Goal: Task Accomplishment & Management: Complete application form

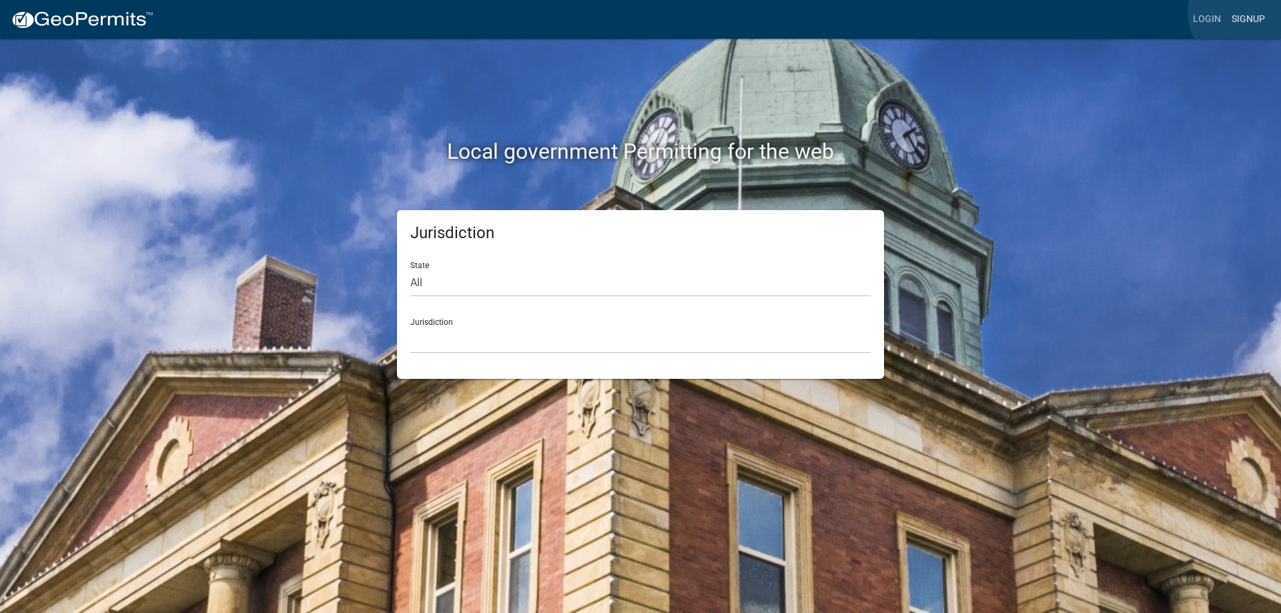
click at [1242, 13] on link "Signup" at bounding box center [1248, 19] width 44 height 25
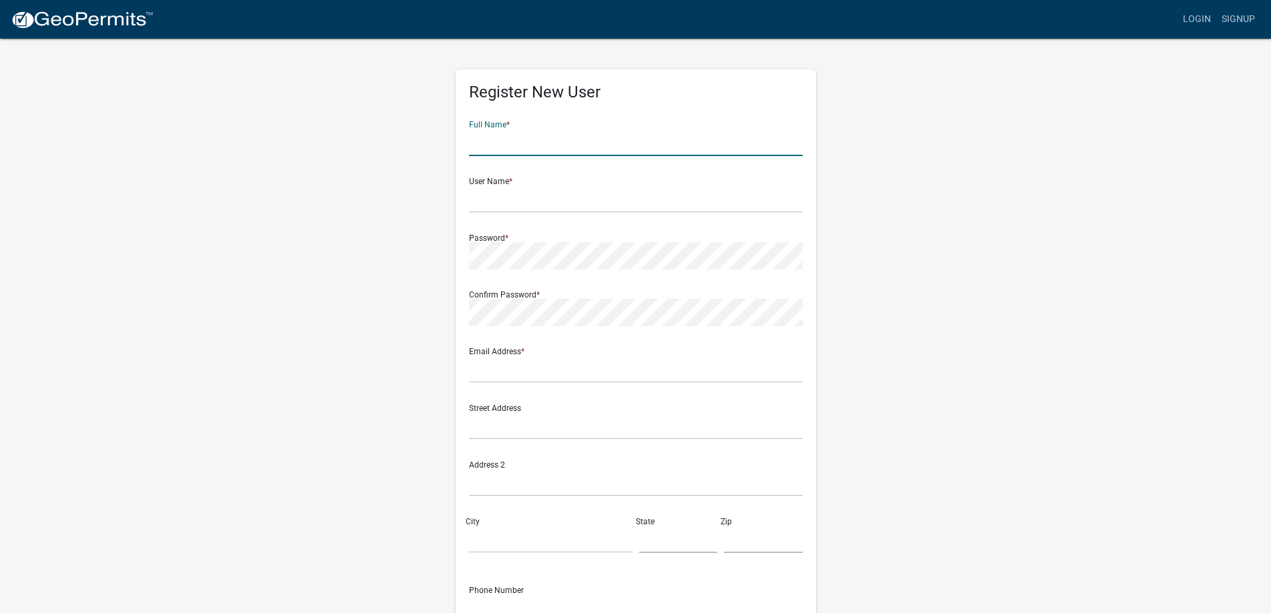
click at [509, 145] on input "text" at bounding box center [636, 142] width 334 height 27
type input "[PERSON_NAME]"
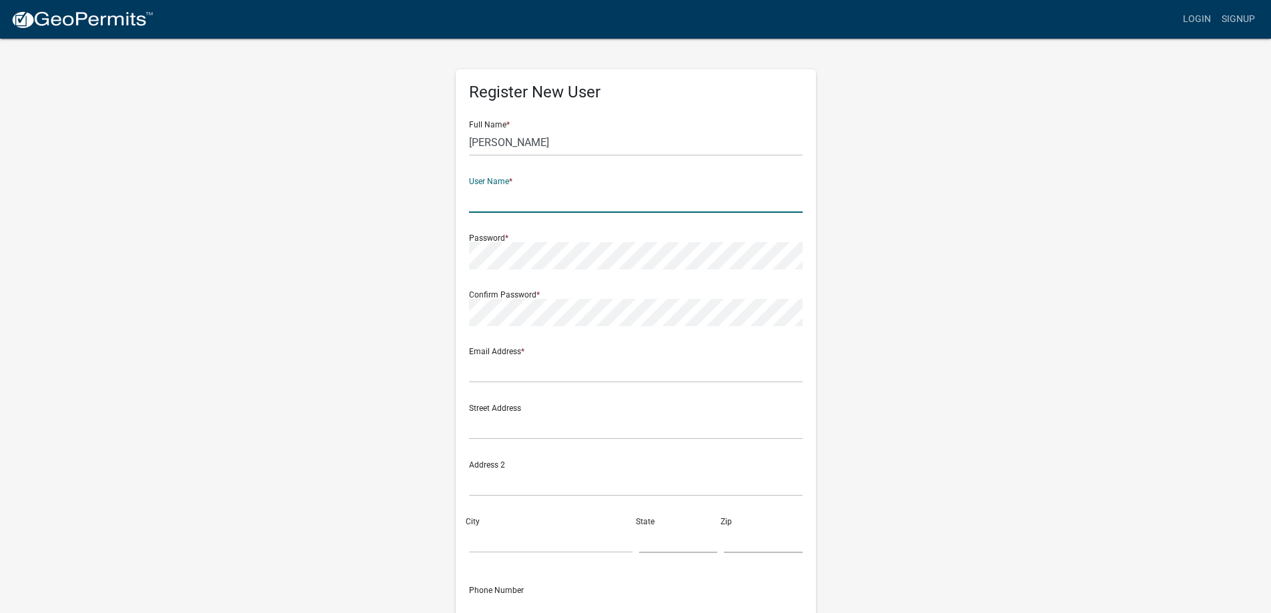
click at [486, 200] on input "text" at bounding box center [636, 198] width 334 height 27
type input "[EMAIL_ADDRESS][DOMAIN_NAME]"
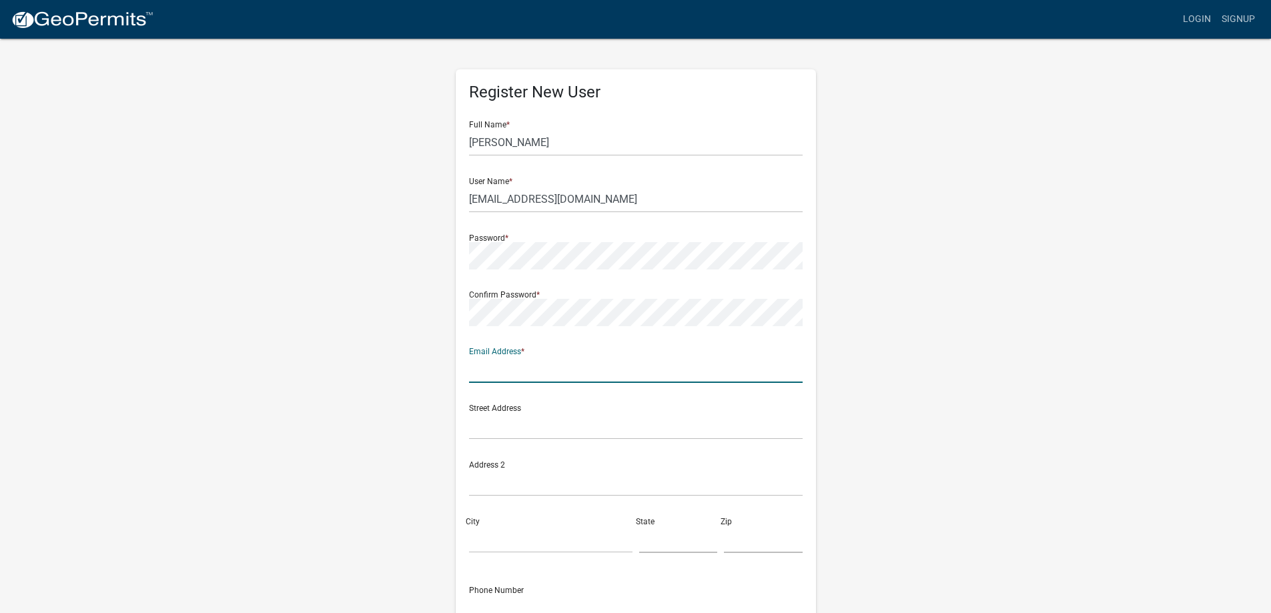
click at [480, 382] on input "text" at bounding box center [636, 369] width 334 height 27
type input "[EMAIL_ADDRESS][DOMAIN_NAME]"
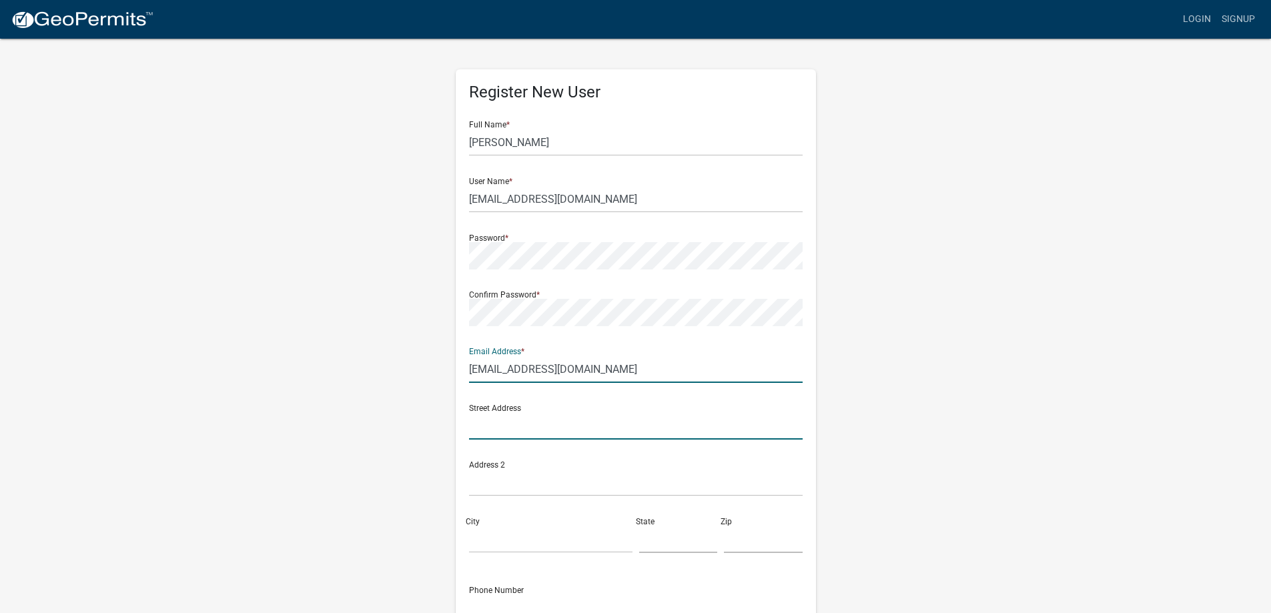
type input "[STREET_ADDRESS]"
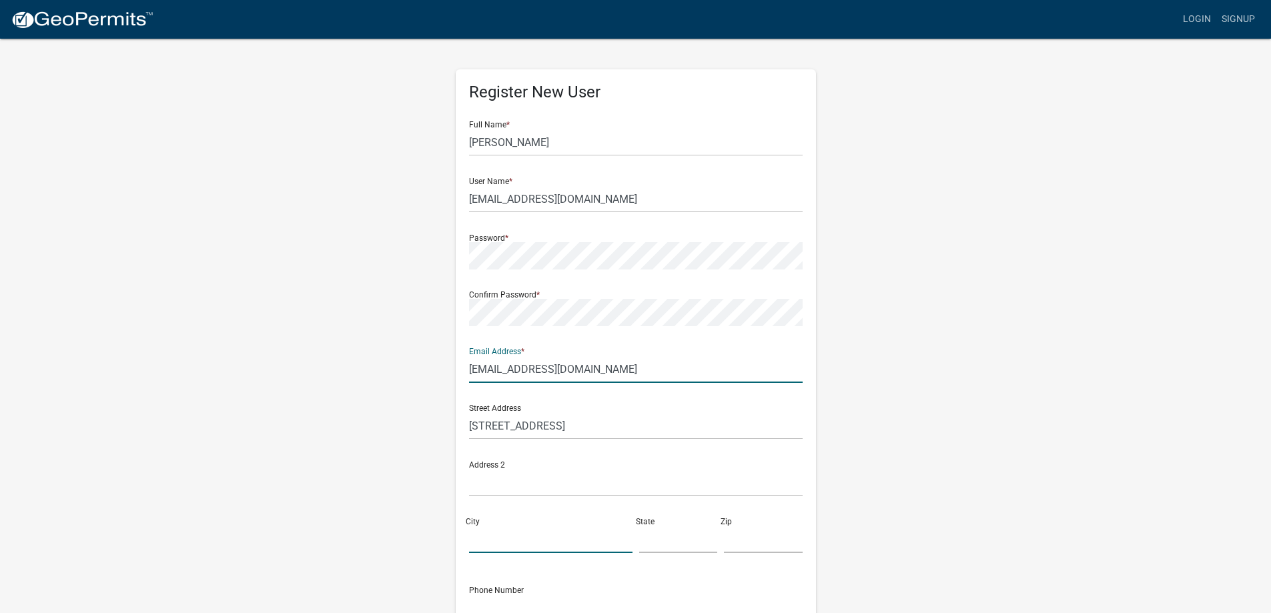
type input "[GEOGRAPHIC_DATA]"
type input "[US_STATE]"
type input "30650-3722"
type input "7062551153"
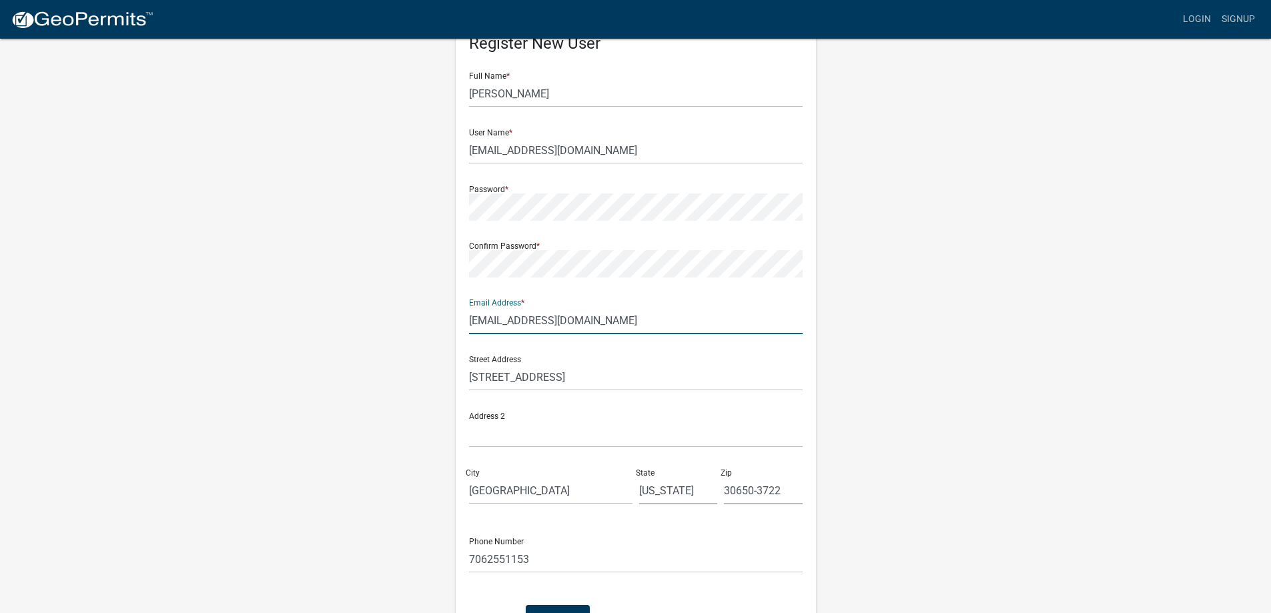
scroll to position [138, 0]
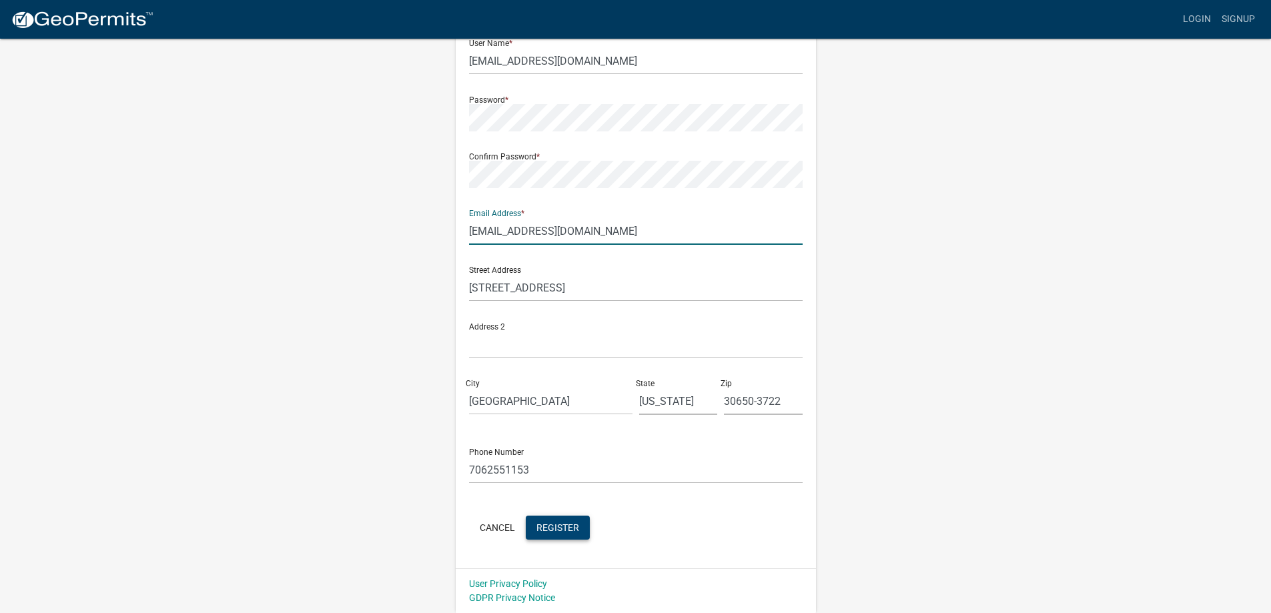
click at [549, 525] on span "Register" at bounding box center [557, 527] width 43 height 11
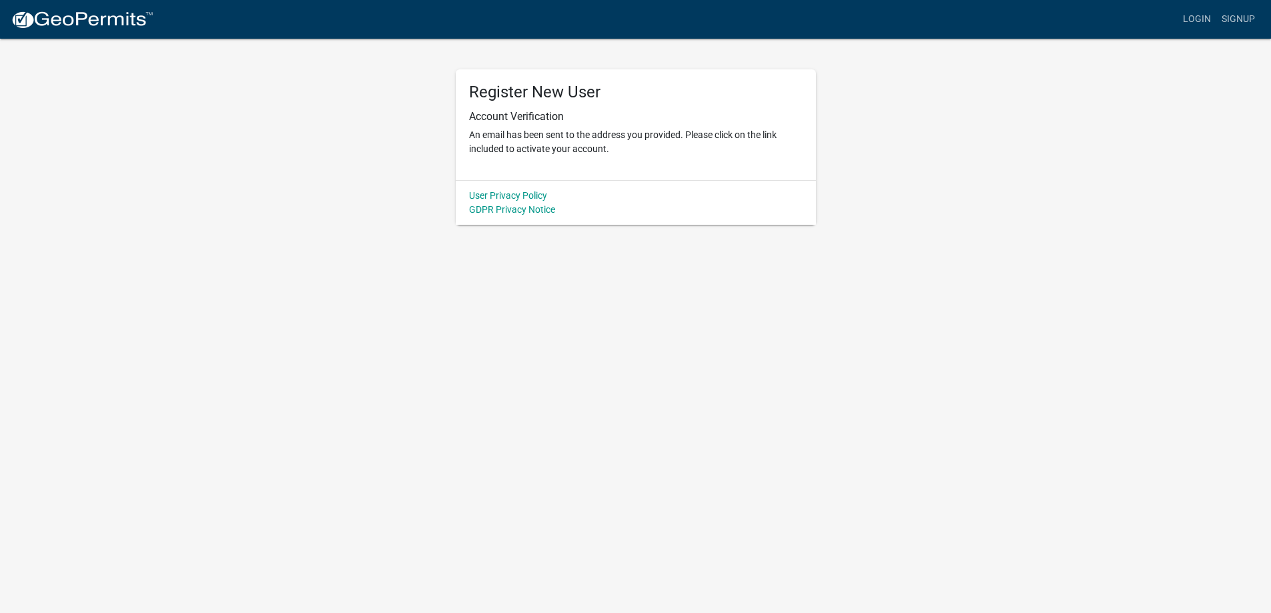
scroll to position [0, 0]
click at [1206, 17] on link "Login" at bounding box center [1206, 19] width 39 height 25
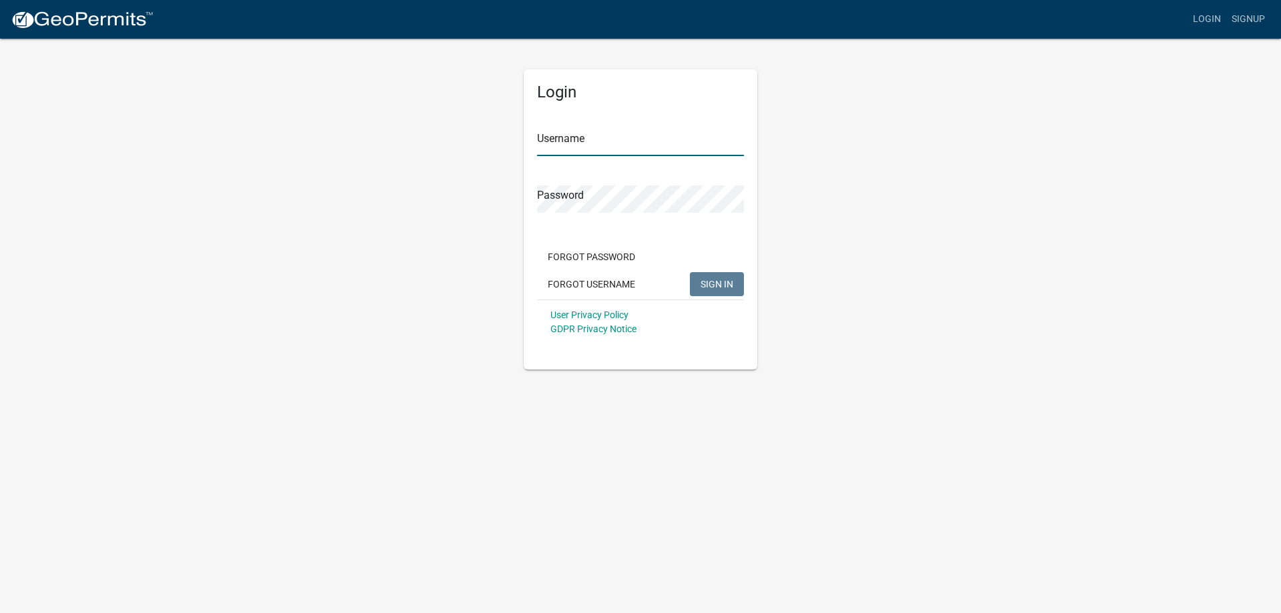
type input "[EMAIL_ADDRESS][DOMAIN_NAME]"
click at [710, 281] on span "SIGN IN" at bounding box center [716, 283] width 33 height 11
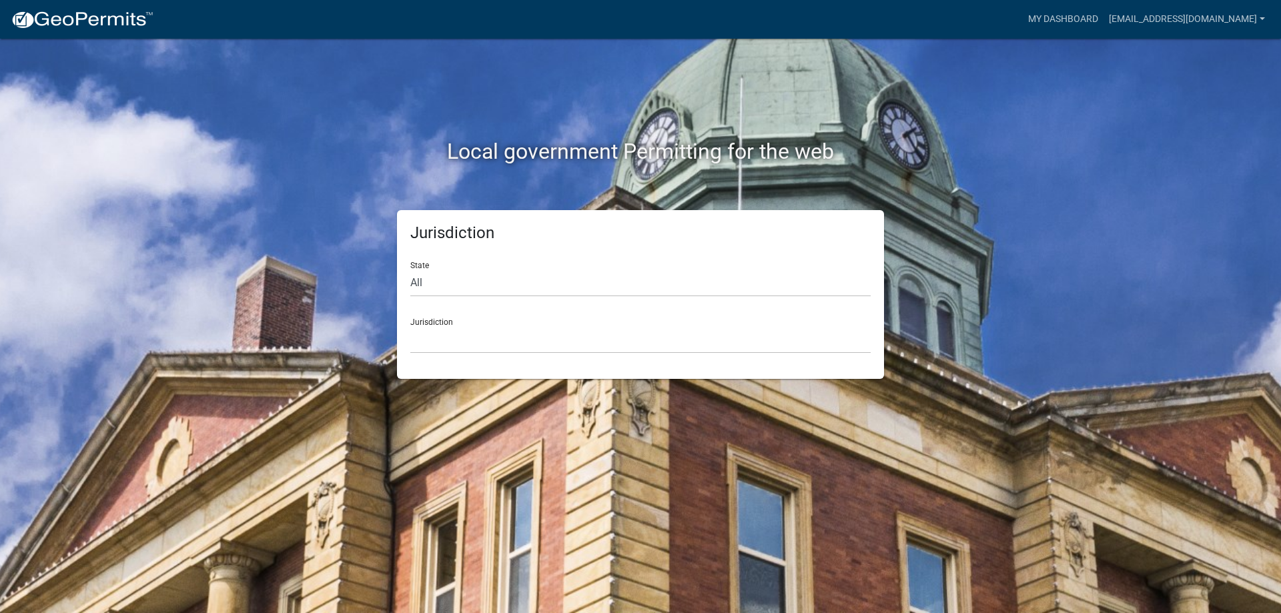
click at [433, 313] on div "Jurisdiction [GEOGRAPHIC_DATA], [US_STATE] [GEOGRAPHIC_DATA], [US_STATE][PERSON…" at bounding box center [640, 331] width 460 height 46
click at [433, 319] on div "Jurisdiction [GEOGRAPHIC_DATA], [US_STATE] [GEOGRAPHIC_DATA], [US_STATE][PERSON…" at bounding box center [640, 331] width 460 height 46
click at [428, 344] on select "[GEOGRAPHIC_DATA], [US_STATE] [GEOGRAPHIC_DATA], [US_STATE][PERSON_NAME][GEOGRA…" at bounding box center [640, 339] width 460 height 27
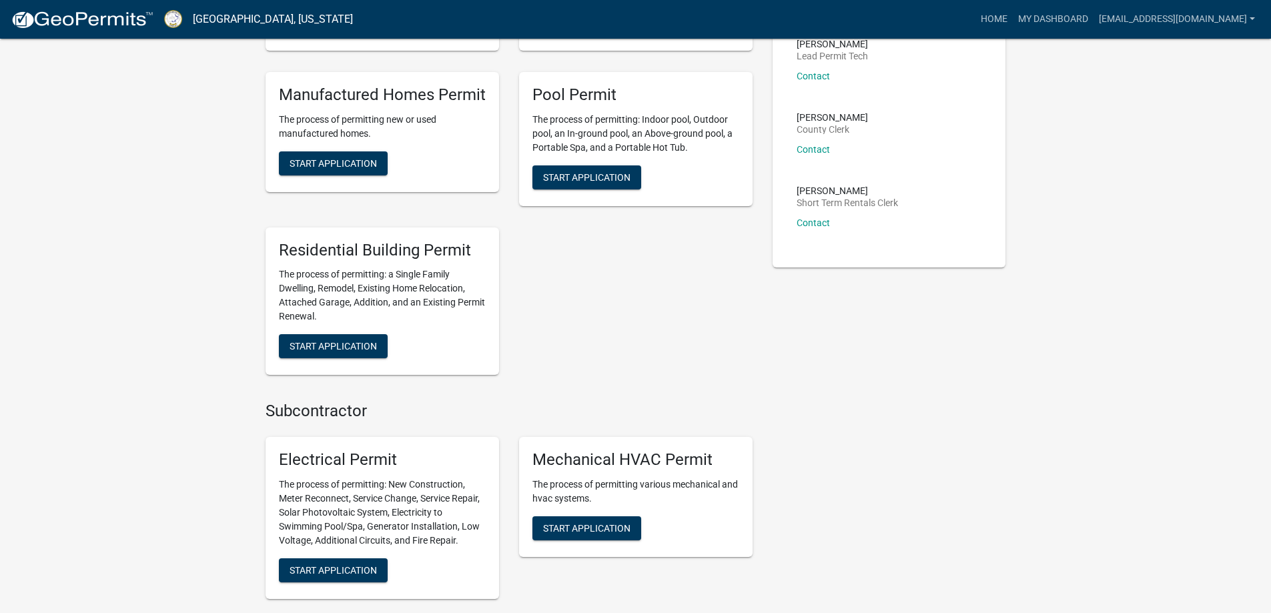
scroll to position [467, 0]
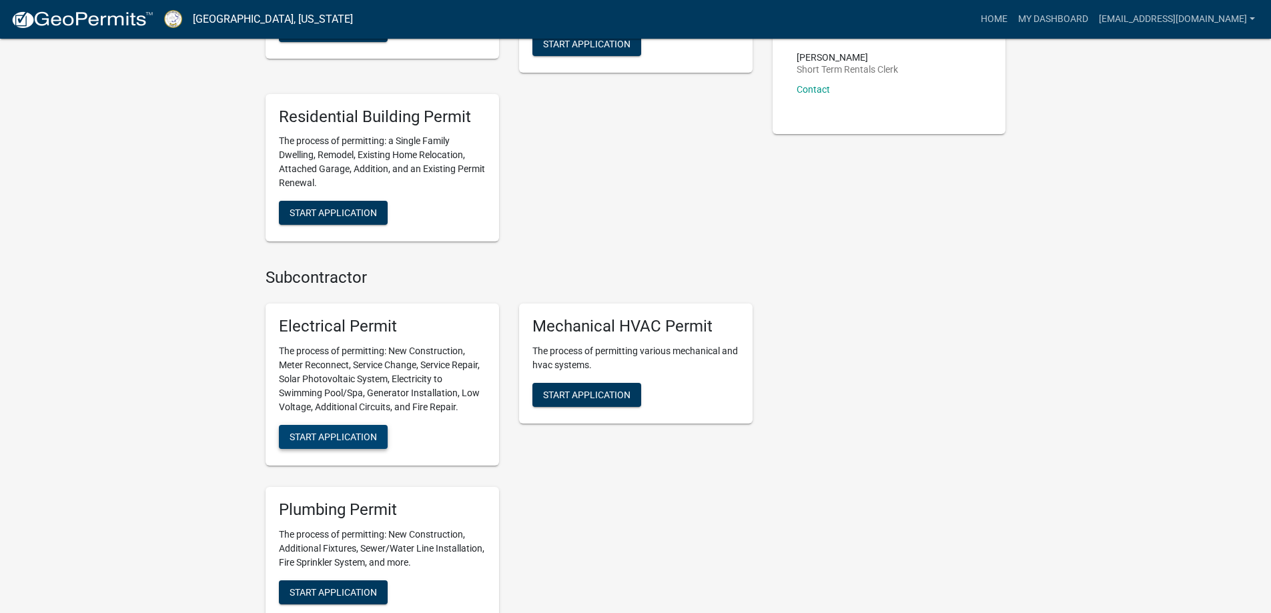
click at [362, 434] on span "Start Application" at bounding box center [333, 437] width 87 height 11
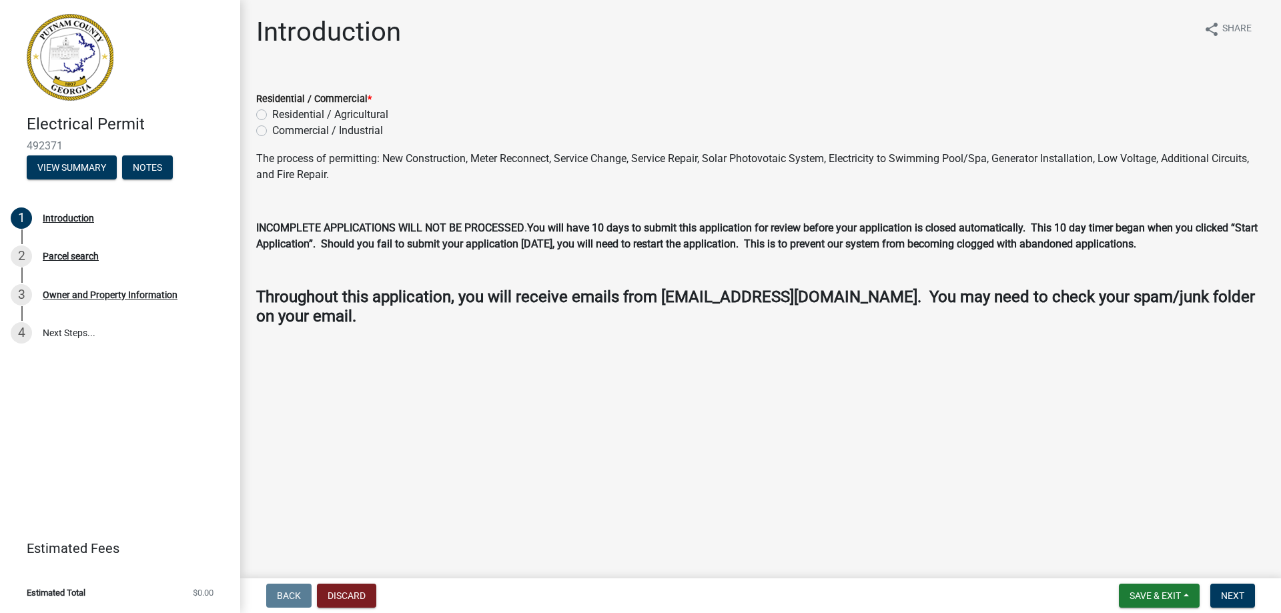
click at [272, 113] on label "Residential / Agricultural" at bounding box center [330, 115] width 116 height 16
click at [272, 113] on input "Residential / Agricultural" at bounding box center [276, 111] width 9 height 9
radio input "true"
click at [1229, 594] on span "Next" at bounding box center [1232, 595] width 23 height 11
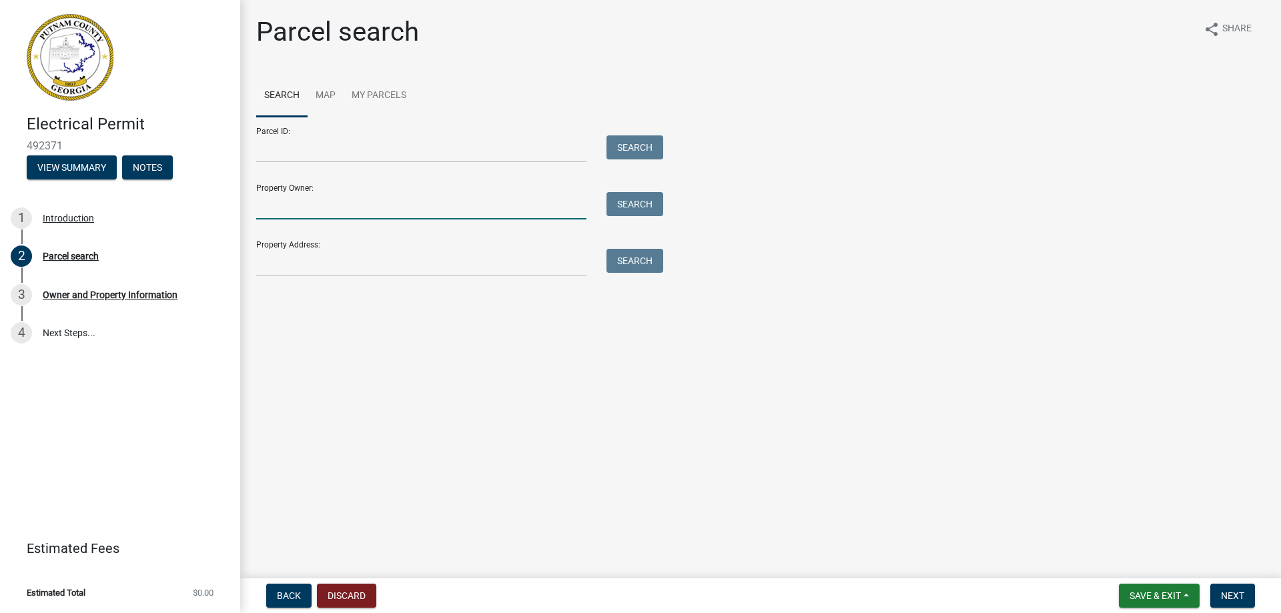
click at [266, 206] on input "Property Owner:" at bounding box center [421, 205] width 330 height 27
type input "[PERSON_NAME] and [PERSON_NAME]"
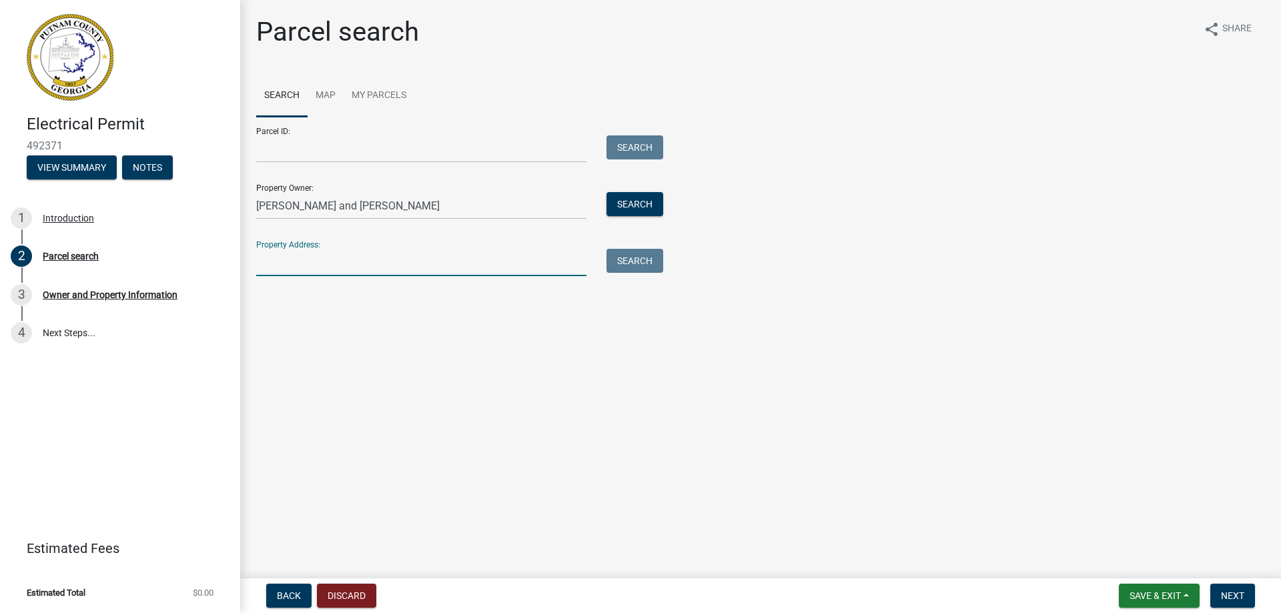
click at [262, 267] on input "Property Address:" at bounding box center [421, 262] width 330 height 27
type input "[STREET_ADDRESS]"
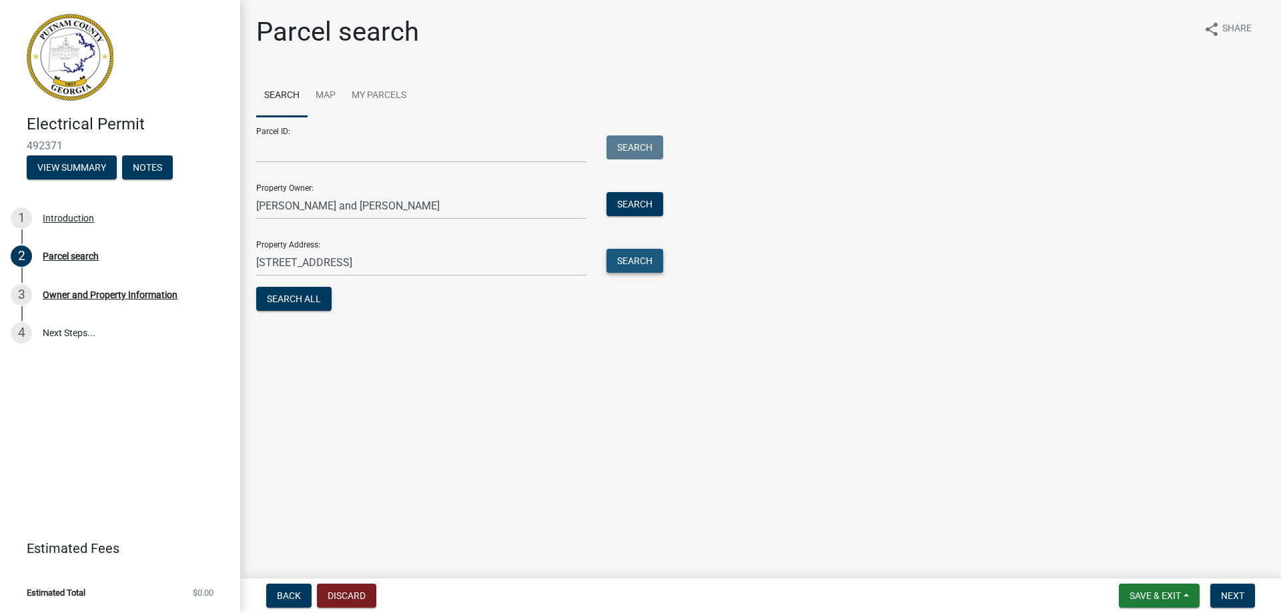
click at [617, 256] on button "Search" at bounding box center [634, 261] width 57 height 24
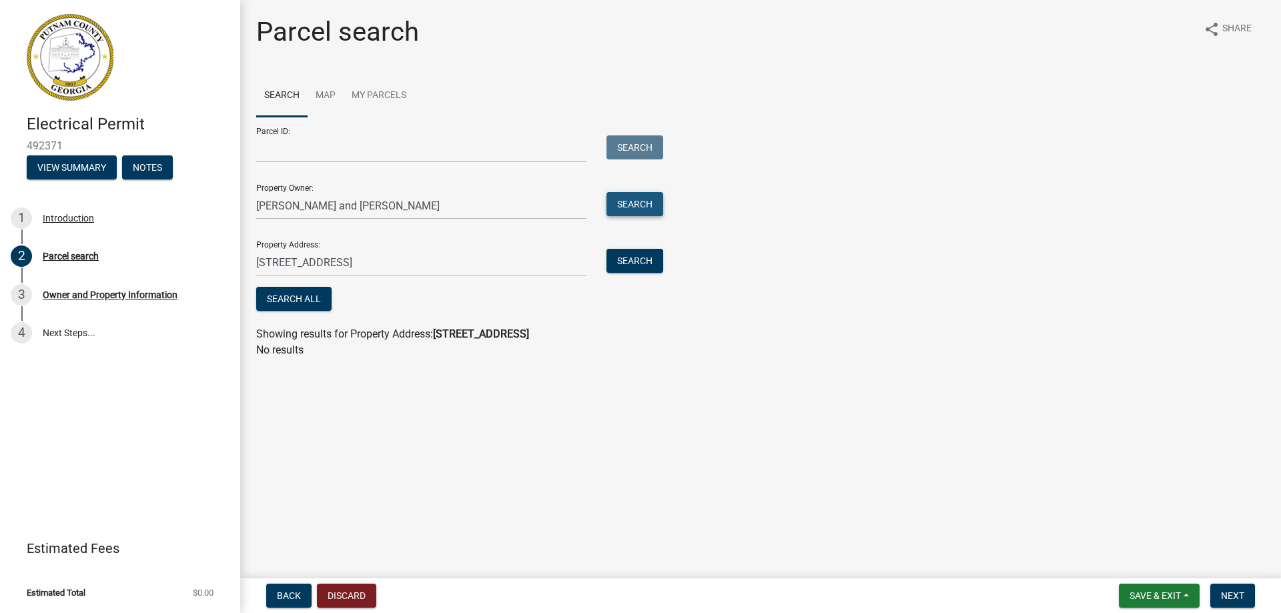
click at [623, 202] on button "Search" at bounding box center [634, 204] width 57 height 24
click at [283, 296] on button "Search All" at bounding box center [293, 299] width 75 height 24
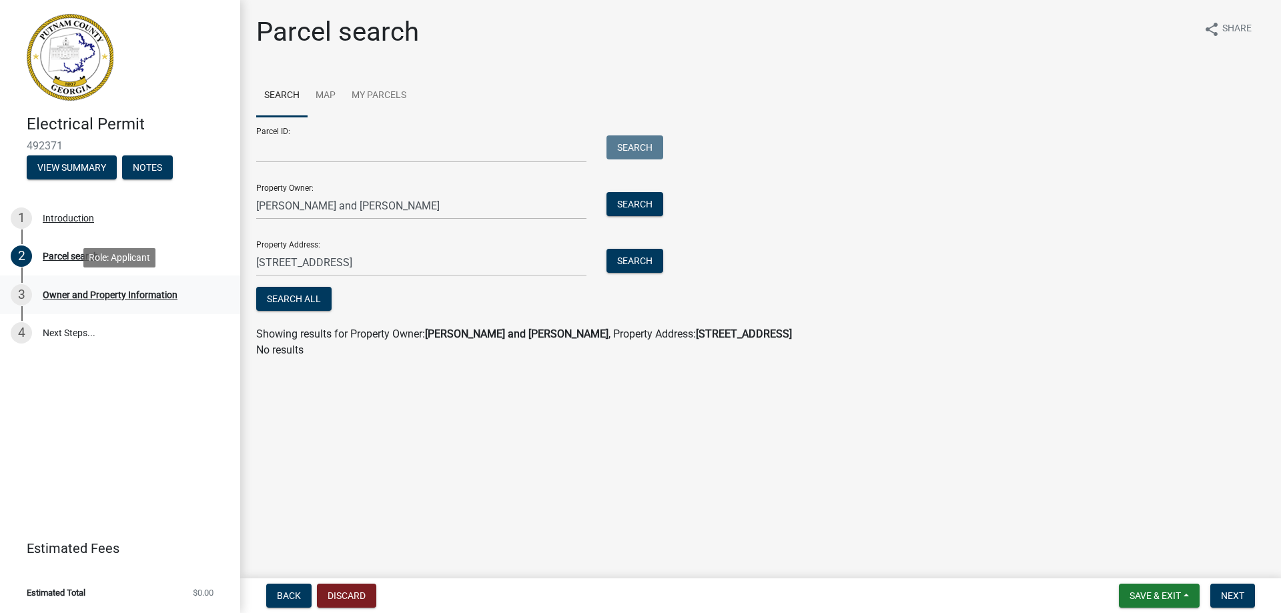
click at [67, 290] on div "Owner and Property Information" at bounding box center [110, 294] width 135 height 9
click at [19, 292] on div "3" at bounding box center [21, 294] width 21 height 21
click at [77, 293] on div "Owner and Property Information" at bounding box center [110, 294] width 135 height 9
click at [282, 90] on link "Search" at bounding box center [281, 96] width 51 height 43
click at [328, 92] on link "Map" at bounding box center [326, 96] width 36 height 43
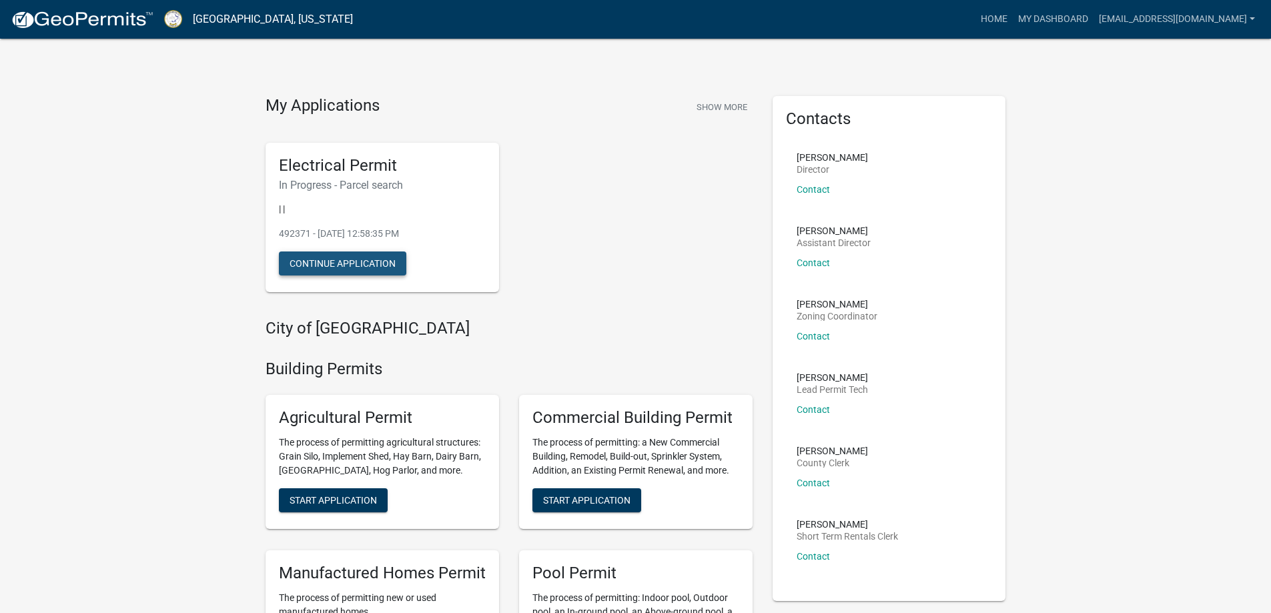
click at [330, 255] on button "Continue Application" at bounding box center [342, 264] width 127 height 24
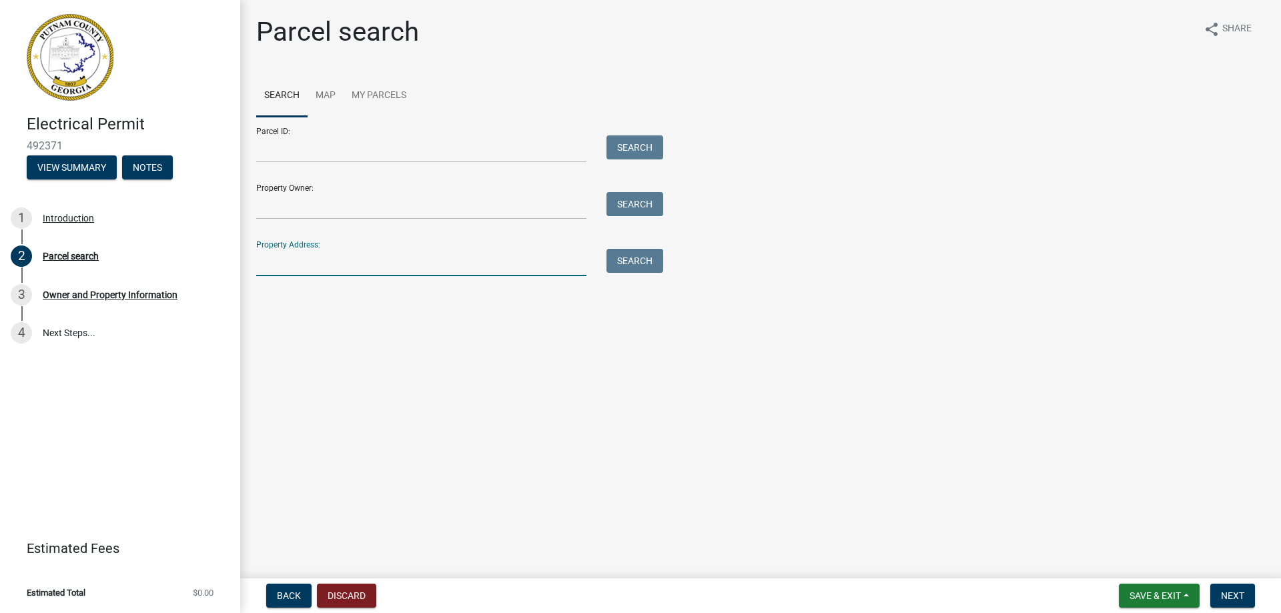
click at [269, 266] on input "Property Address:" at bounding box center [421, 262] width 330 height 27
click at [619, 260] on button "Search" at bounding box center [634, 261] width 57 height 24
click at [274, 263] on input "173briar" at bounding box center [421, 262] width 330 height 27
click at [299, 265] on input "173 briar" at bounding box center [421, 262] width 330 height 27
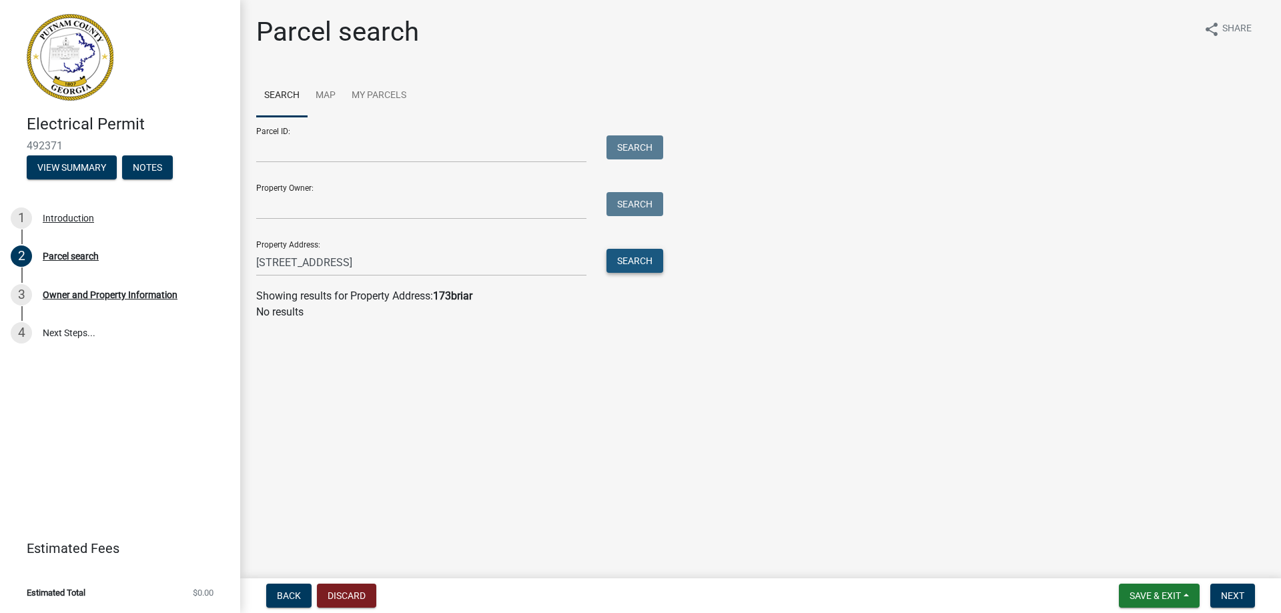
click at [634, 254] on button "Search" at bounding box center [634, 261] width 57 height 24
click at [324, 262] on input "[STREET_ADDRESS]" at bounding box center [421, 262] width 330 height 27
click at [381, 262] on input "[STREET_ADDRESS]" at bounding box center [421, 262] width 330 height 27
type input "173 Briar"
click at [614, 257] on button "Search" at bounding box center [634, 261] width 57 height 24
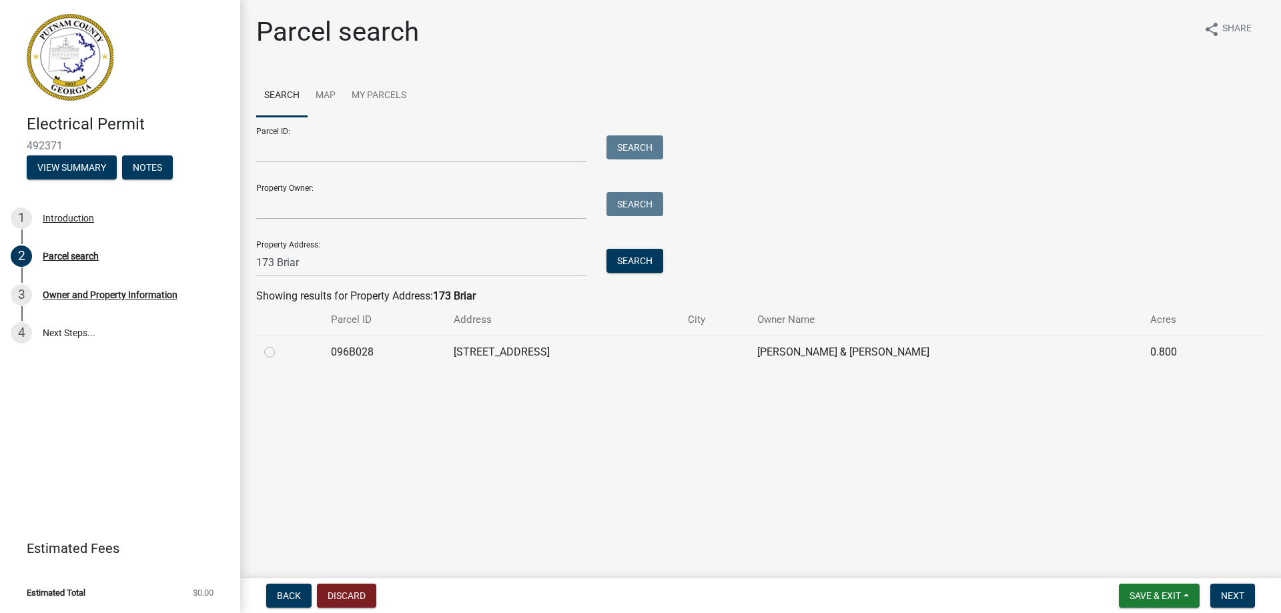
click at [280, 344] on label at bounding box center [280, 344] width 0 height 0
click at [280, 353] on input "radio" at bounding box center [284, 348] width 9 height 9
radio input "true"
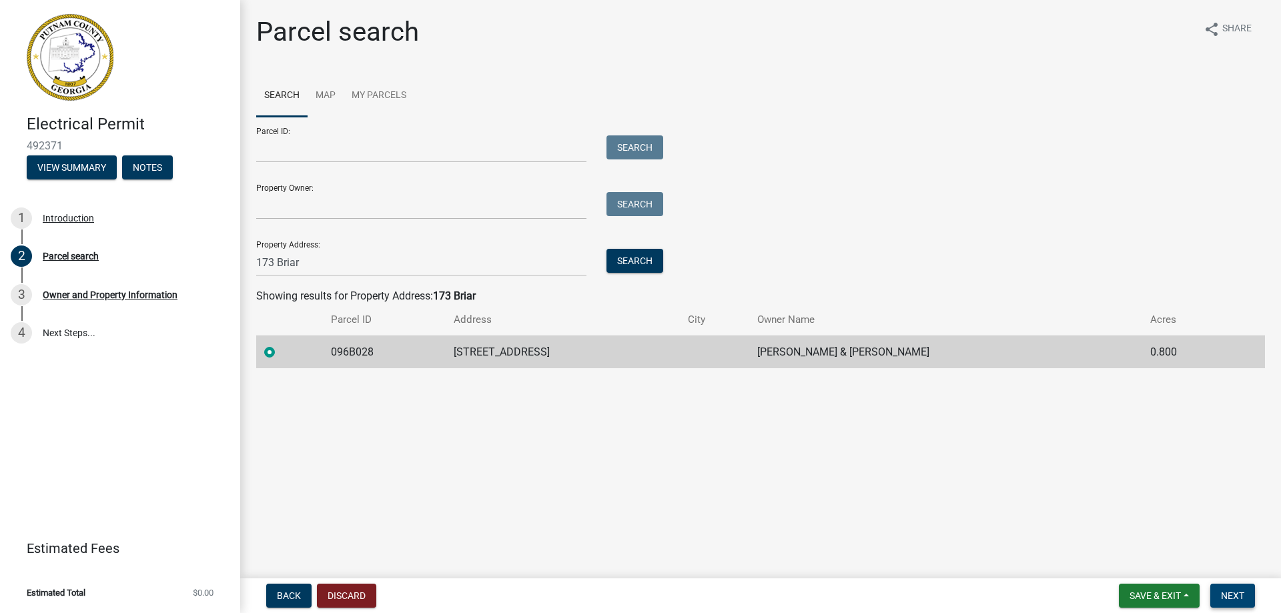
click at [1235, 589] on button "Next" at bounding box center [1232, 596] width 45 height 24
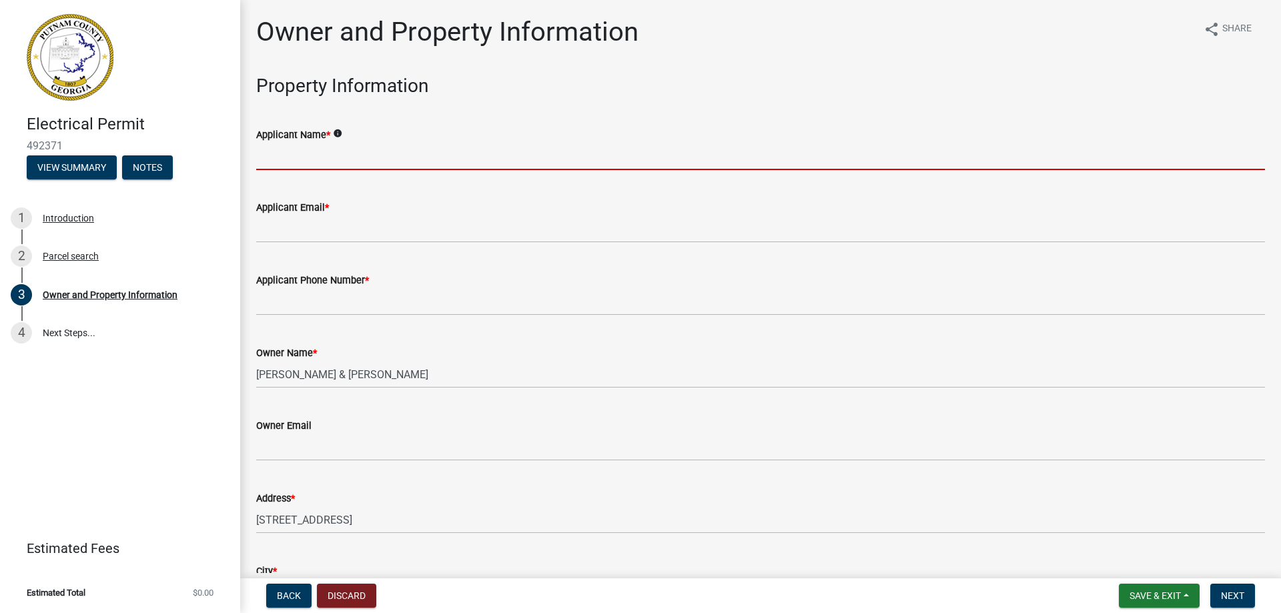
click at [295, 163] on input "Applicant Name *" at bounding box center [760, 156] width 1009 height 27
type input "[PERSON_NAME]"
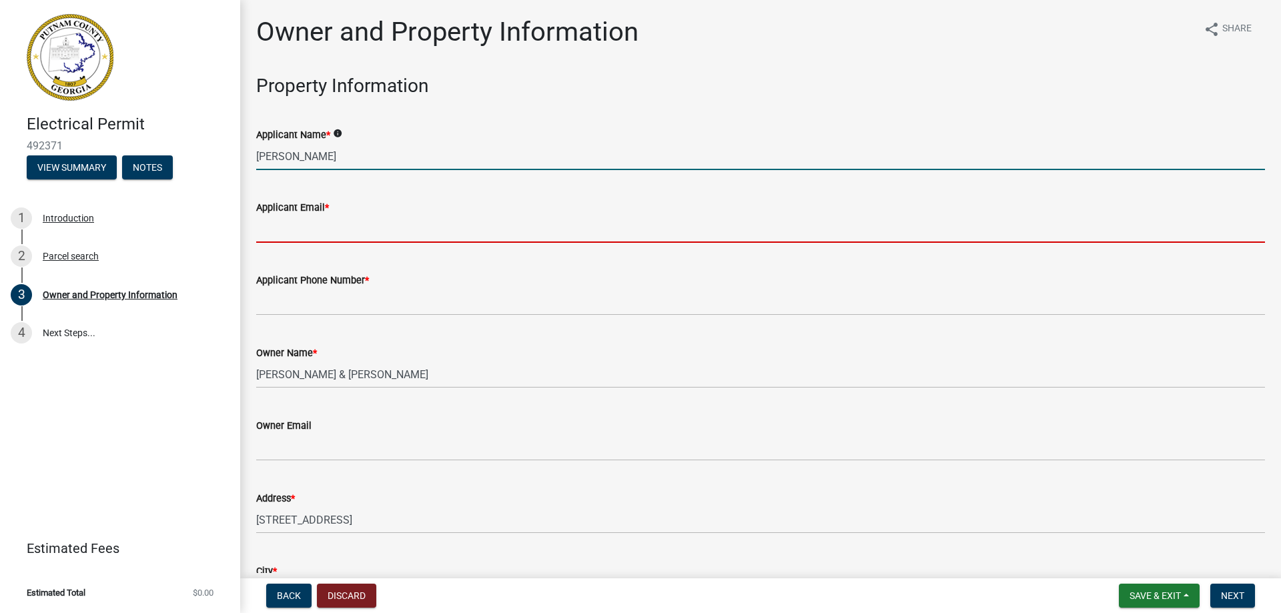
type input "[EMAIL_ADDRESS][DOMAIN_NAME]"
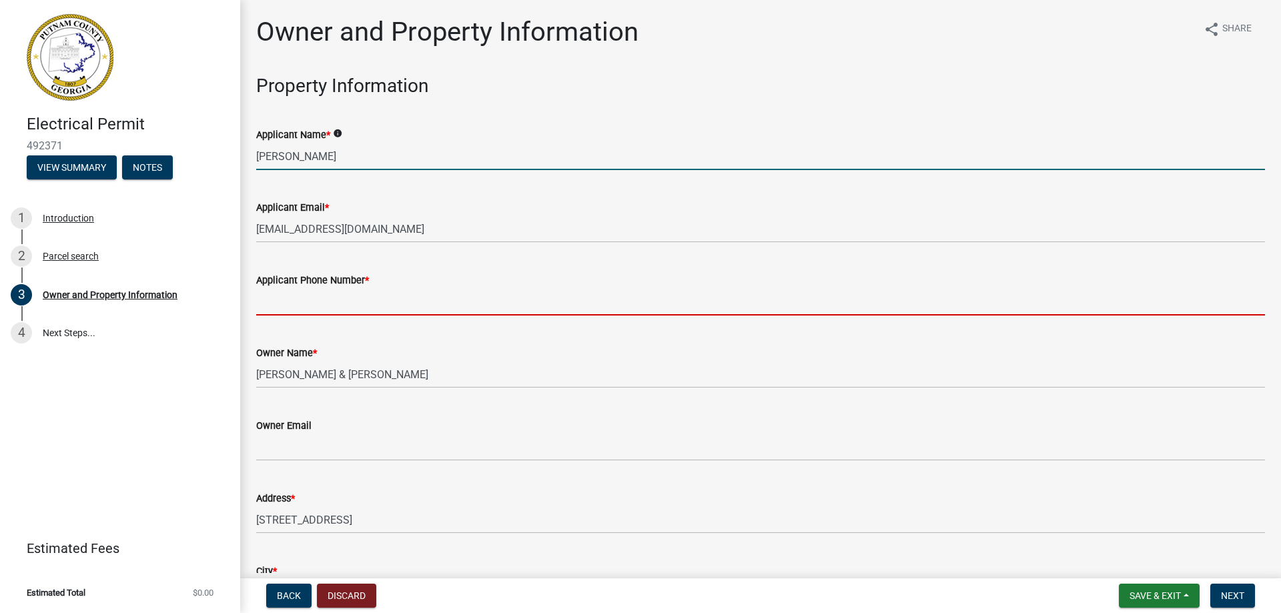
type input "7062551153"
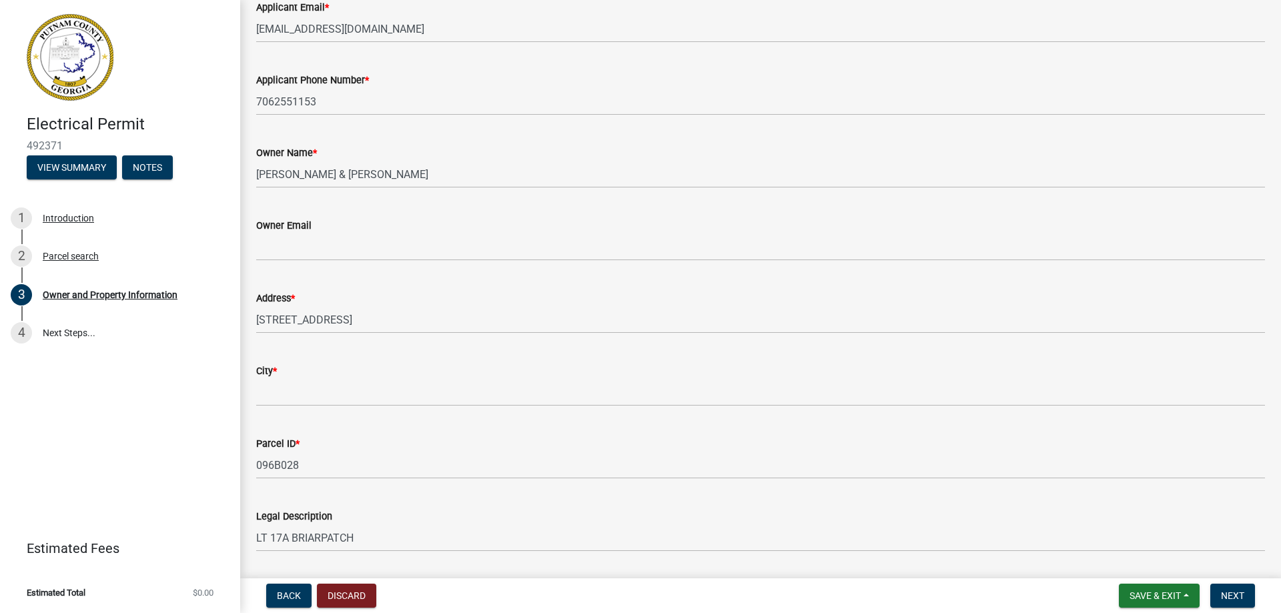
scroll to position [267, 0]
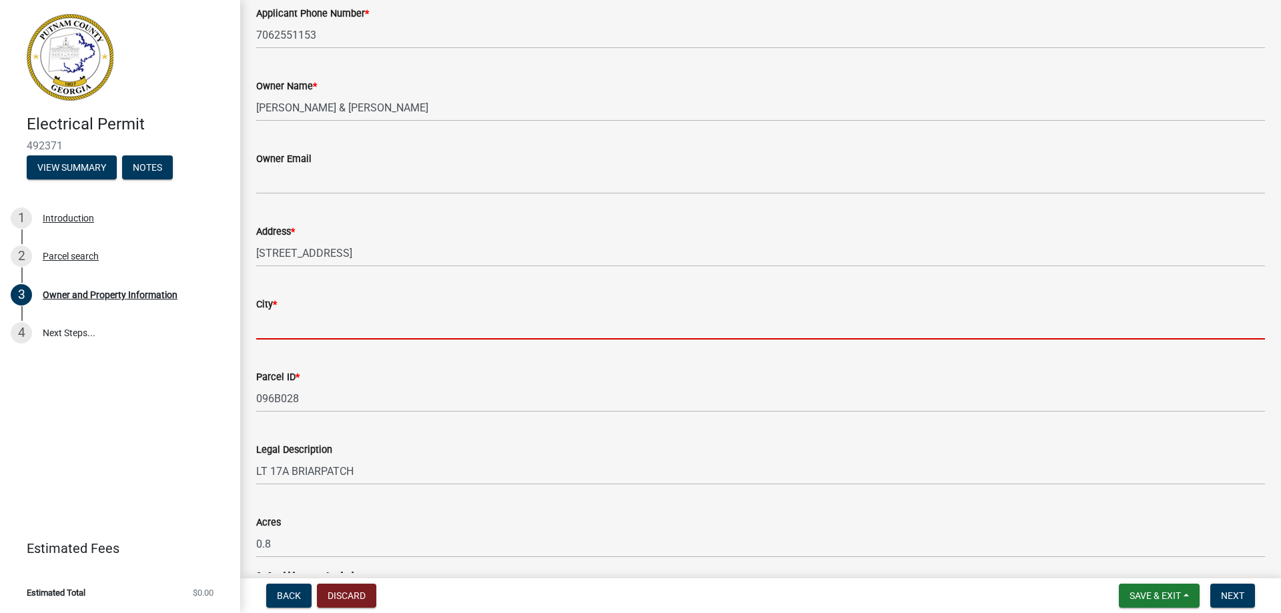
click at [295, 320] on input "City *" at bounding box center [760, 325] width 1009 height 27
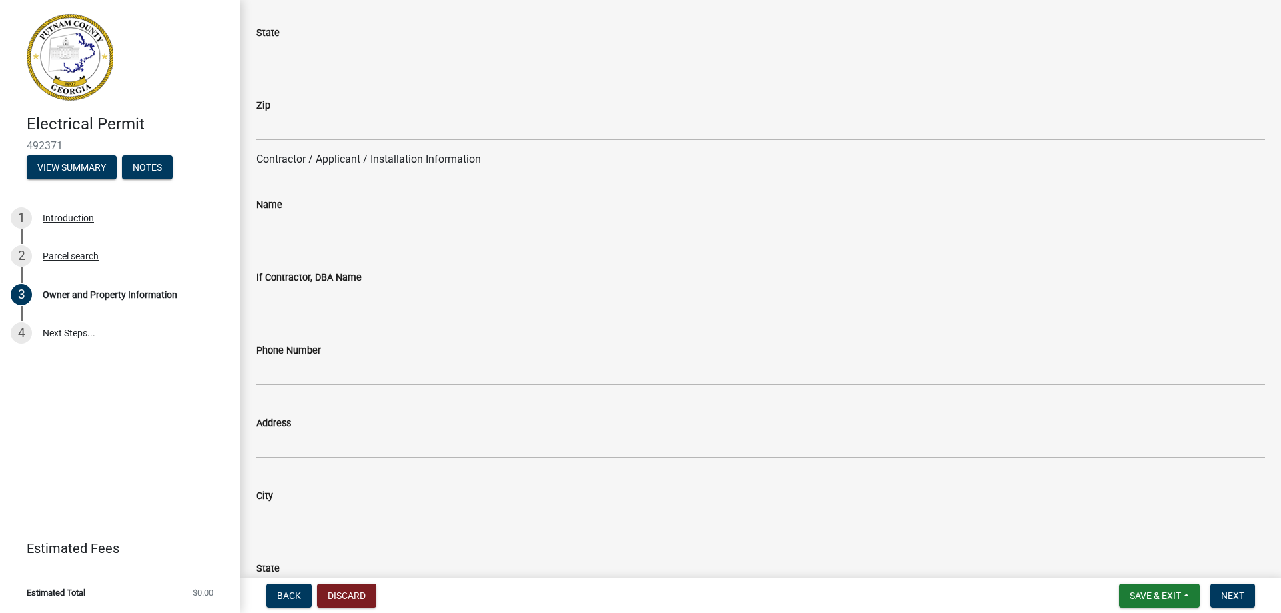
scroll to position [934, 0]
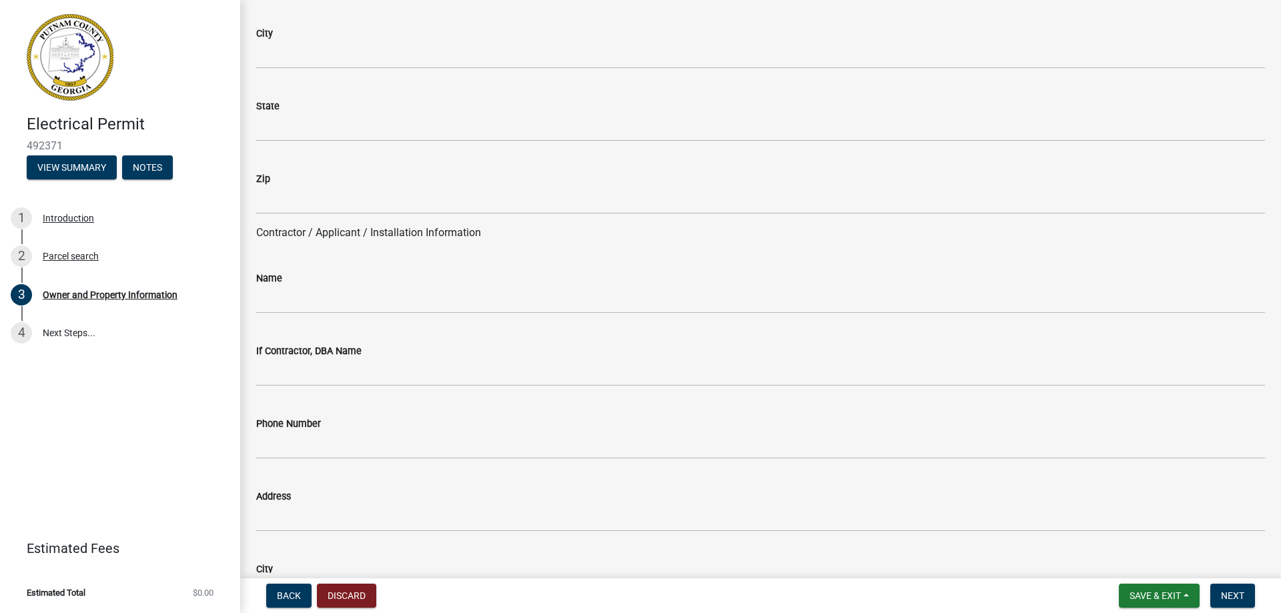
type input "[GEOGRAPHIC_DATA], [GEOGRAPHIC_DATA]."
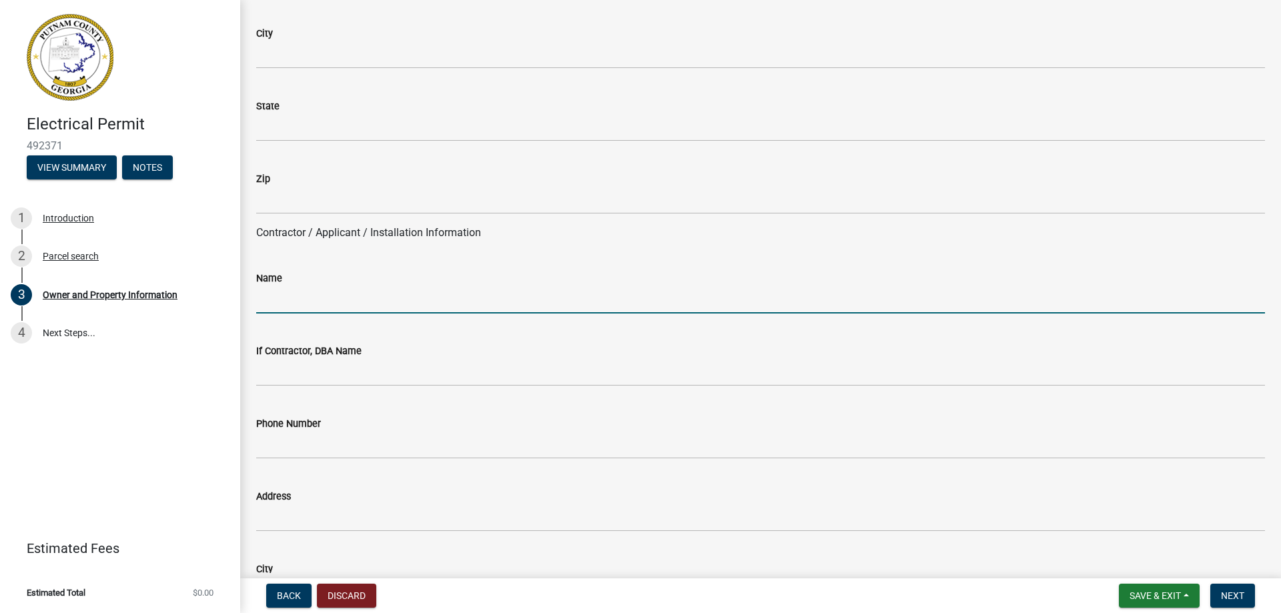
click at [284, 308] on input "Name" at bounding box center [760, 299] width 1009 height 27
type input "[PERSON_NAME]"
type input "[STREET_ADDRESS]"
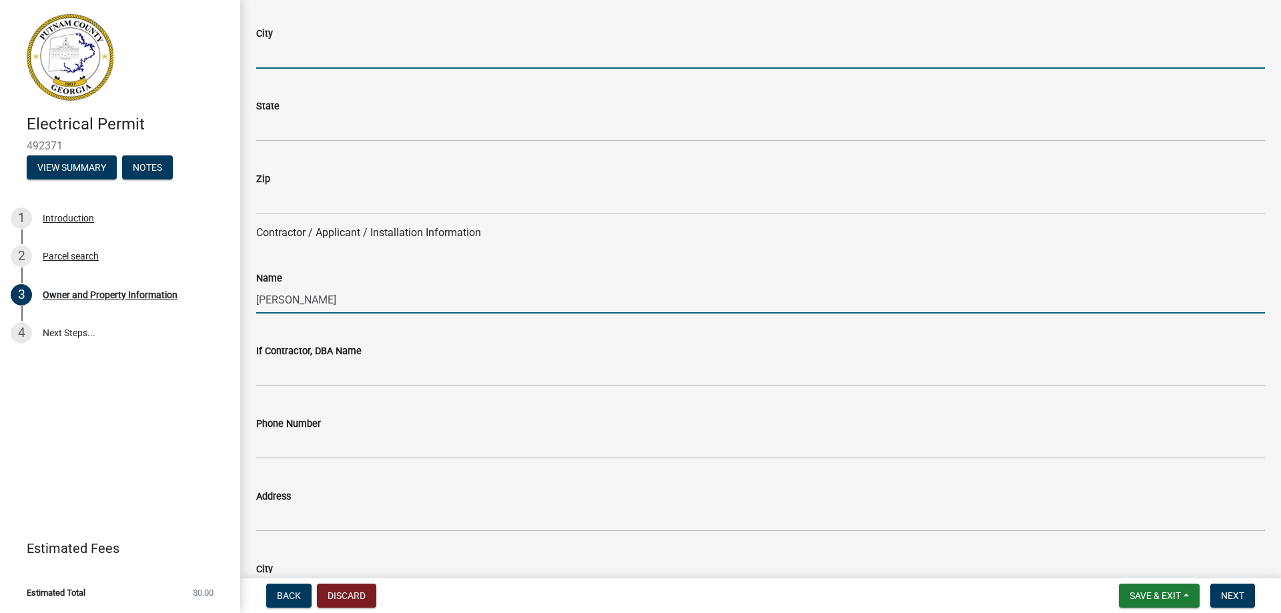
type input "[GEOGRAPHIC_DATA]"
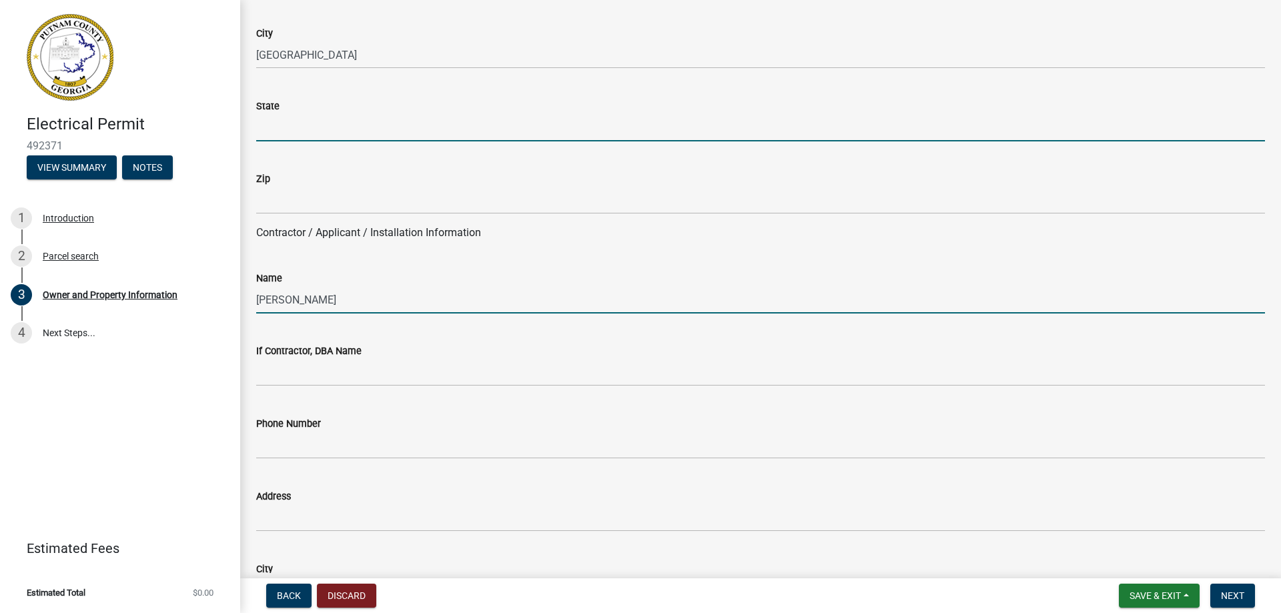
type input "[US_STATE]"
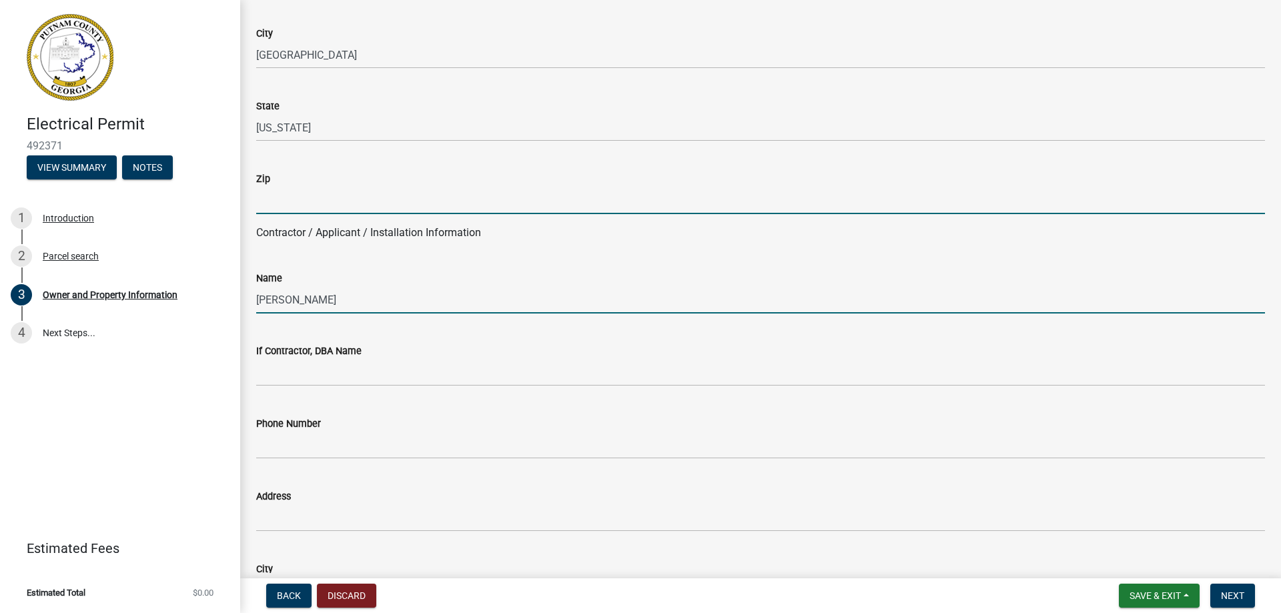
type input "30650-3722"
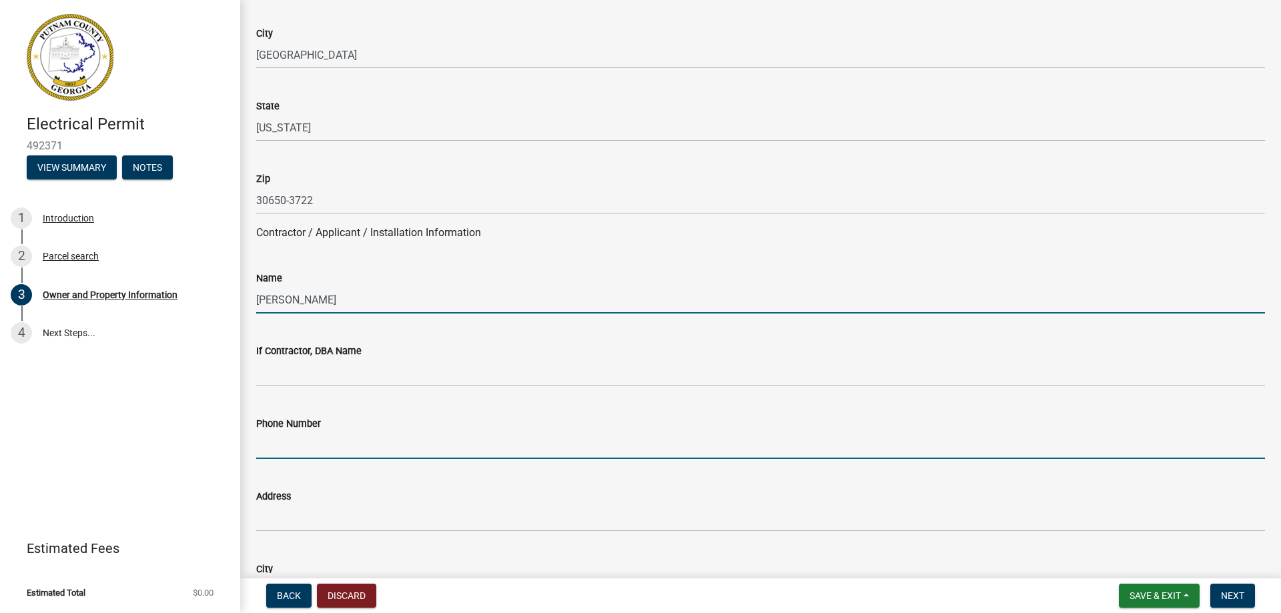
type input "7062551153"
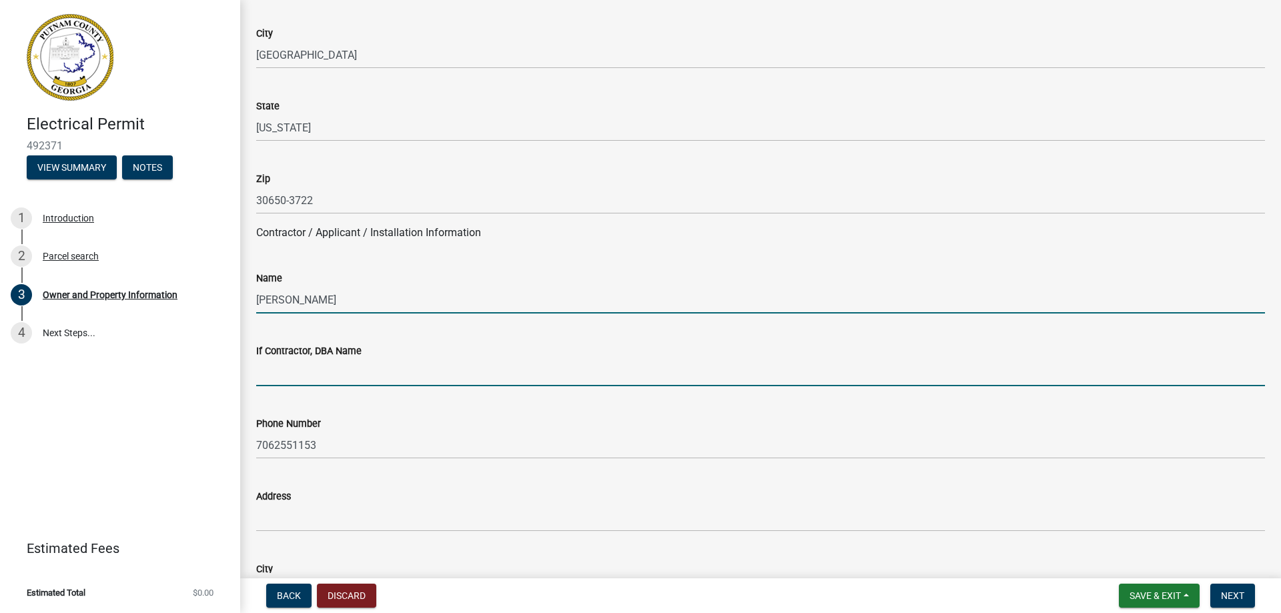
click at [280, 377] on input "If Contractor, DBA Name" at bounding box center [760, 372] width 1009 height 27
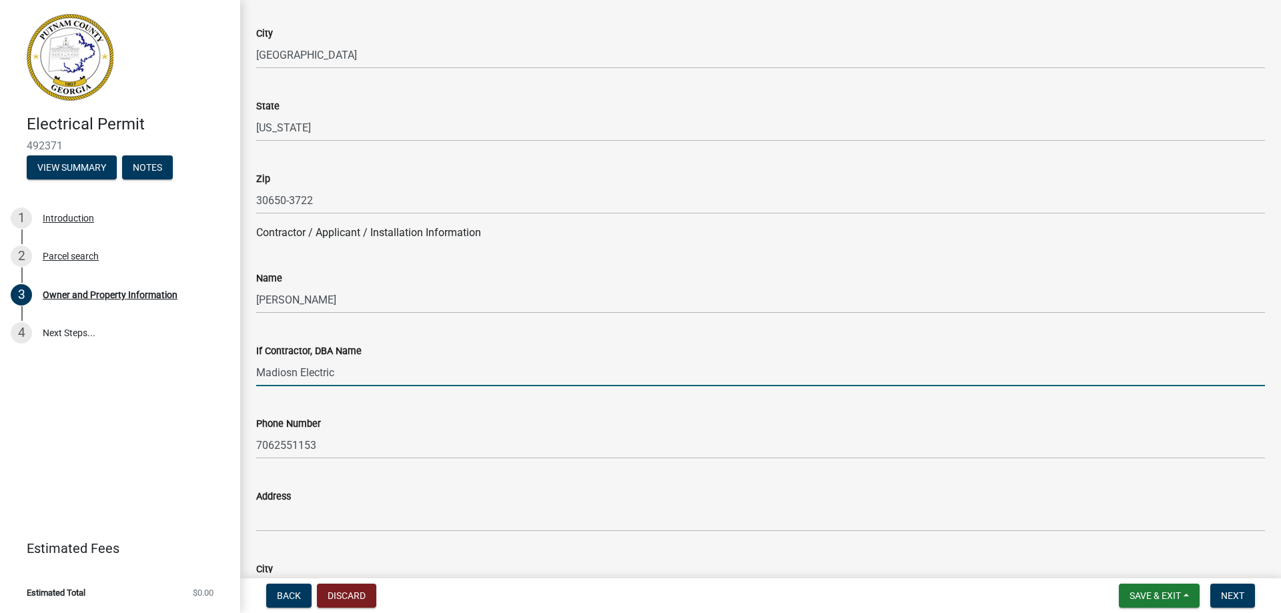
click at [290, 372] on input "Madiosn Electric" at bounding box center [760, 372] width 1009 height 27
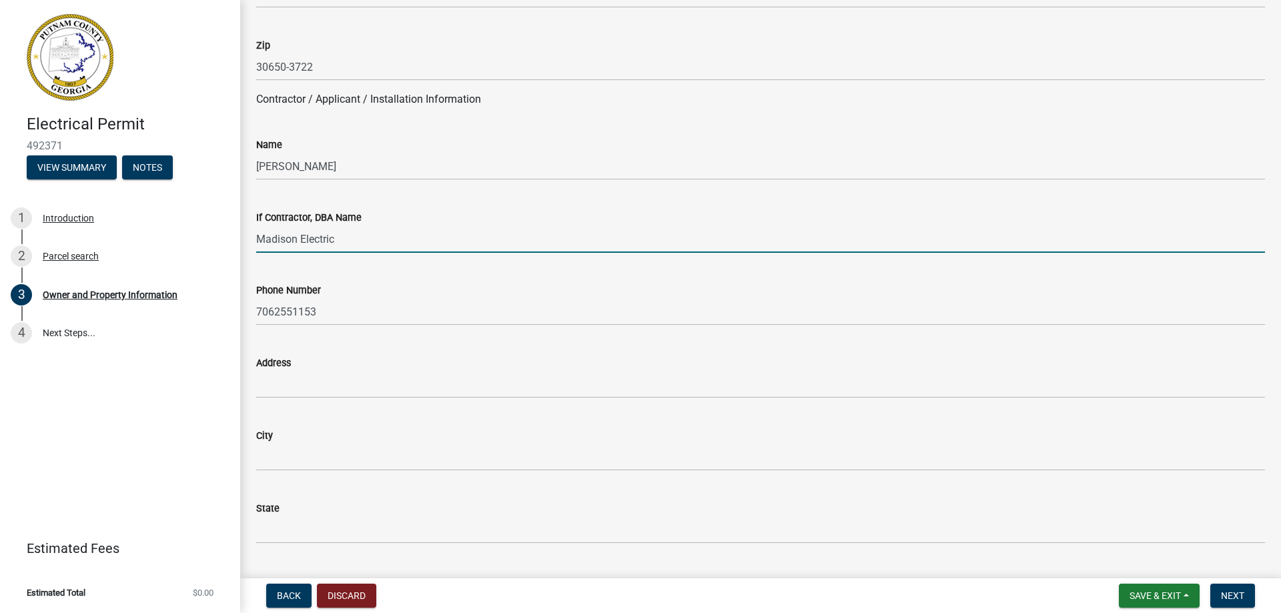
type input "Madison Electric"
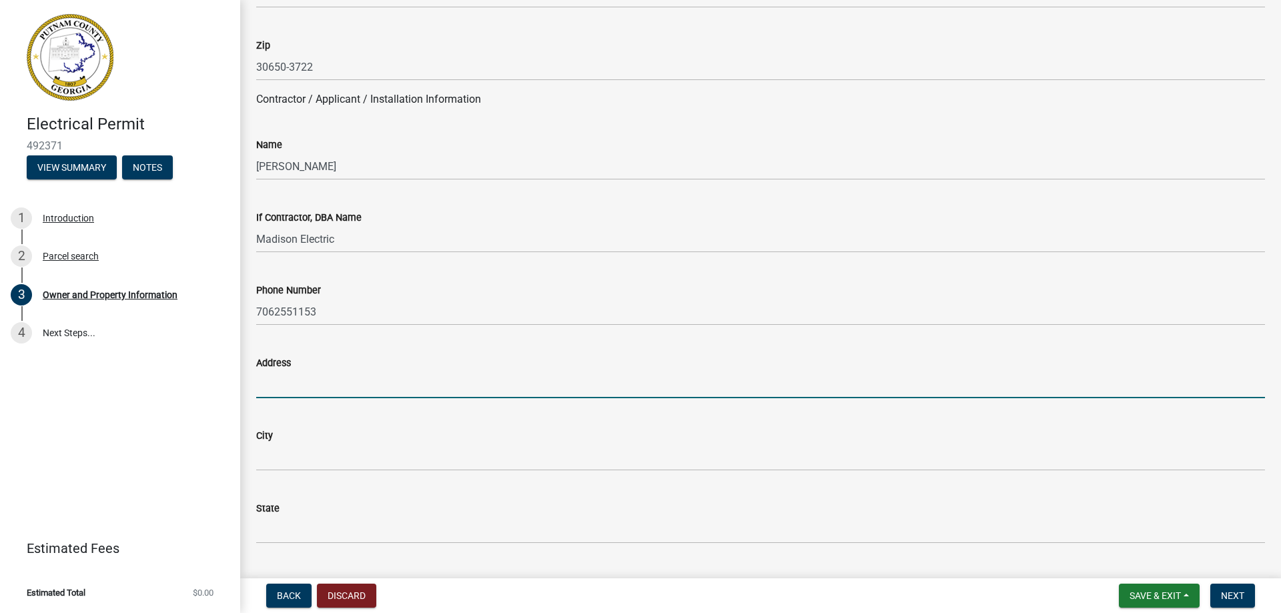
drag, startPoint x: 265, startPoint y: 392, endPoint x: 255, endPoint y: 393, distance: 10.1
click at [264, 393] on input "Address" at bounding box center [760, 384] width 1009 height 27
type input "1171 Monticello Hwy."
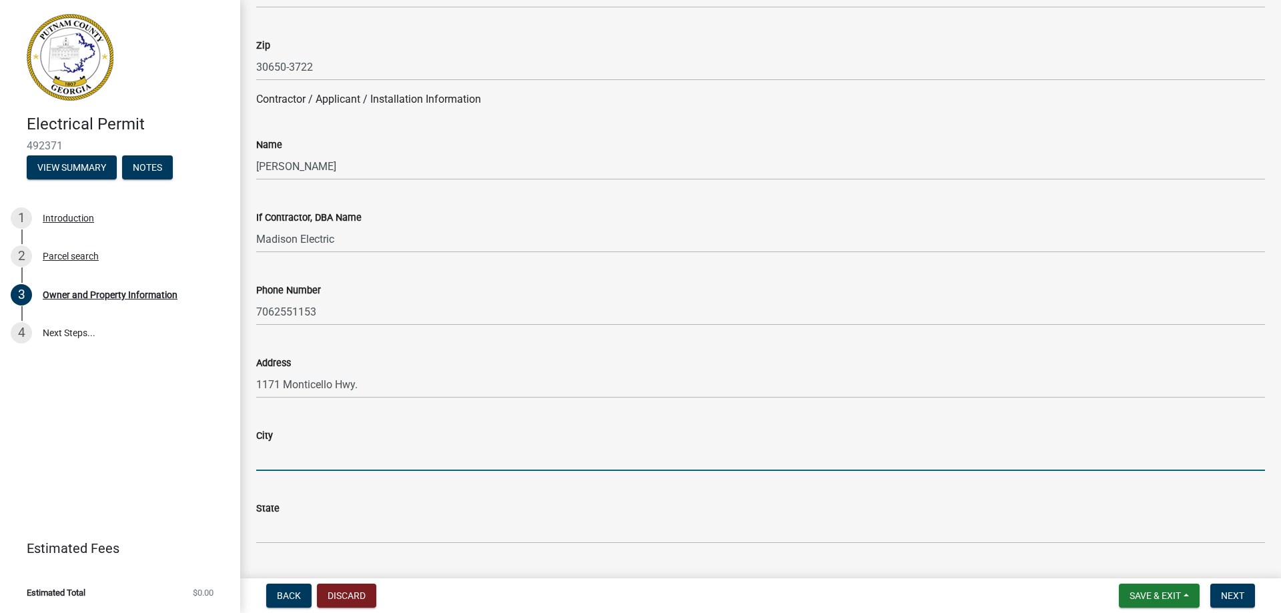
click at [263, 464] on input "City" at bounding box center [760, 457] width 1009 height 27
type input "[GEOGRAPHIC_DATA]"
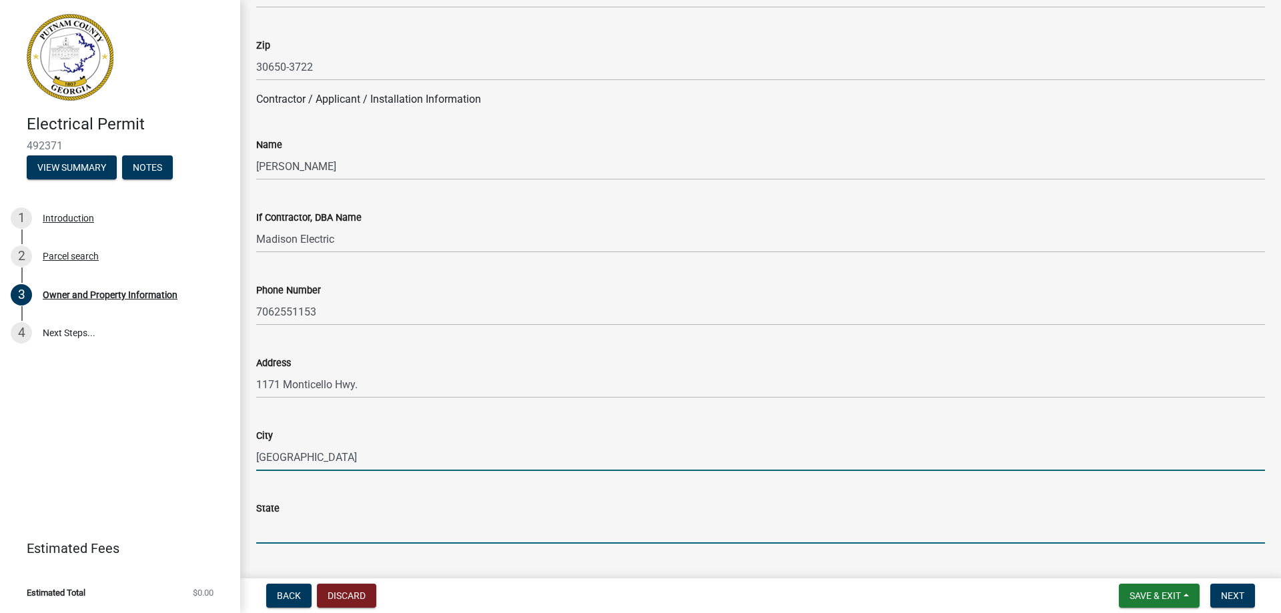
type input "GA"
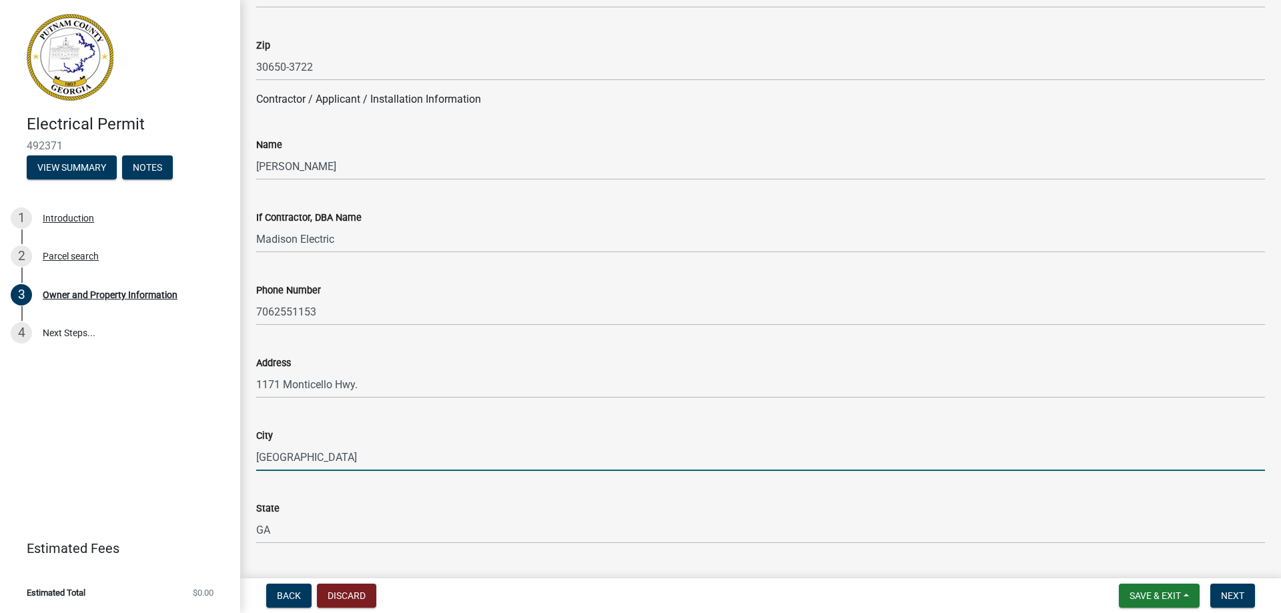
type input "30650"
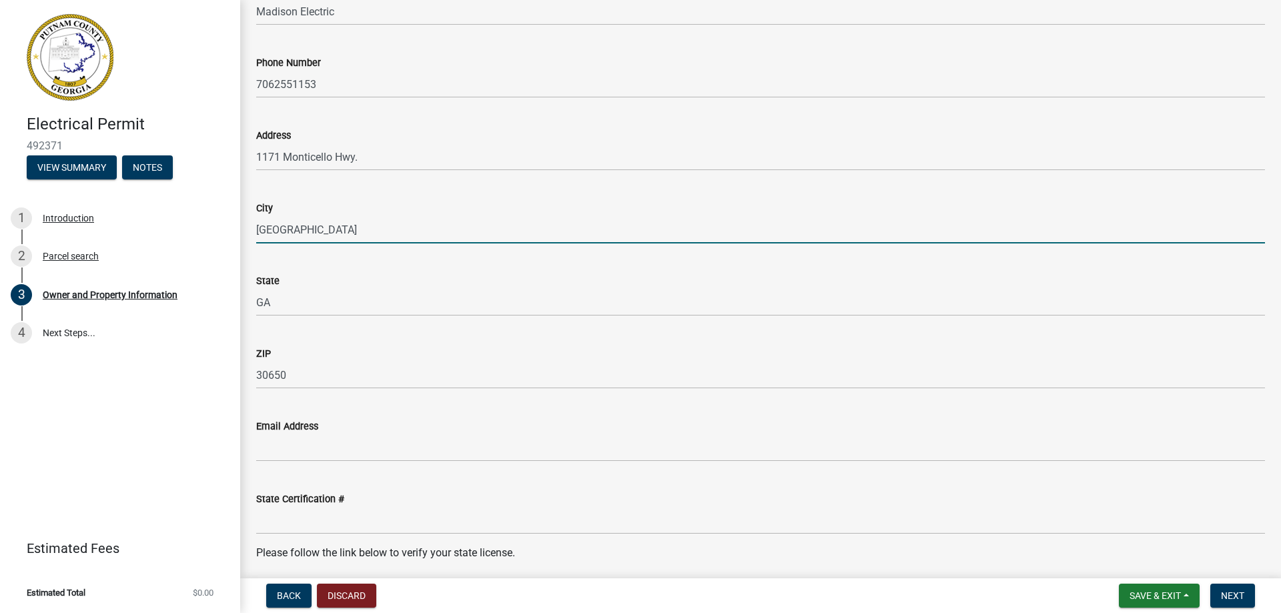
scroll to position [1334, 0]
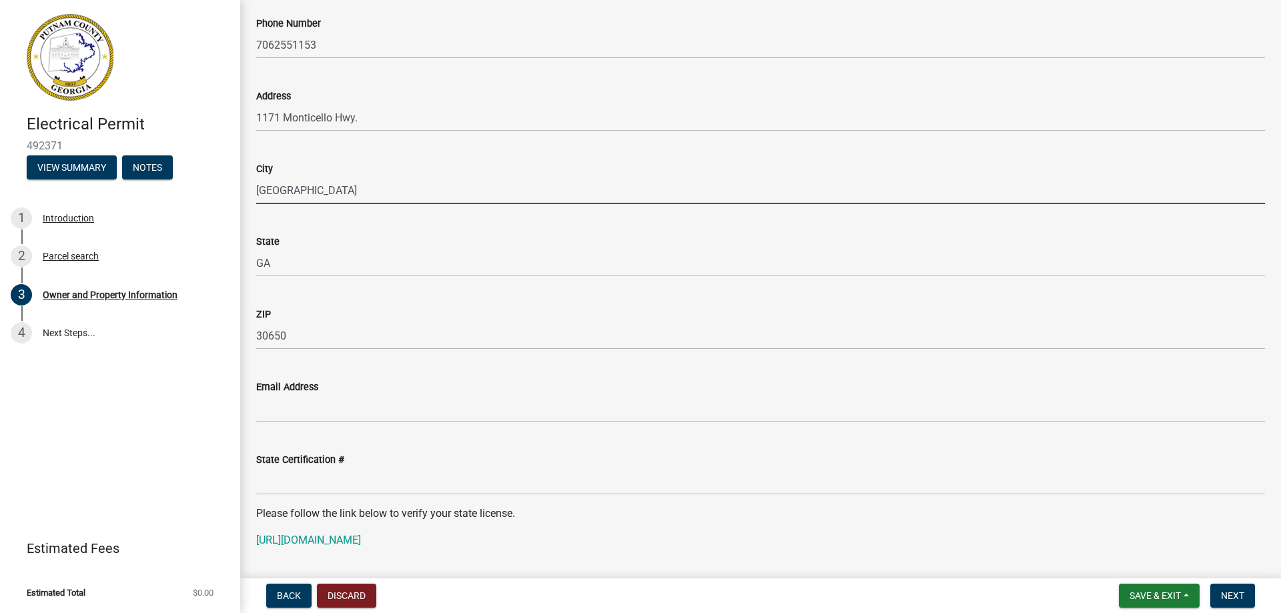
type input "[GEOGRAPHIC_DATA]"
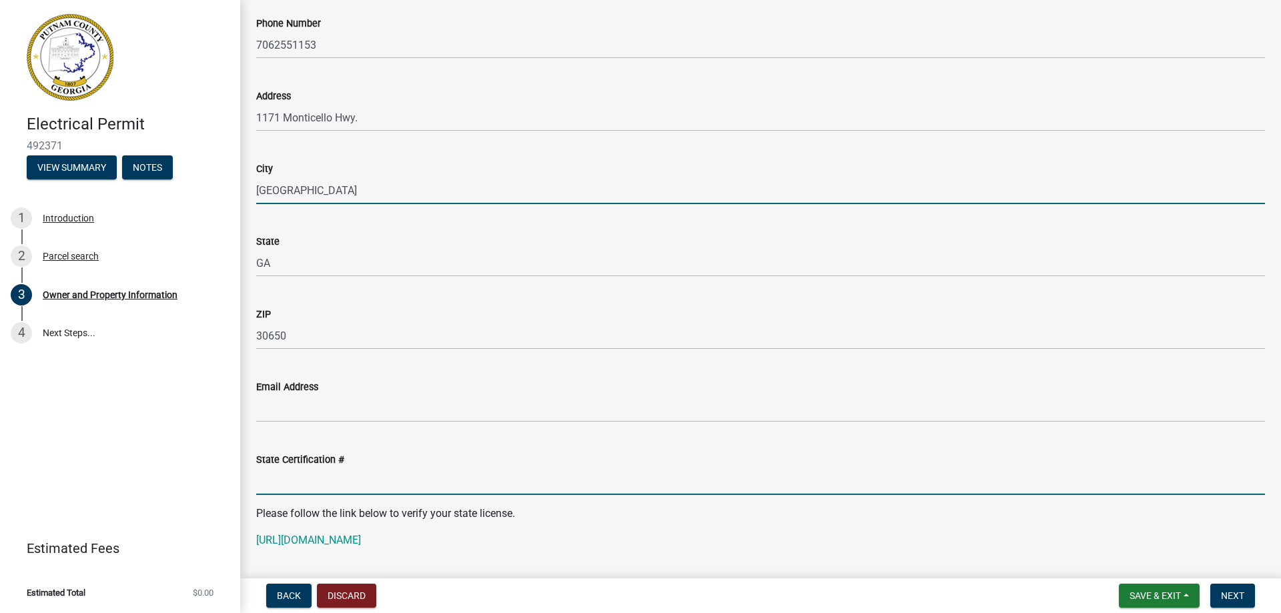
click at [269, 487] on input "State Certification #" at bounding box center [760, 481] width 1009 height 27
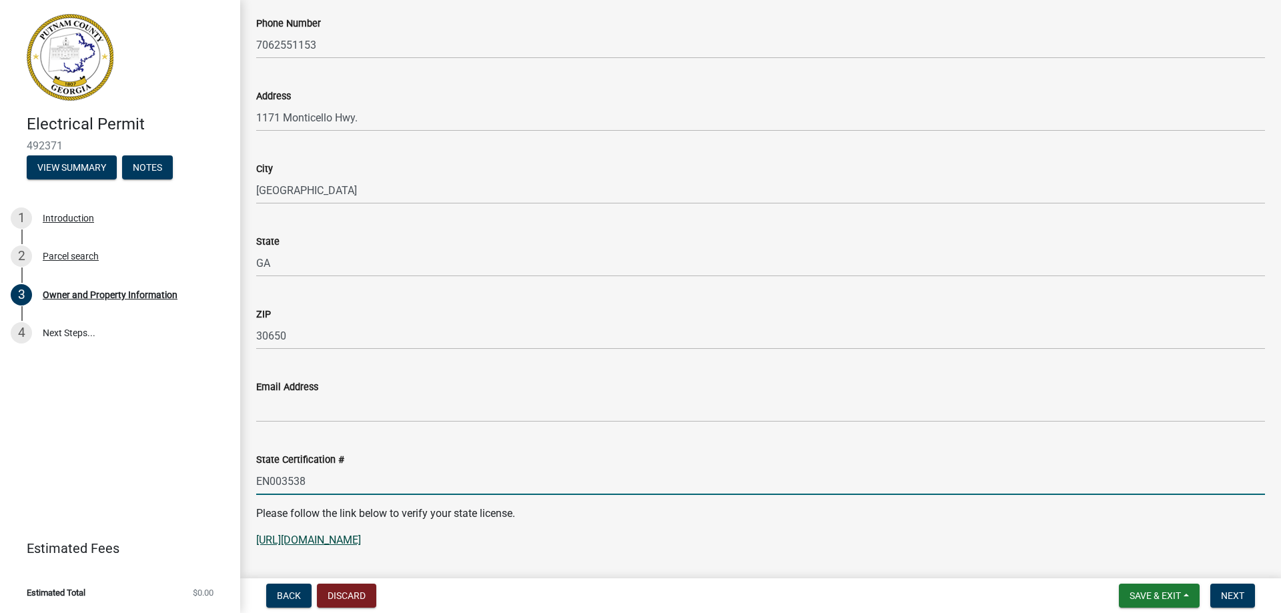
type input "EN003538"
click at [329, 538] on link "[URL][DOMAIN_NAME]" at bounding box center [308, 540] width 105 height 13
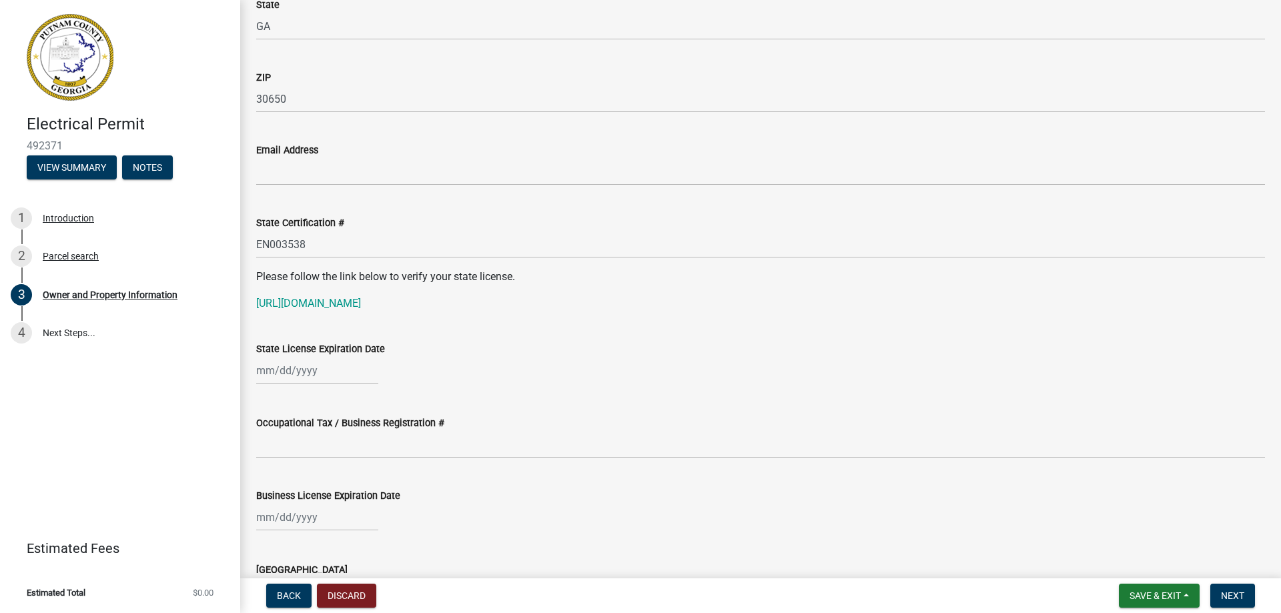
scroll to position [1601, 0]
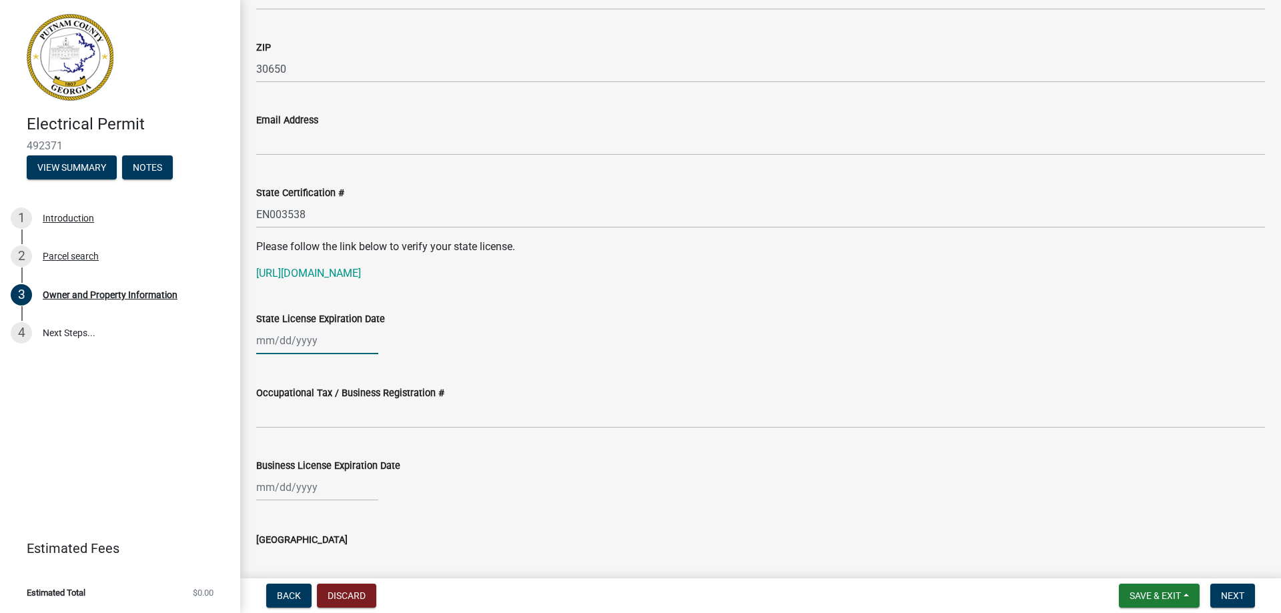
click at [273, 342] on div at bounding box center [317, 340] width 122 height 27
select select "10"
select select "2025"
click at [498, 366] on wm-data-entity-input "State License Expiration Date Jan Feb Mar Apr [PERSON_NAME][DATE] Sep Oct Nov […" at bounding box center [760, 329] width 1009 height 74
click at [278, 337] on div at bounding box center [317, 340] width 122 height 27
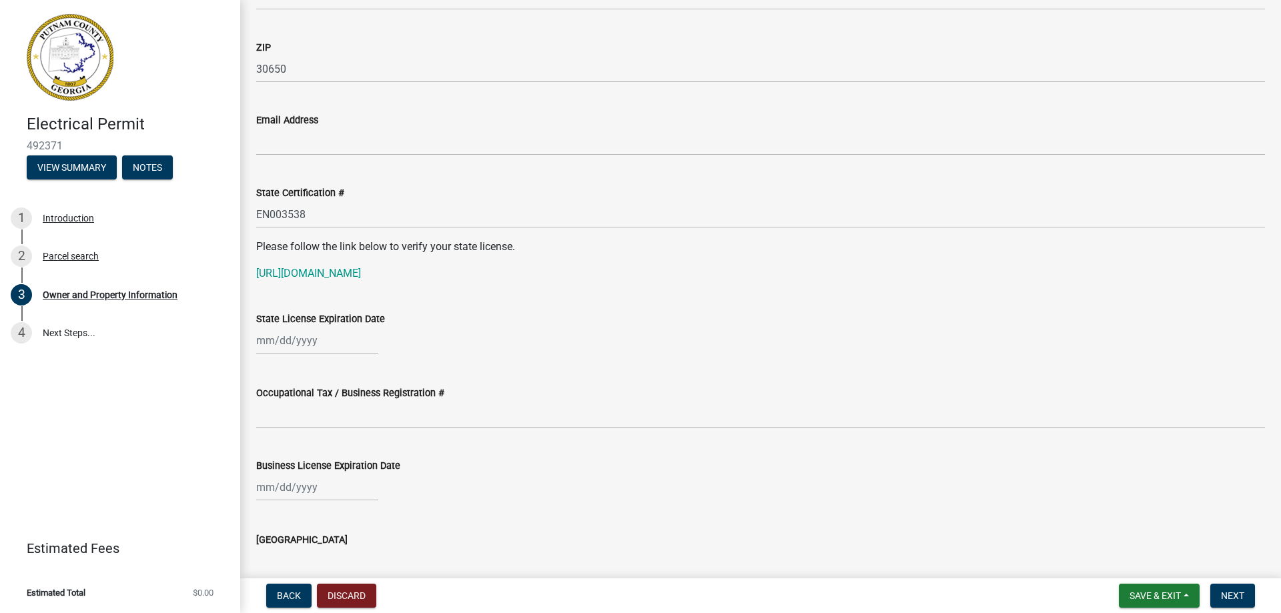
select select "10"
select select "2025"
click at [473, 360] on wm-data-entity-input "State License Expiration Date Jan Feb Mar Apr [PERSON_NAME][DATE] Sep Oct Nov […" at bounding box center [760, 329] width 1009 height 74
click at [317, 340] on div at bounding box center [317, 340] width 122 height 27
select select "10"
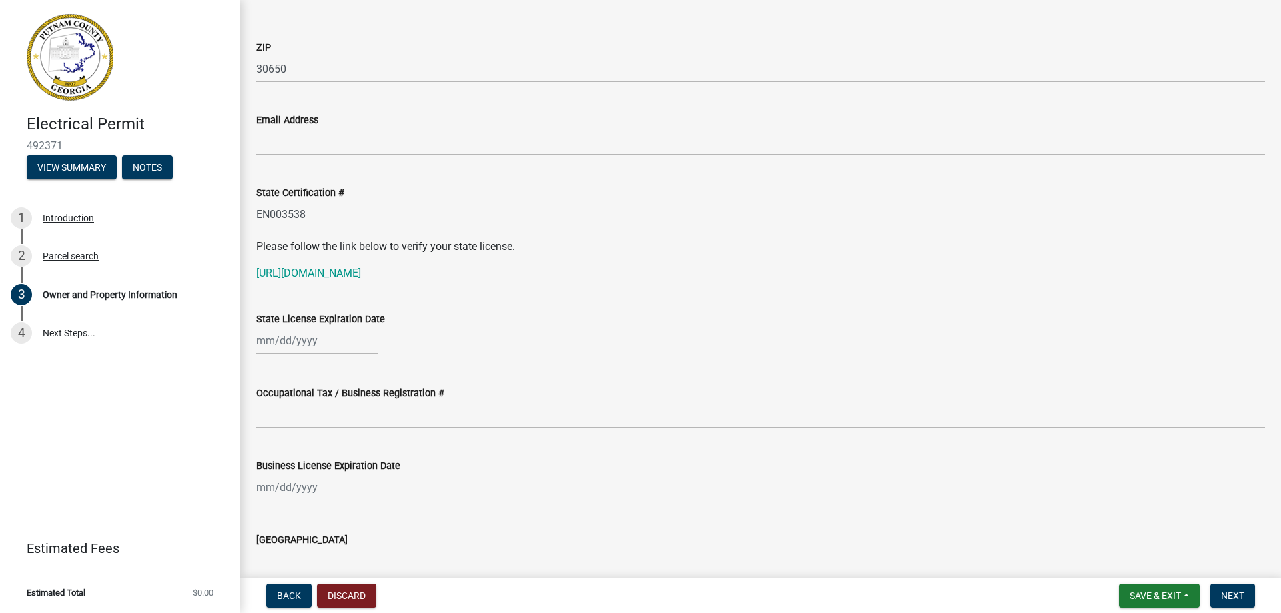
select select "2025"
click at [481, 372] on div "Occupational Tax / Business Registration #" at bounding box center [760, 397] width 1009 height 62
click at [316, 340] on div at bounding box center [317, 340] width 122 height 27
select select "10"
select select "2025"
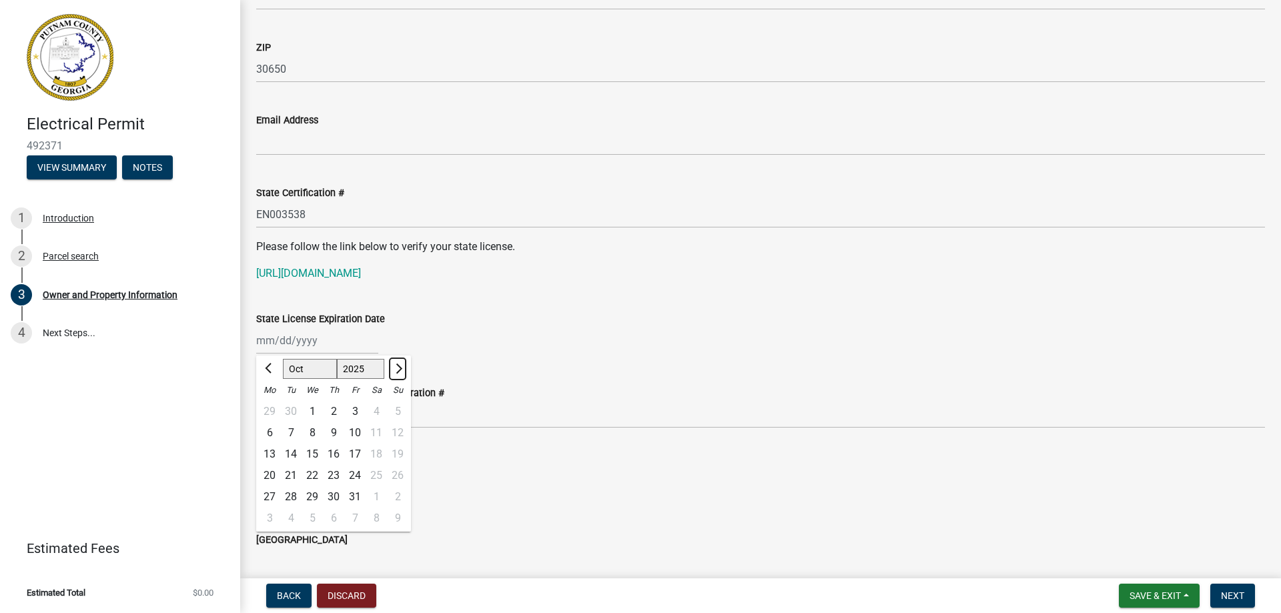
click at [399, 366] on span "Next month" at bounding box center [397, 369] width 10 height 10
select select "1"
select select "2026"
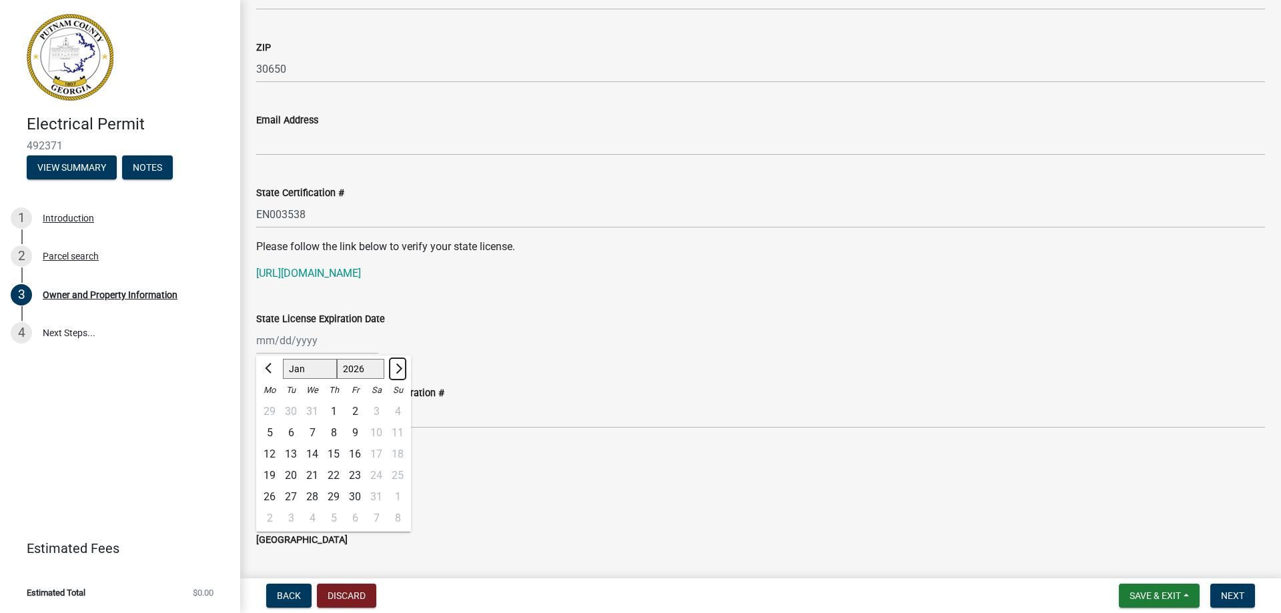
click at [399, 366] on span "Next month" at bounding box center [397, 369] width 10 height 10
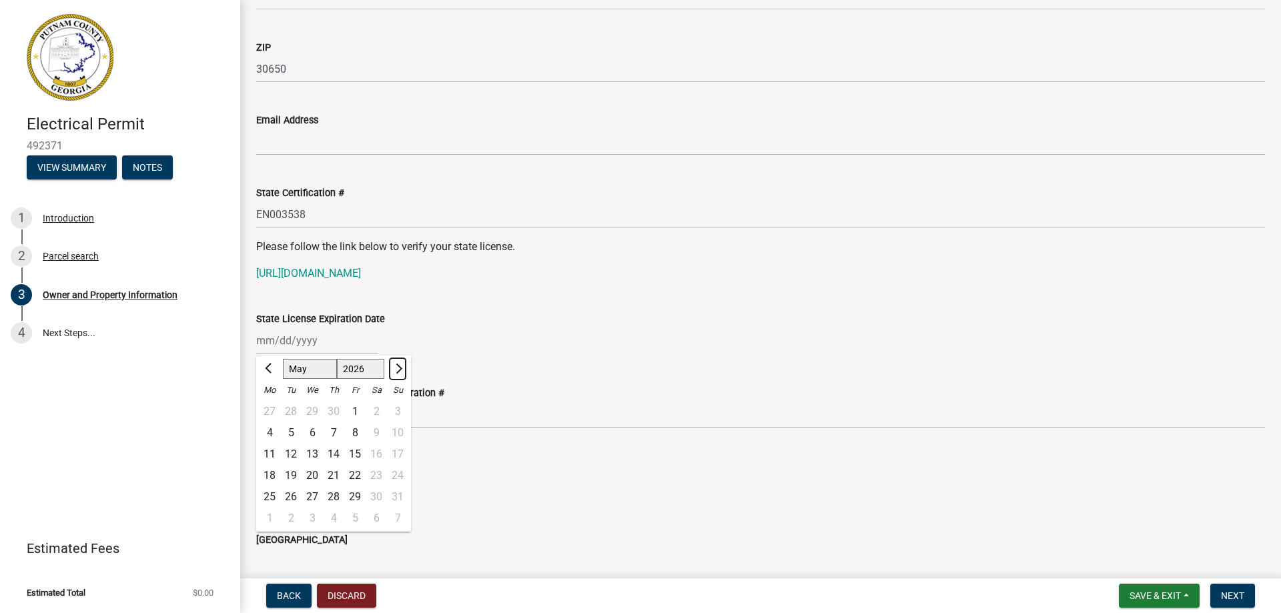
select select "6"
click at [293, 494] on div "30" at bounding box center [290, 496] width 21 height 21
type input "[DATE]"
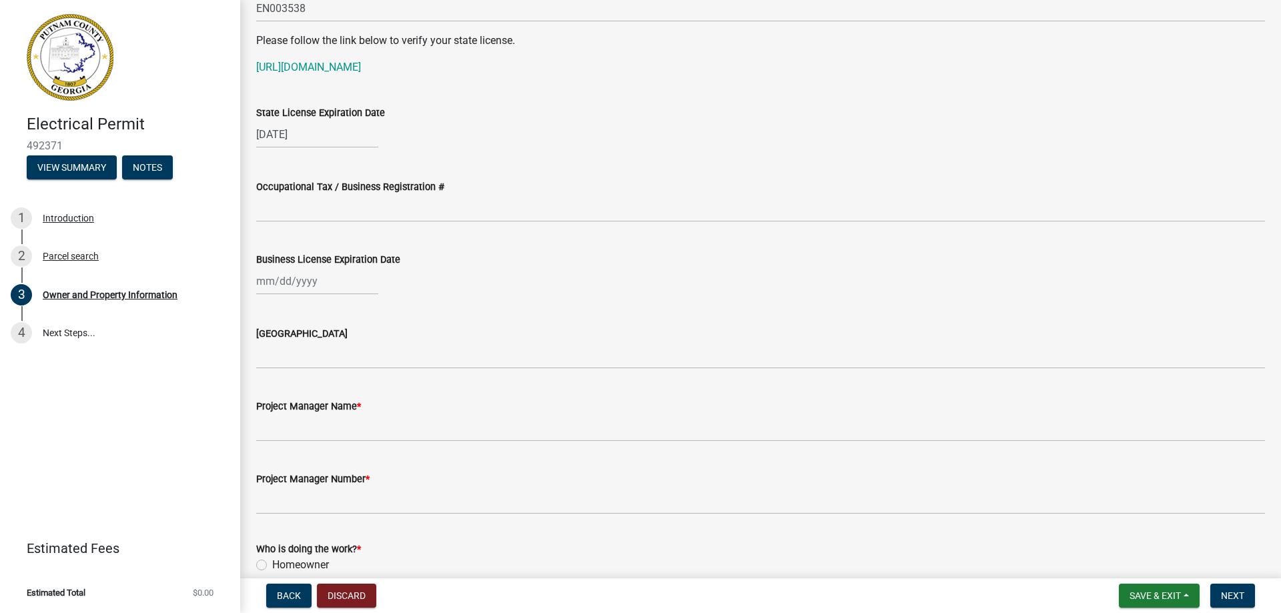
scroll to position [1935, 0]
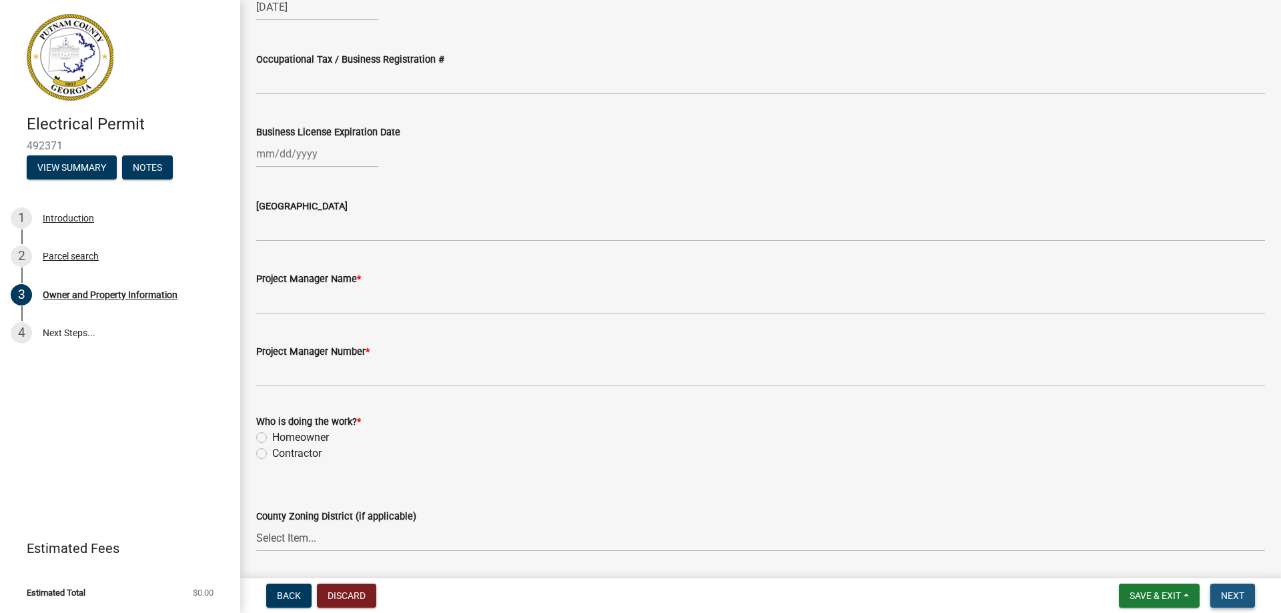
click at [1237, 595] on span "Next" at bounding box center [1232, 595] width 23 height 11
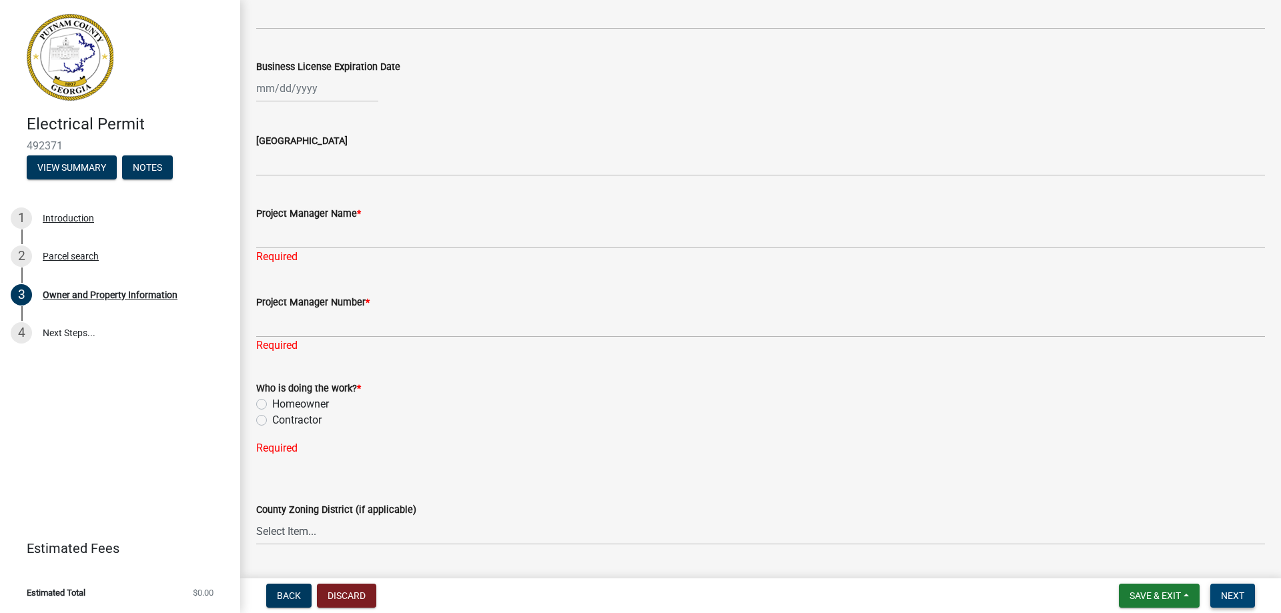
scroll to position [2068, 0]
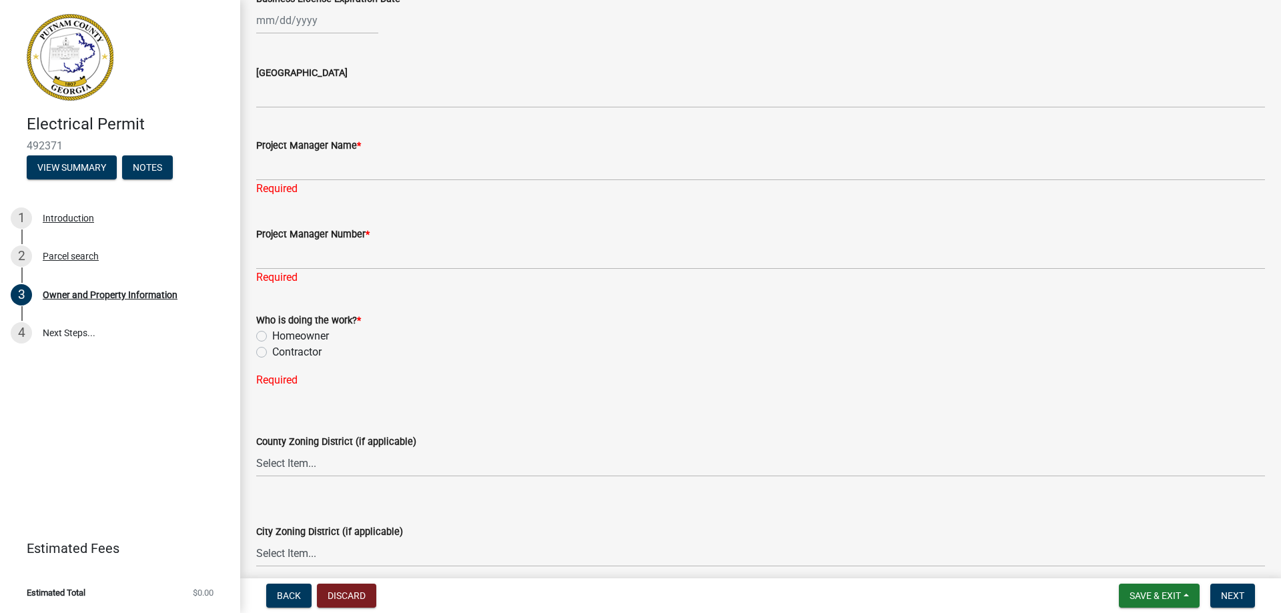
click at [272, 351] on label "Contractor" at bounding box center [296, 352] width 49 height 16
click at [272, 351] on input "Contractor" at bounding box center [276, 348] width 9 height 9
radio input "true"
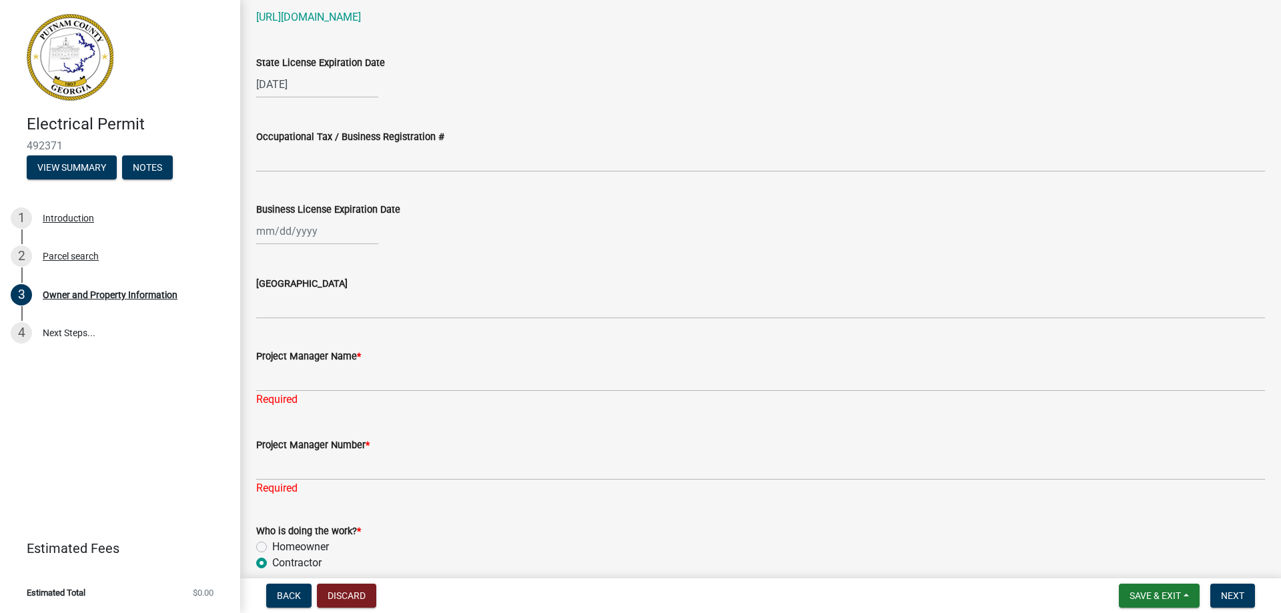
scroll to position [1868, 0]
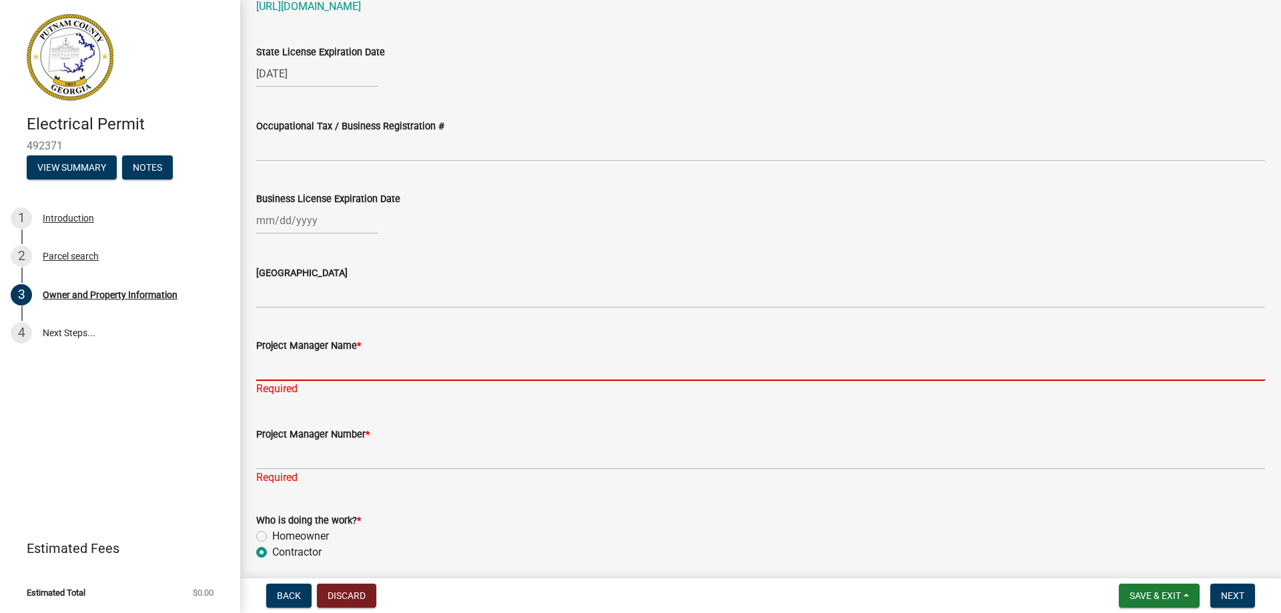
click at [266, 373] on input "Project Manager Name *" at bounding box center [760, 367] width 1009 height 27
type input "[PERSON_NAME]"
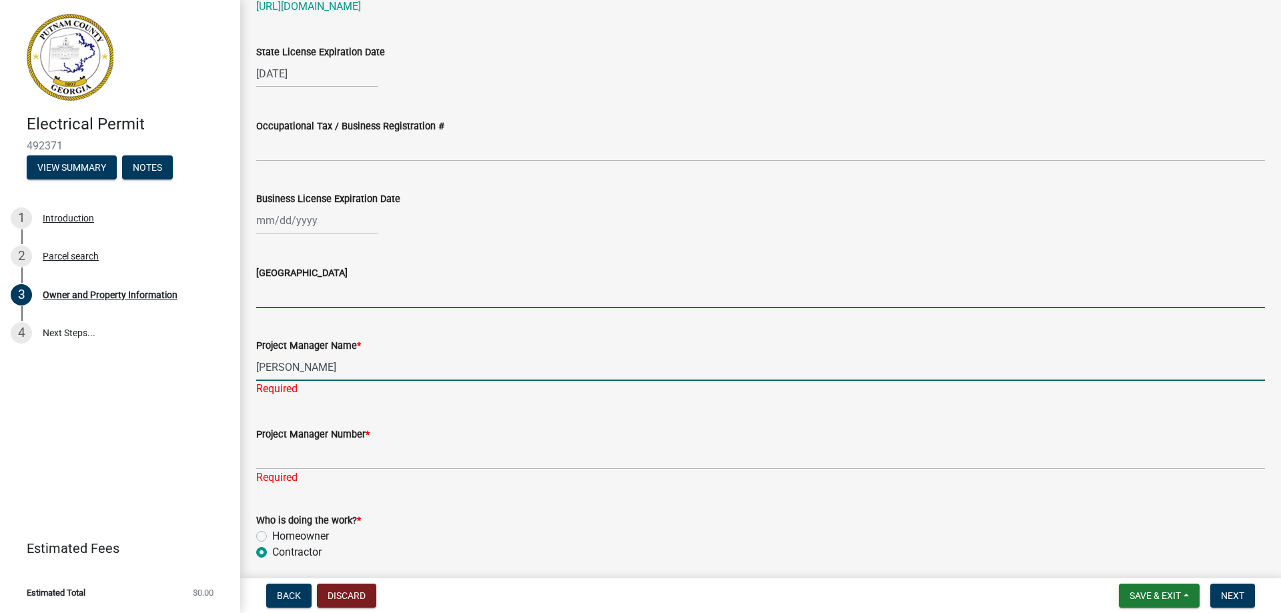
type input "[US_STATE]"
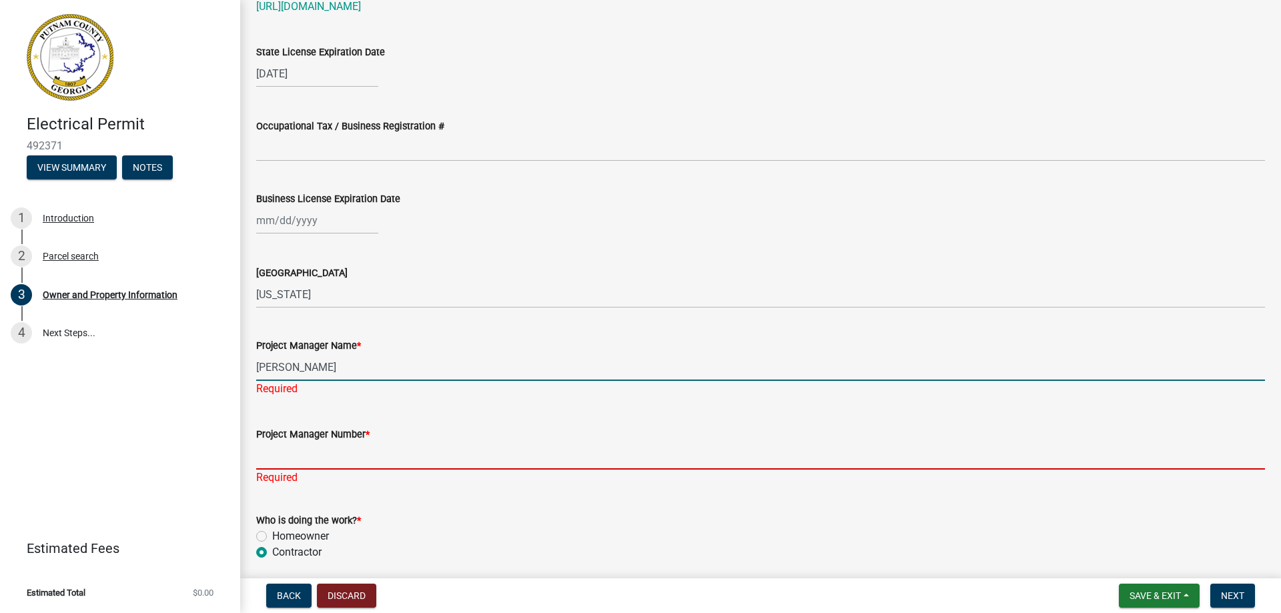
type input "7062551153"
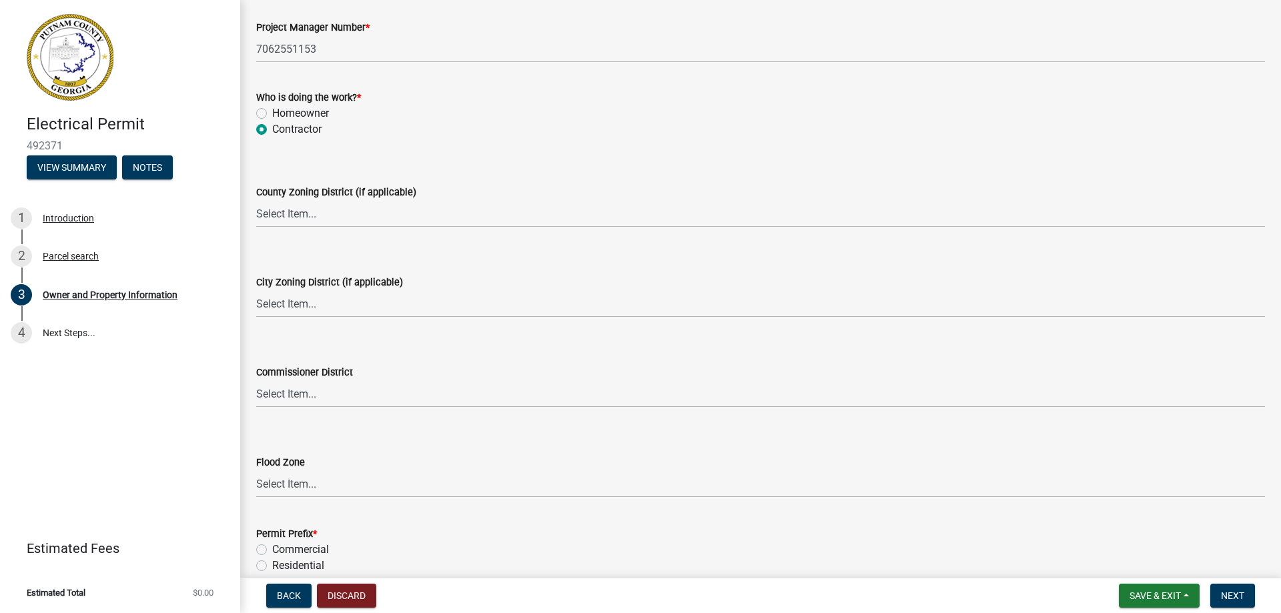
scroll to position [2350, 0]
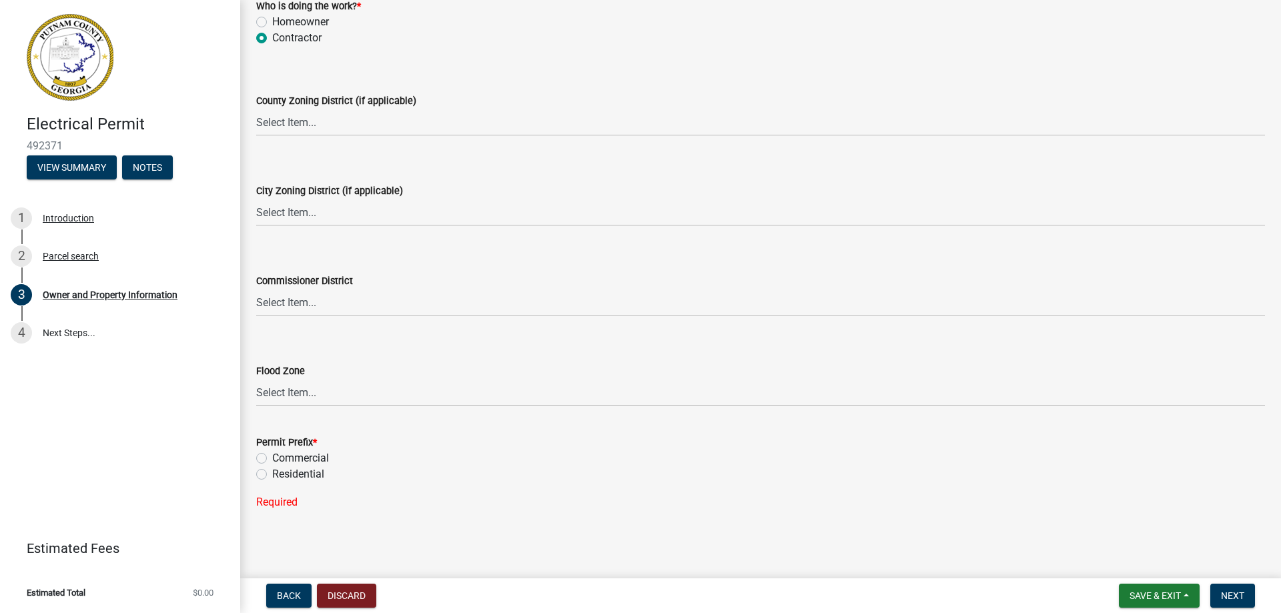
click at [272, 470] on label "Residential" at bounding box center [298, 474] width 52 height 16
click at [272, 470] on input "Residential" at bounding box center [276, 470] width 9 height 9
radio input "true"
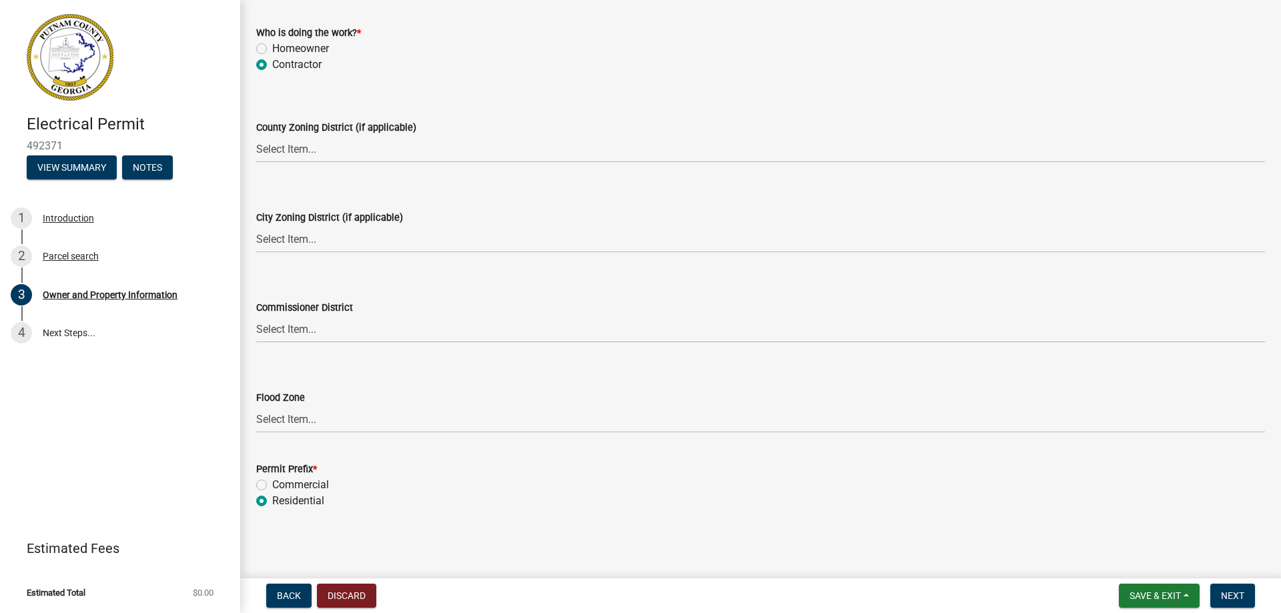
scroll to position [2324, 0]
click at [1228, 597] on span "Next" at bounding box center [1232, 595] width 23 height 11
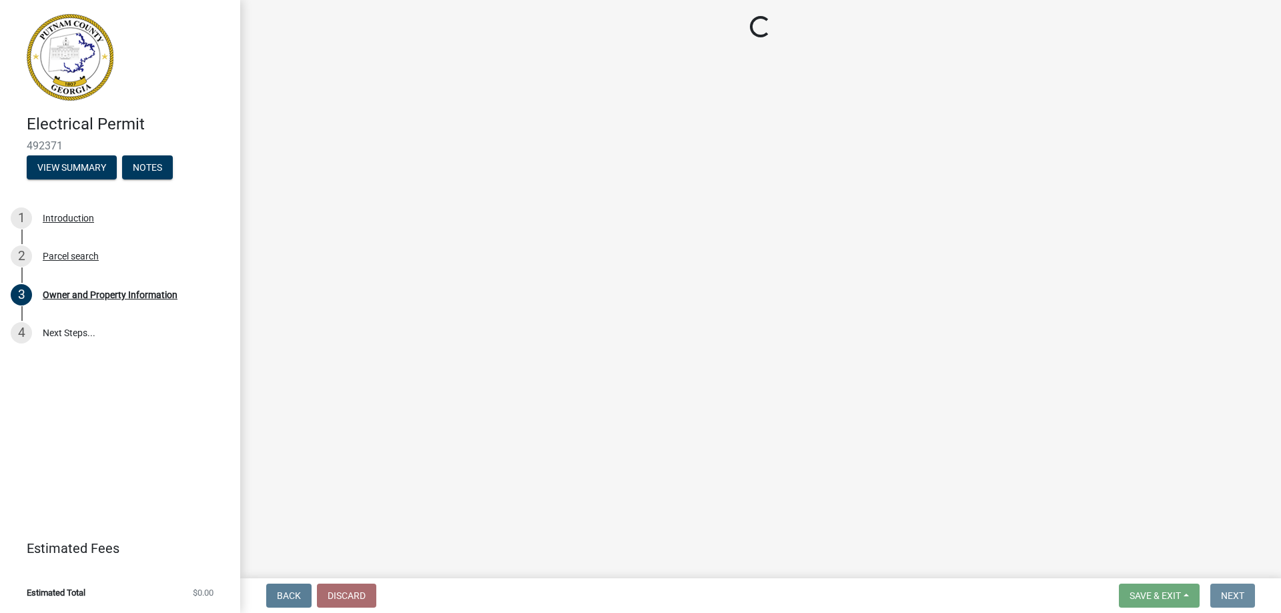
scroll to position [0, 0]
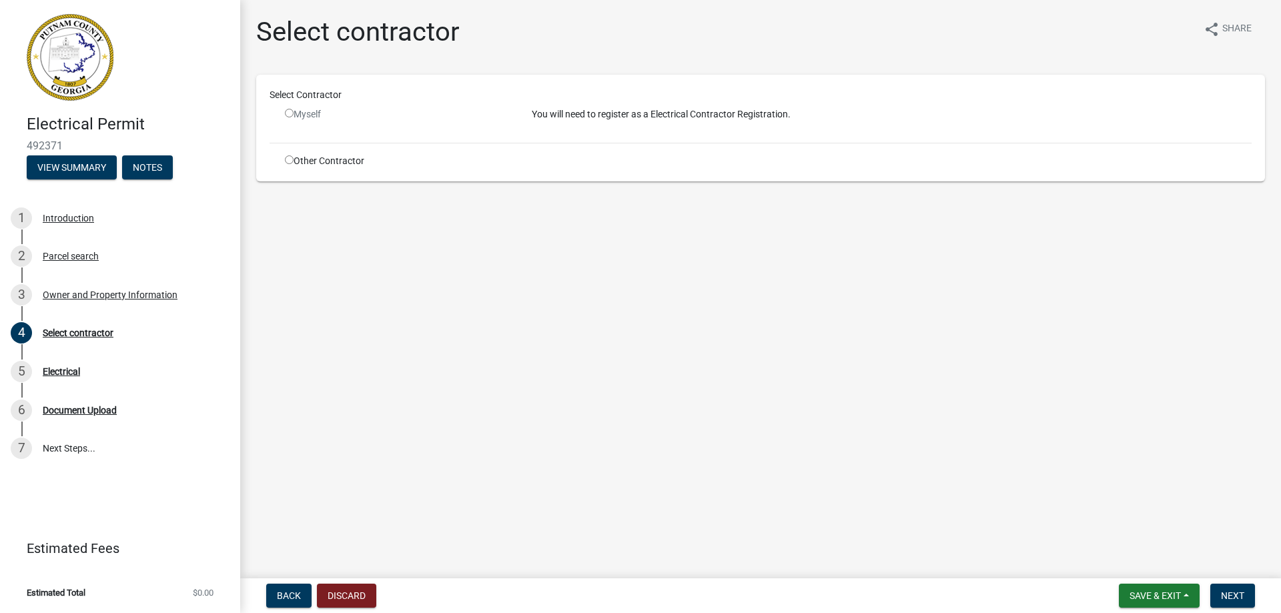
click at [289, 113] on input "radio" at bounding box center [289, 113] width 9 height 9
click at [292, 109] on input "radio" at bounding box center [289, 113] width 9 height 9
radio input "false"
click at [70, 368] on div "Electrical" at bounding box center [61, 371] width 37 height 9
click at [107, 329] on div "Select contractor" at bounding box center [78, 332] width 71 height 9
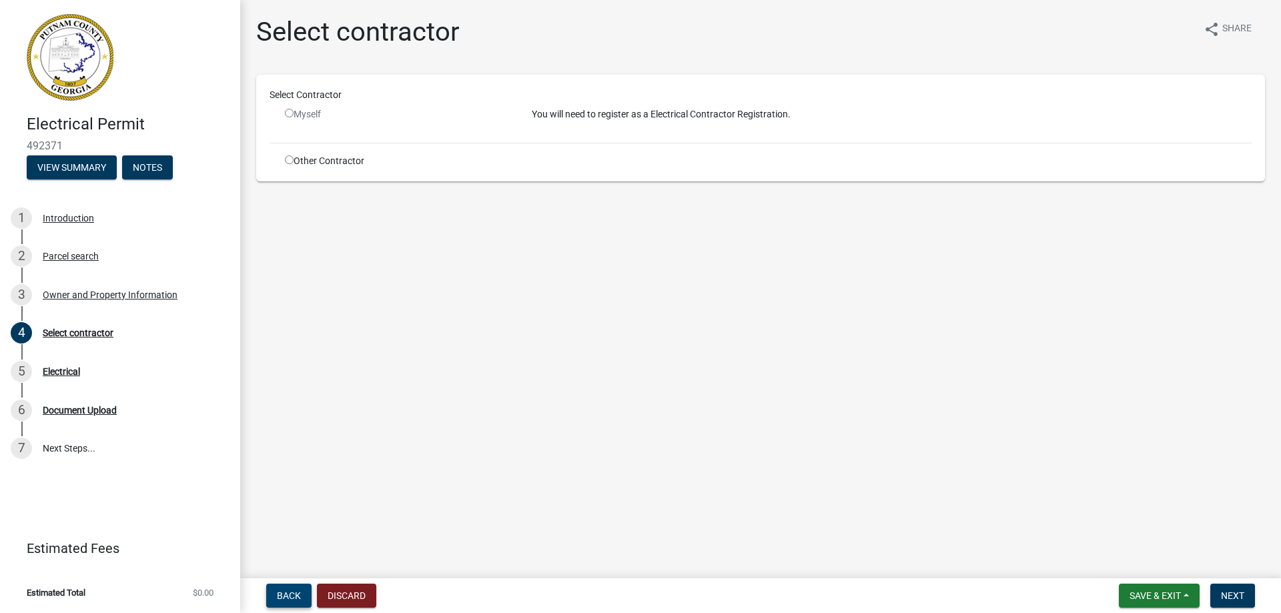
click at [278, 596] on span "Back" at bounding box center [289, 595] width 24 height 11
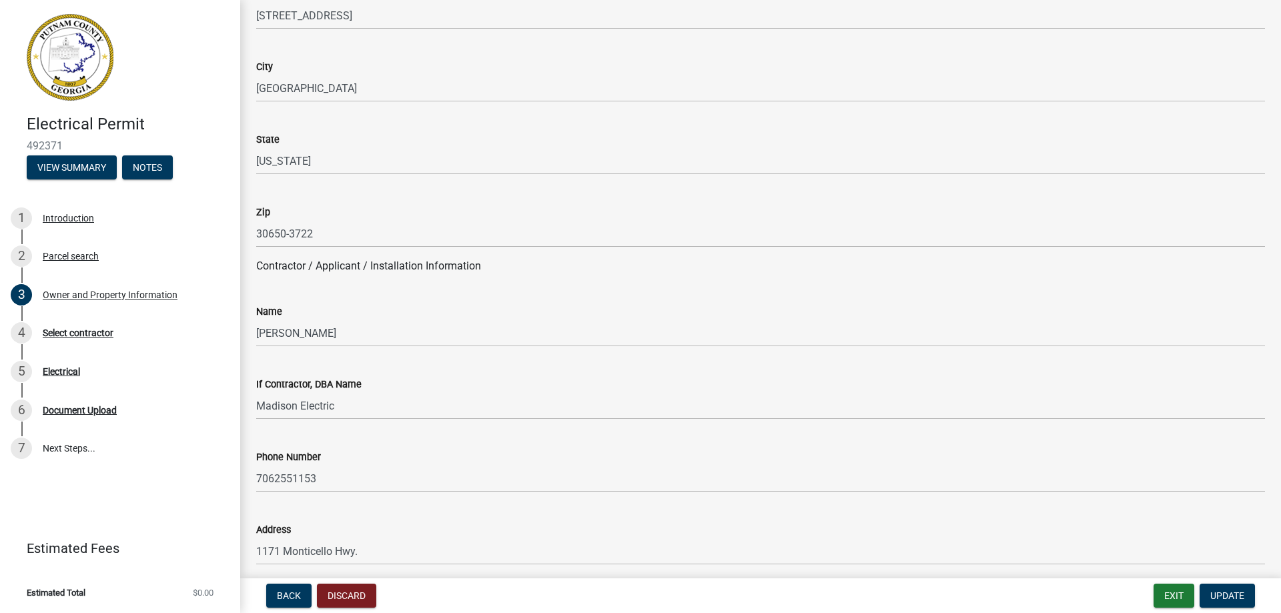
scroll to position [867, 0]
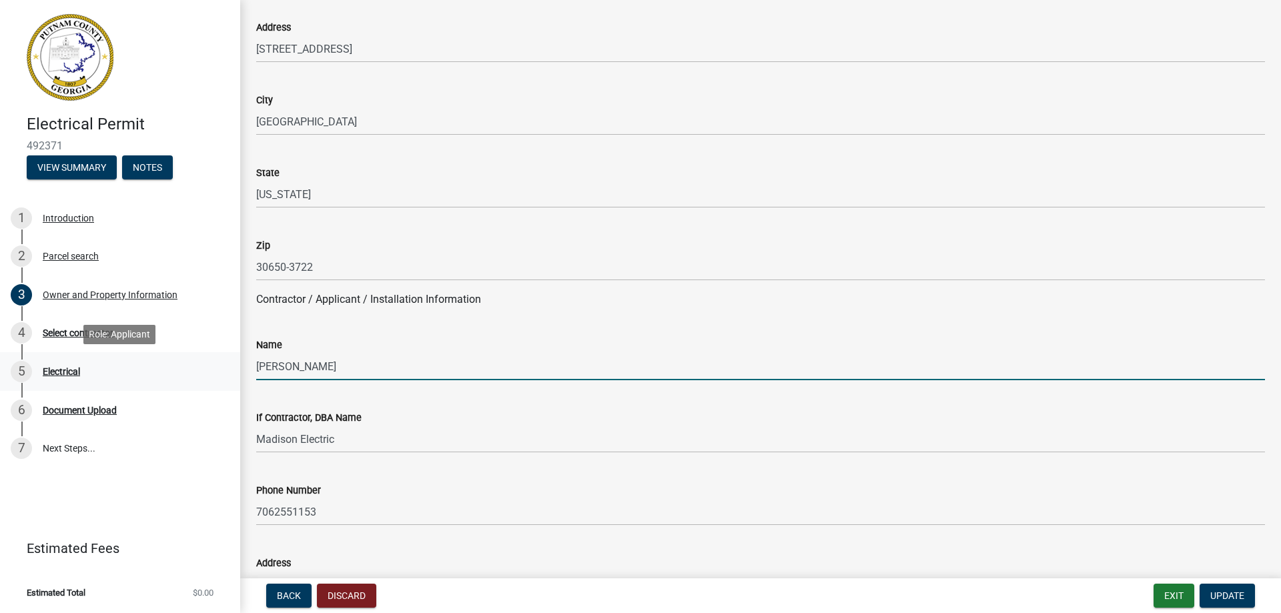
drag, startPoint x: 381, startPoint y: 372, endPoint x: 233, endPoint y: 375, distance: 148.1
click at [233, 375] on div "Electrical Permit 492371 View Summary Notes 1 Introduction 2 Parcel search 3 Ow…" at bounding box center [640, 306] width 1281 height 613
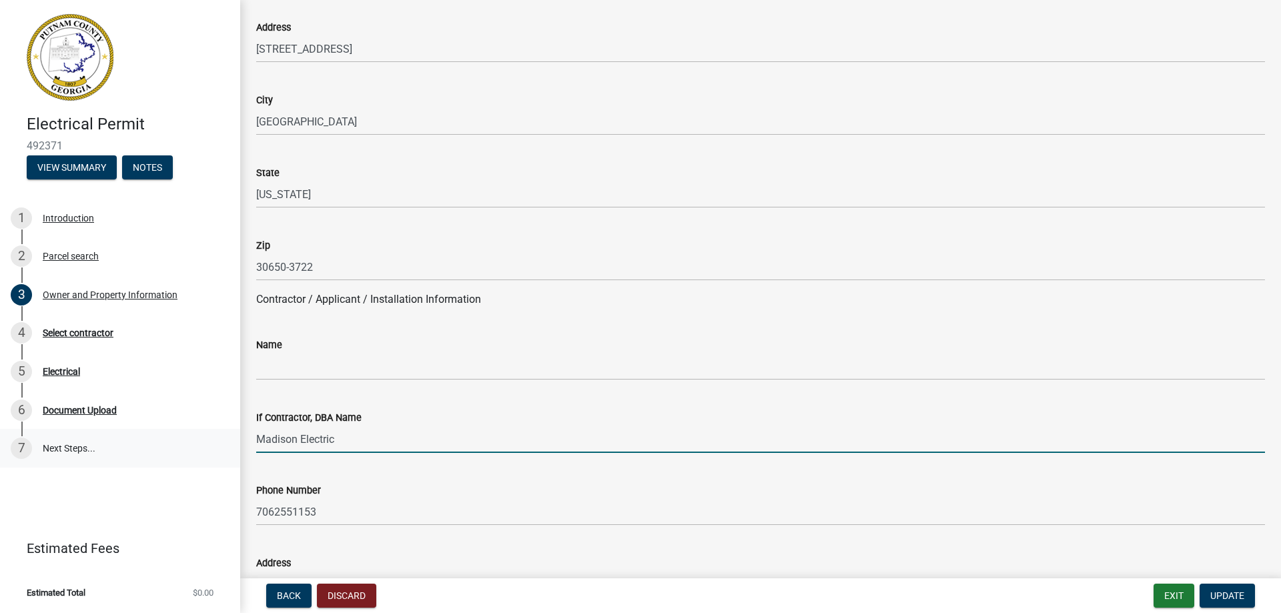
drag, startPoint x: 346, startPoint y: 444, endPoint x: 182, endPoint y: 450, distance: 163.5
click at [183, 450] on div "Electrical Permit 492371 View Summary Notes 1 Introduction 2 Parcel search 3 Ow…" at bounding box center [640, 306] width 1281 height 613
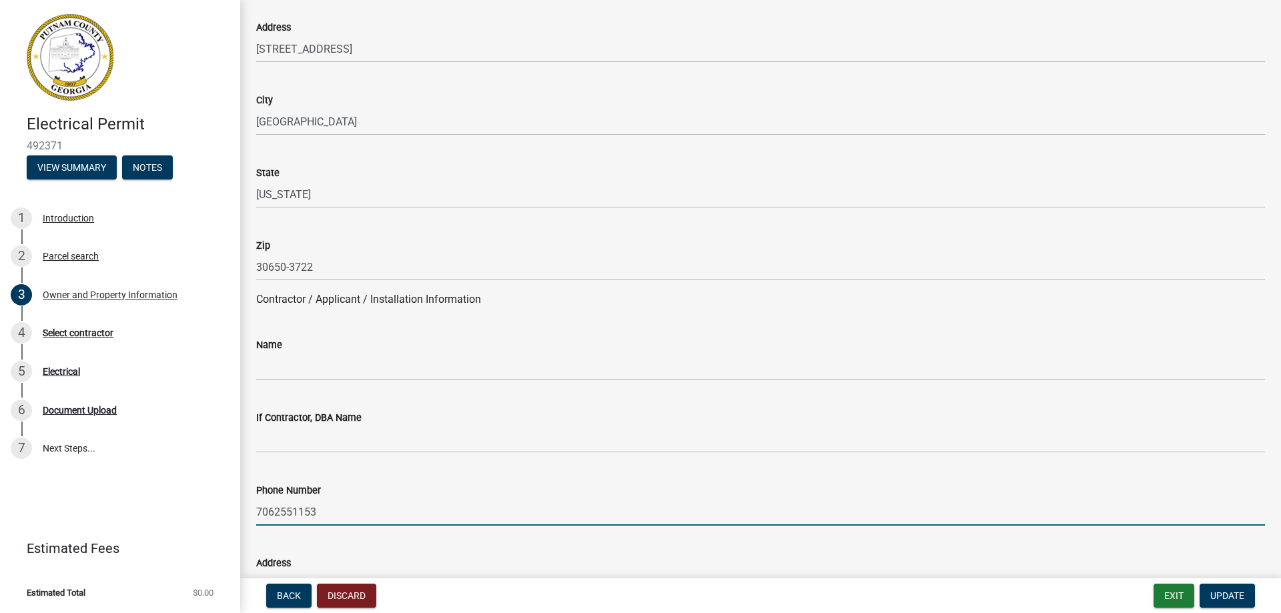
drag, startPoint x: 320, startPoint y: 509, endPoint x: 224, endPoint y: 518, distance: 96.5
click at [224, 518] on div "Electrical Permit 492371 View Summary Notes 1 Introduction 2 Parcel search 3 Ow…" at bounding box center [640, 306] width 1281 height 613
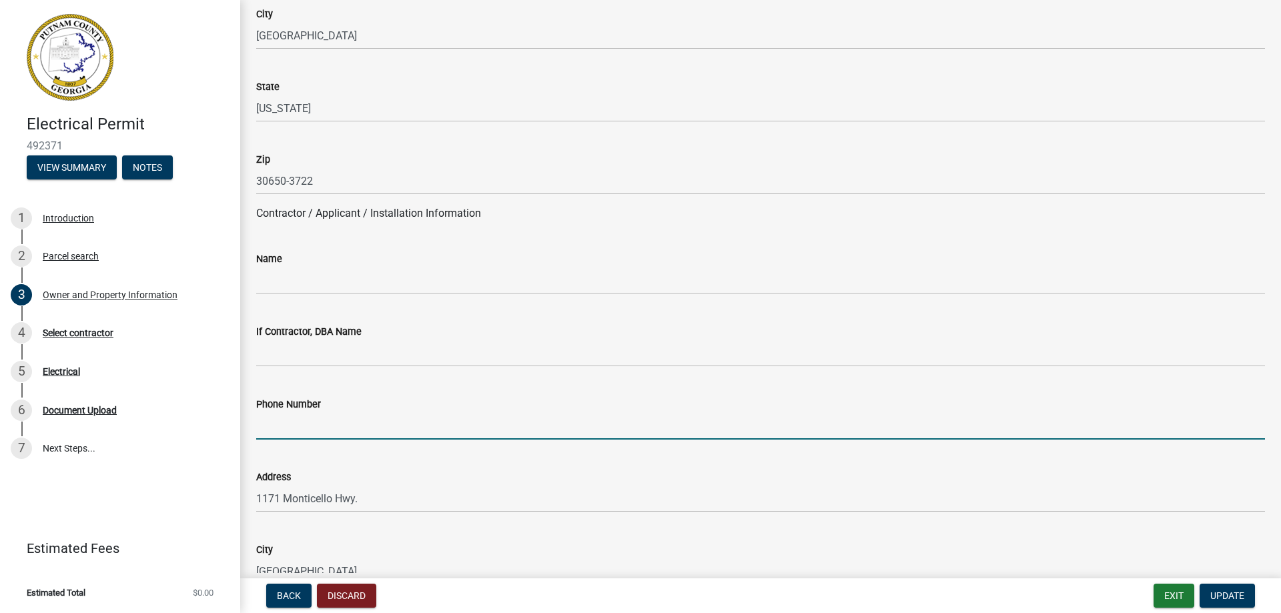
scroll to position [1067, 0]
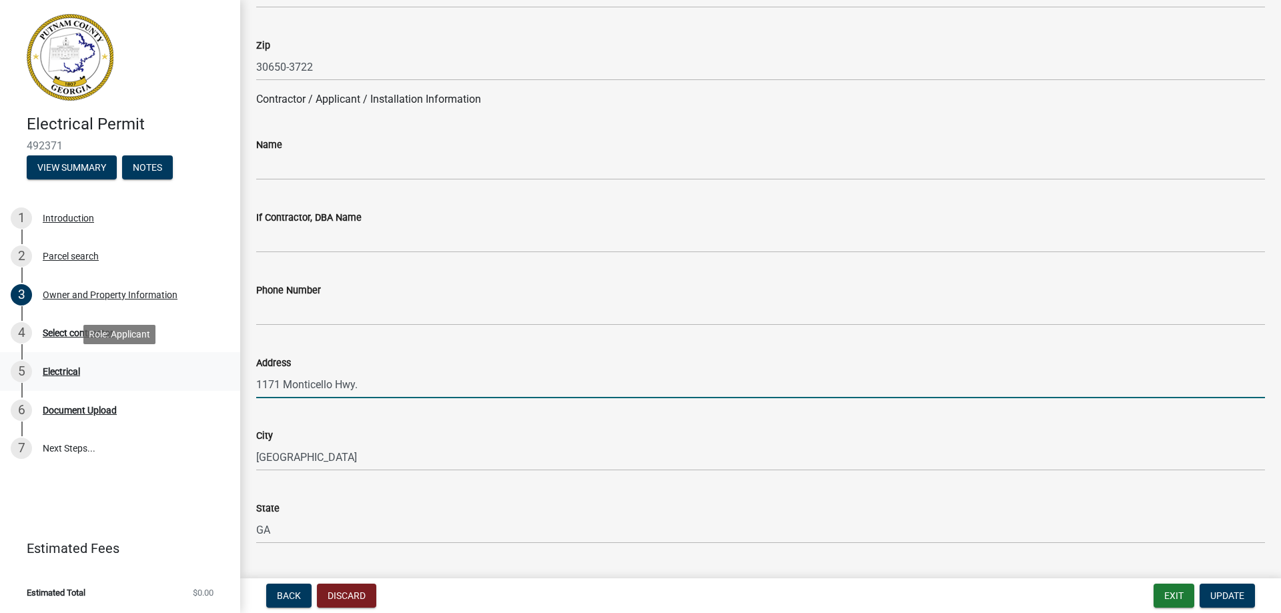
drag, startPoint x: 358, startPoint y: 384, endPoint x: 213, endPoint y: 390, distance: 144.9
click at [213, 390] on div "Electrical Permit 492371 View Summary Notes 1 Introduction 2 Parcel search 3 Ow…" at bounding box center [640, 306] width 1281 height 613
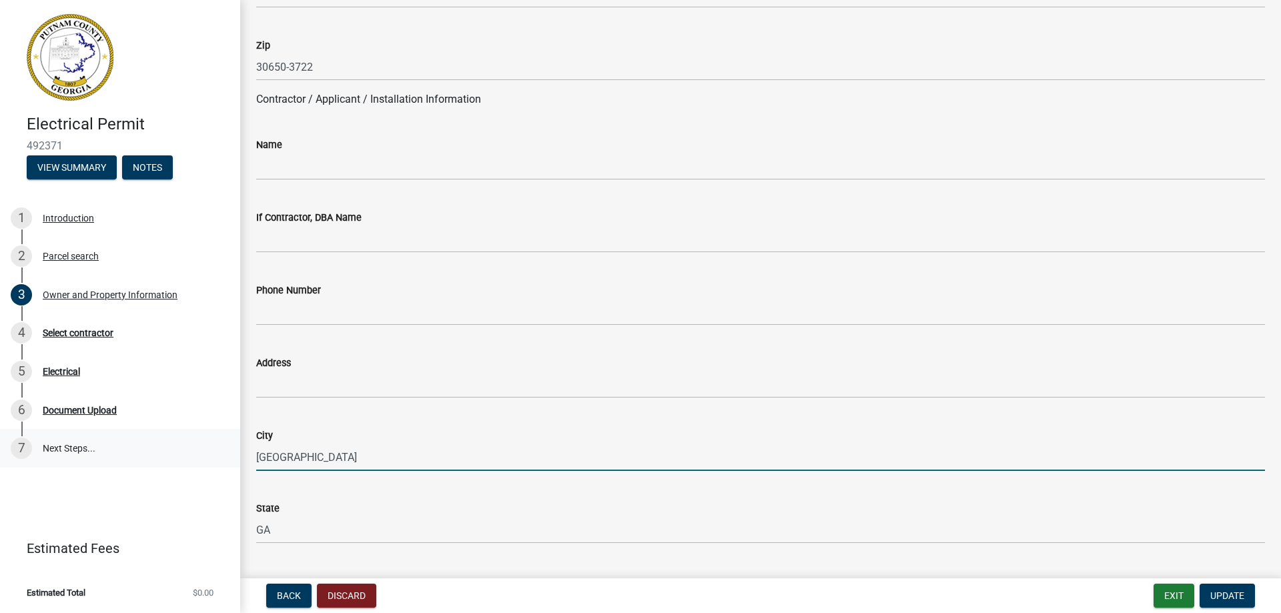
drag, startPoint x: 308, startPoint y: 448, endPoint x: 192, endPoint y: 456, distance: 116.4
click at [208, 460] on div "Electrical Permit 492371 View Summary Notes 1 Introduction 2 Parcel search 3 Ow…" at bounding box center [640, 306] width 1281 height 613
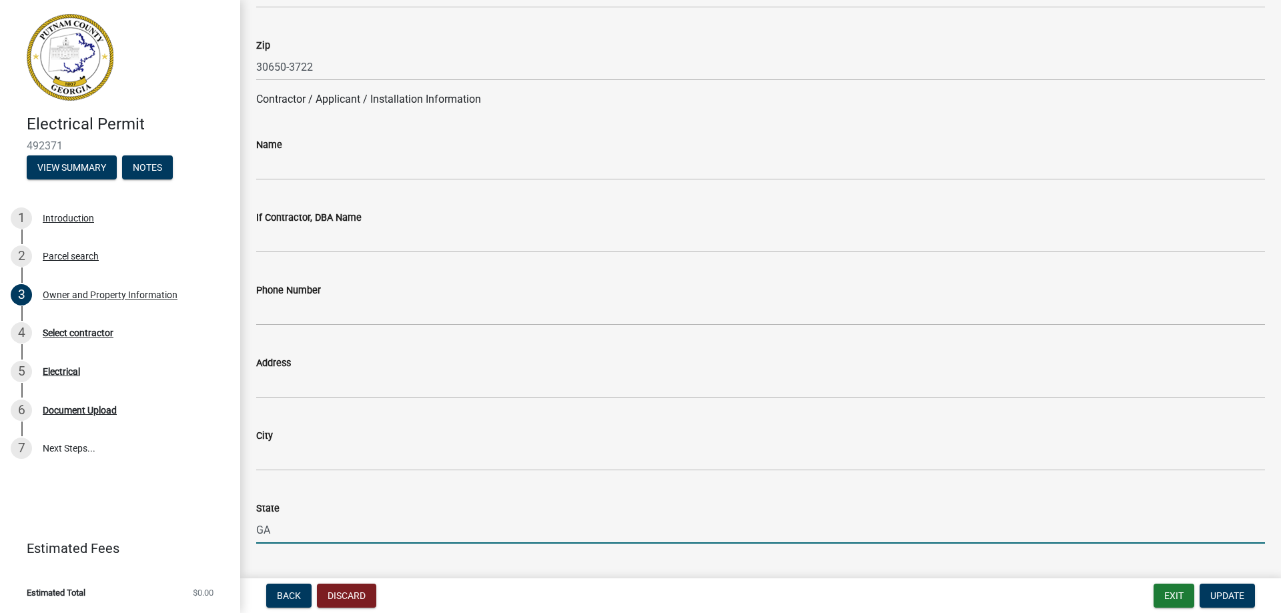
drag, startPoint x: 278, startPoint y: 532, endPoint x: 250, endPoint y: 536, distance: 28.3
click at [250, 536] on div "State [US_STATE]" at bounding box center [760, 513] width 1029 height 62
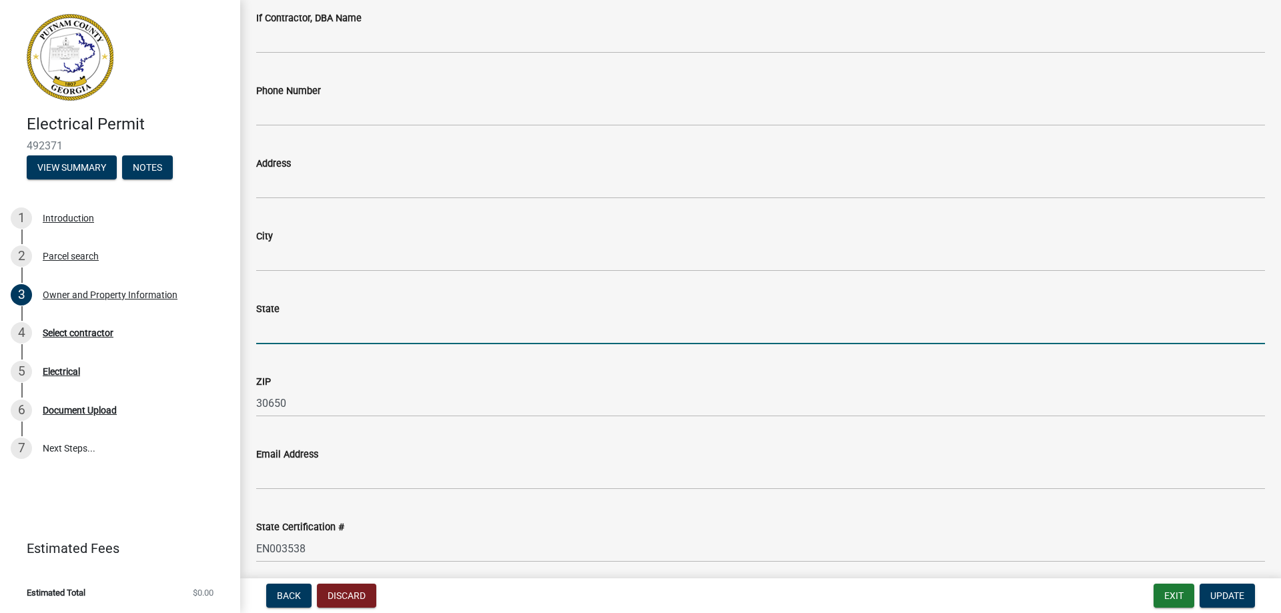
scroll to position [1268, 0]
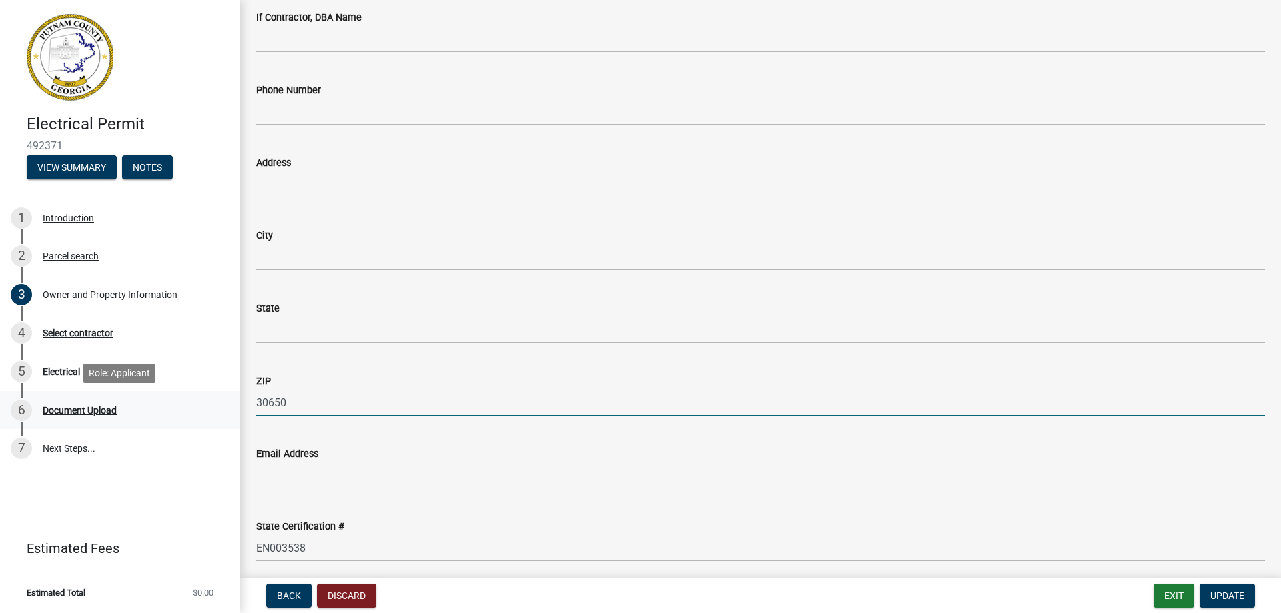
drag, startPoint x: 296, startPoint y: 401, endPoint x: 197, endPoint y: 408, distance: 98.3
click at [197, 407] on div "Electrical Permit 492371 View Summary Notes 1 Introduction 2 Parcel search 3 Ow…" at bounding box center [640, 306] width 1281 height 613
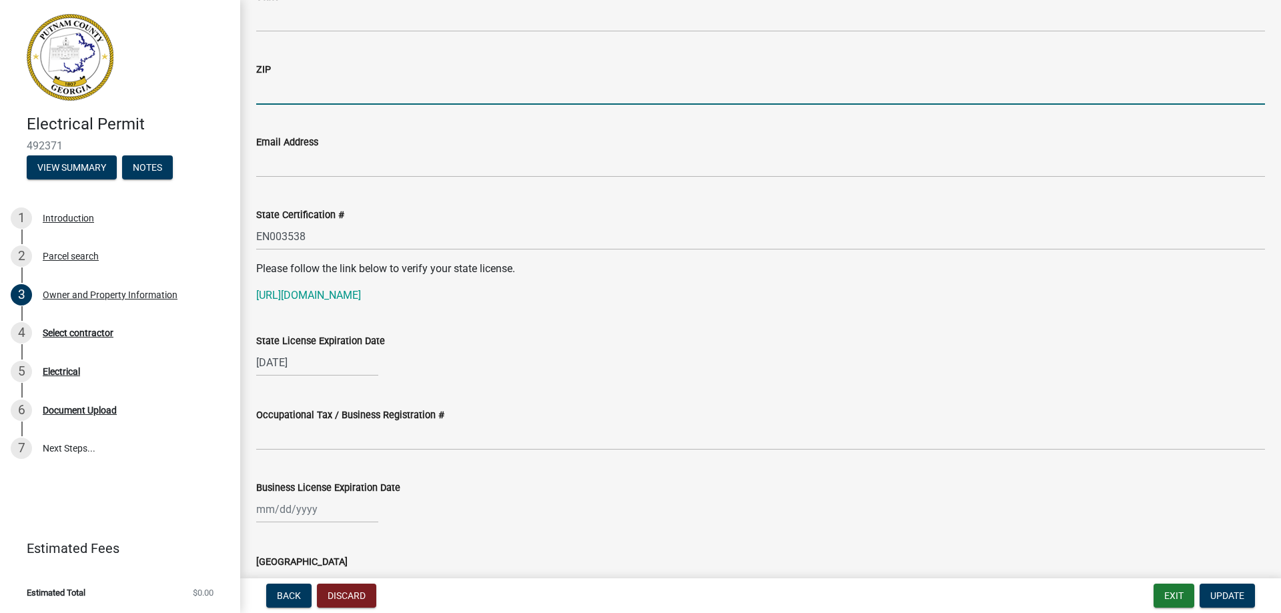
scroll to position [1668, 0]
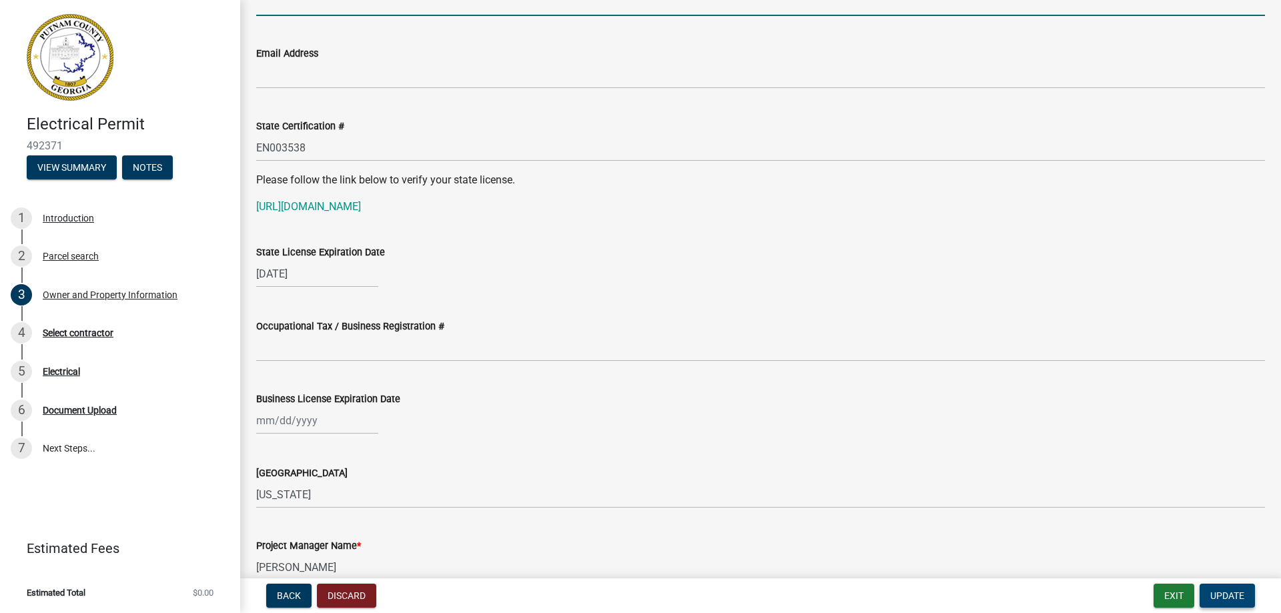
click at [1222, 592] on span "Update" at bounding box center [1227, 595] width 34 height 11
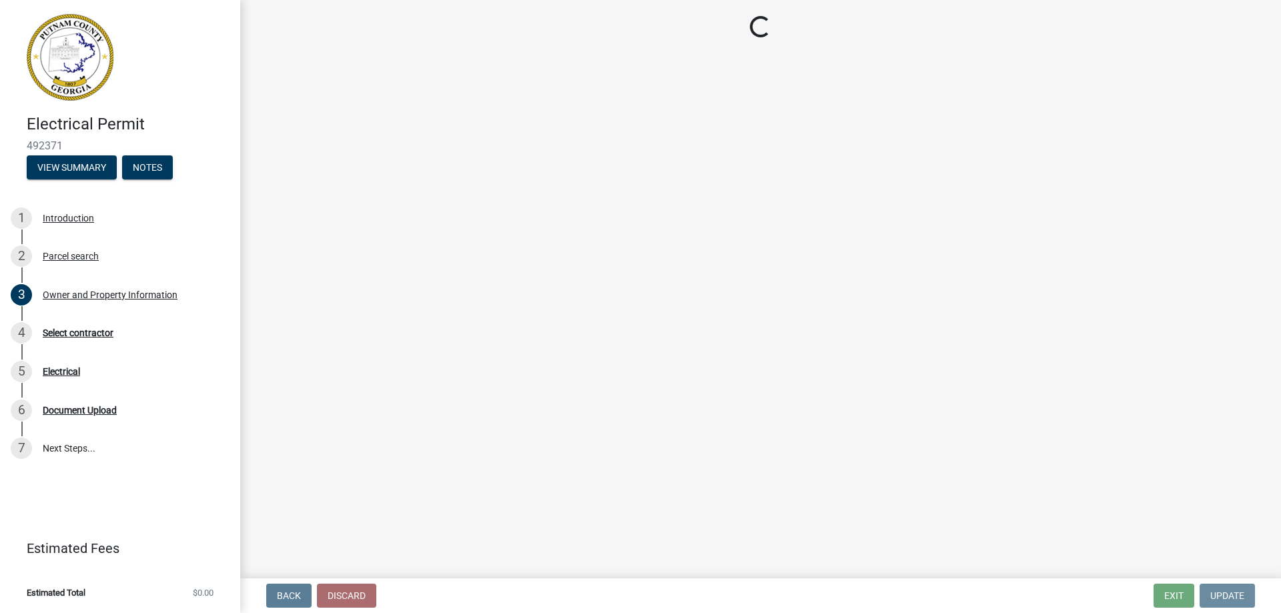
scroll to position [0, 0]
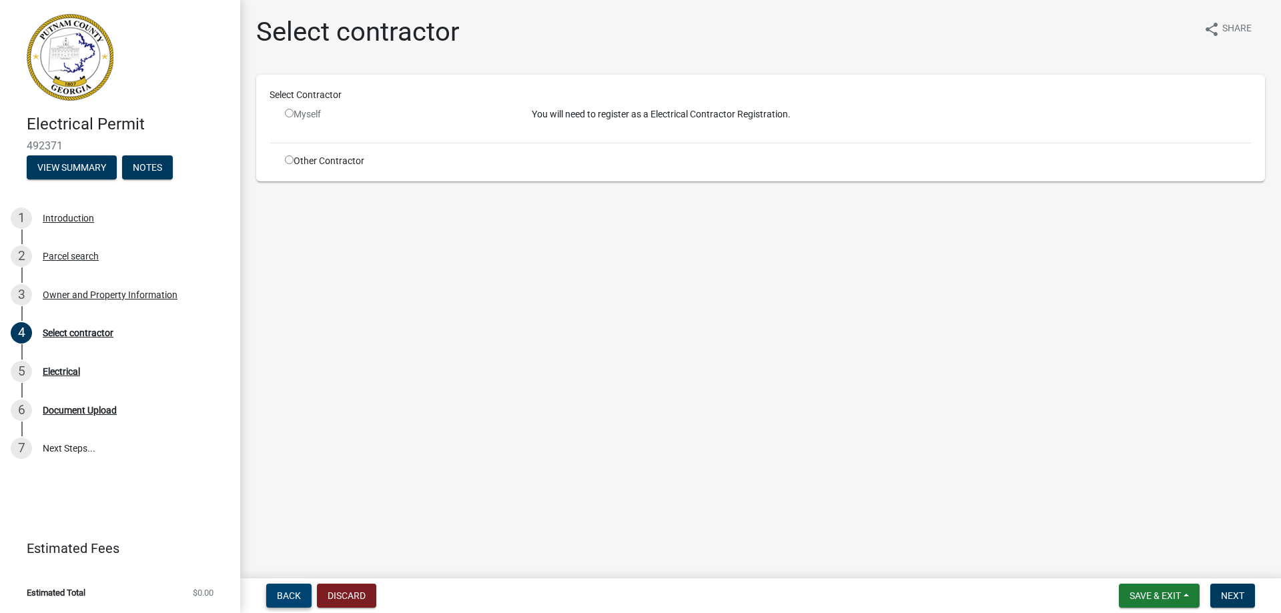
click at [270, 593] on button "Back" at bounding box center [288, 596] width 45 height 24
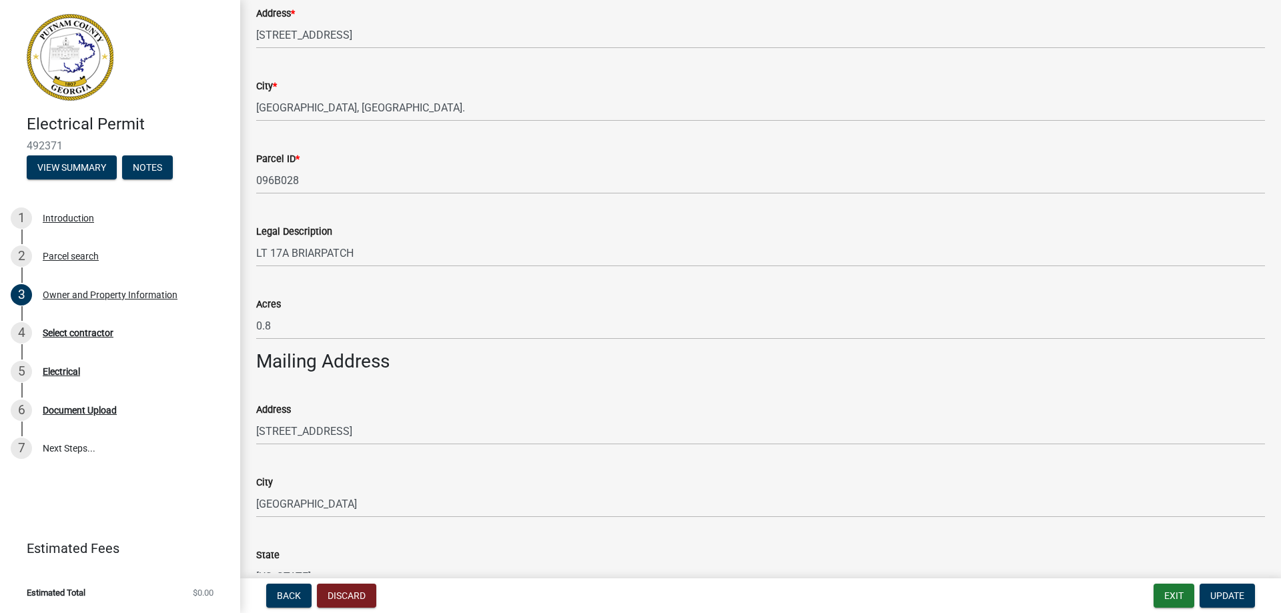
scroll to position [534, 0]
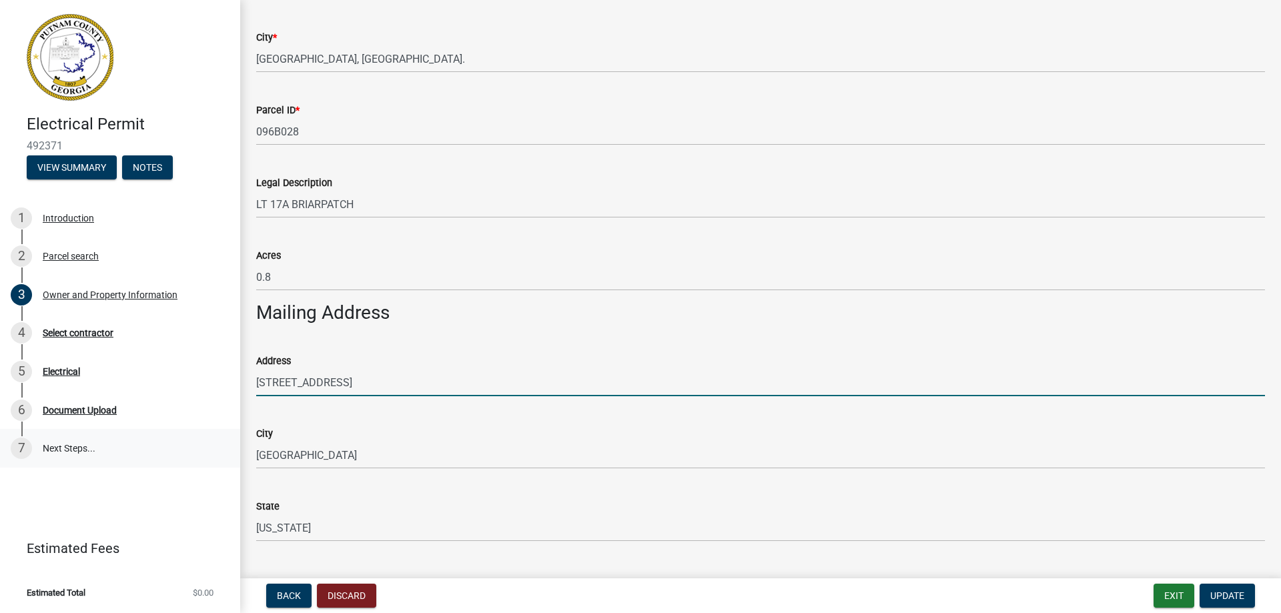
drag, startPoint x: 369, startPoint y: 388, endPoint x: 199, endPoint y: 429, distance: 175.1
click at [209, 431] on div "Electrical Permit 492371 View Summary Notes 1 Introduction 2 Parcel search 3 Ow…" at bounding box center [640, 306] width 1281 height 613
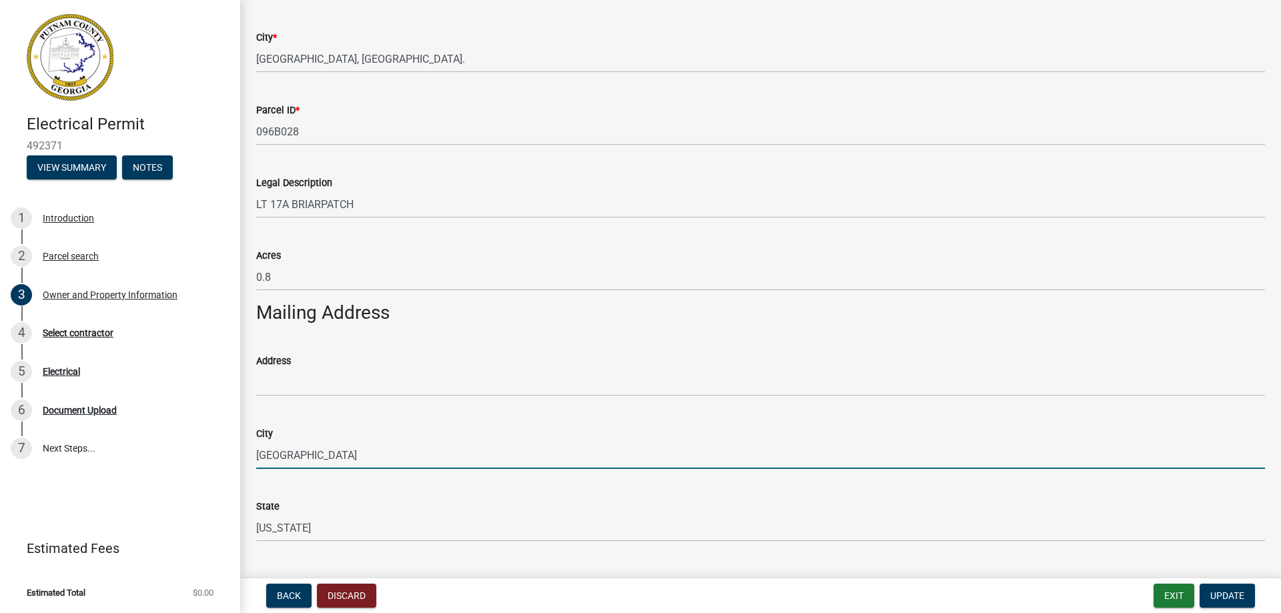
drag, startPoint x: 322, startPoint y: 454, endPoint x: 225, endPoint y: 472, distance: 98.3
click at [225, 472] on div "Electrical Permit 492371 View Summary Notes 1 Introduction 2 Parcel search 3 Ow…" at bounding box center [640, 306] width 1281 height 613
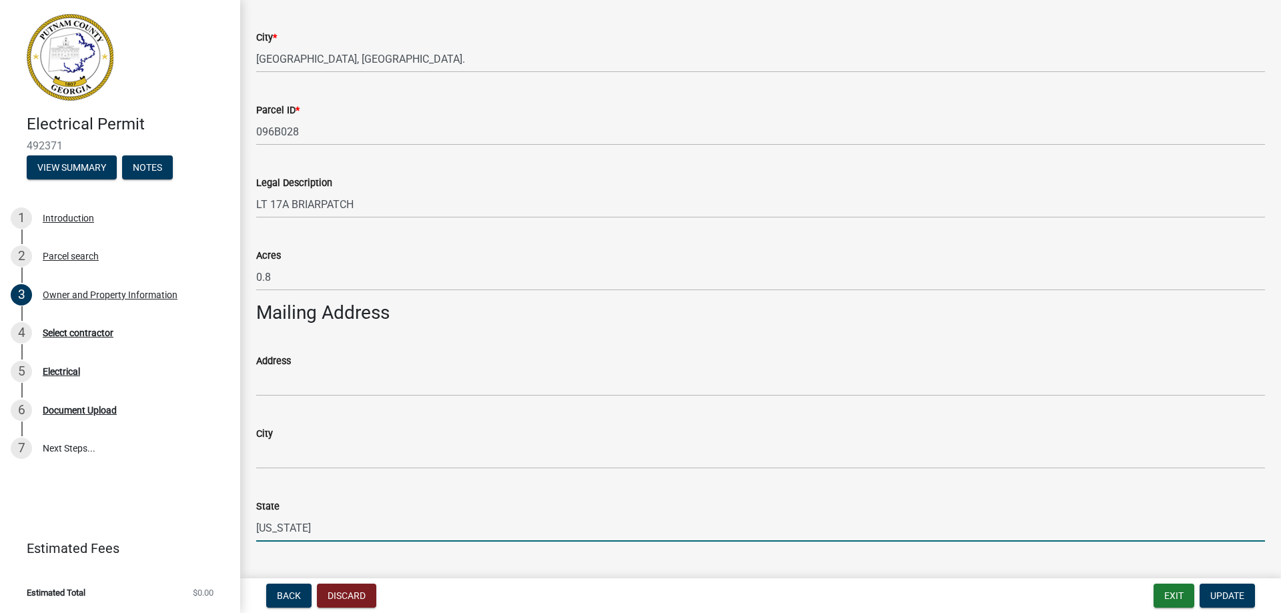
drag, startPoint x: 300, startPoint y: 523, endPoint x: 239, endPoint y: 537, distance: 62.3
click at [239, 537] on div "Electrical Permit 492371 View Summary Notes 1 Introduction 2 Parcel search 3 Ow…" at bounding box center [640, 306] width 1281 height 613
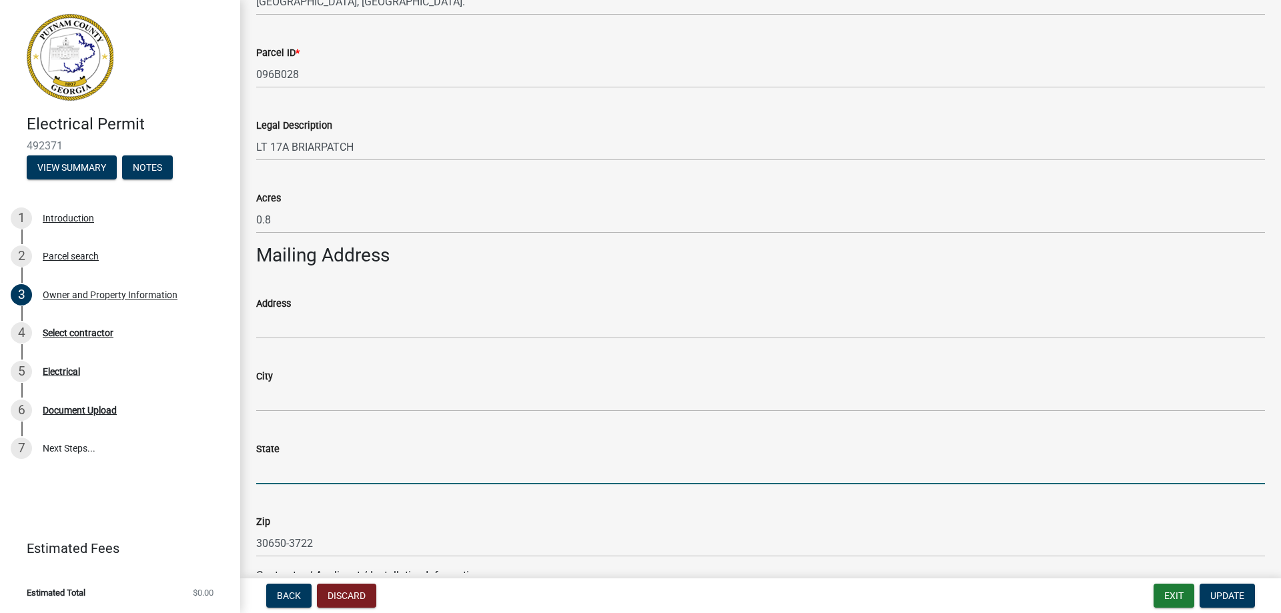
scroll to position [734, 0]
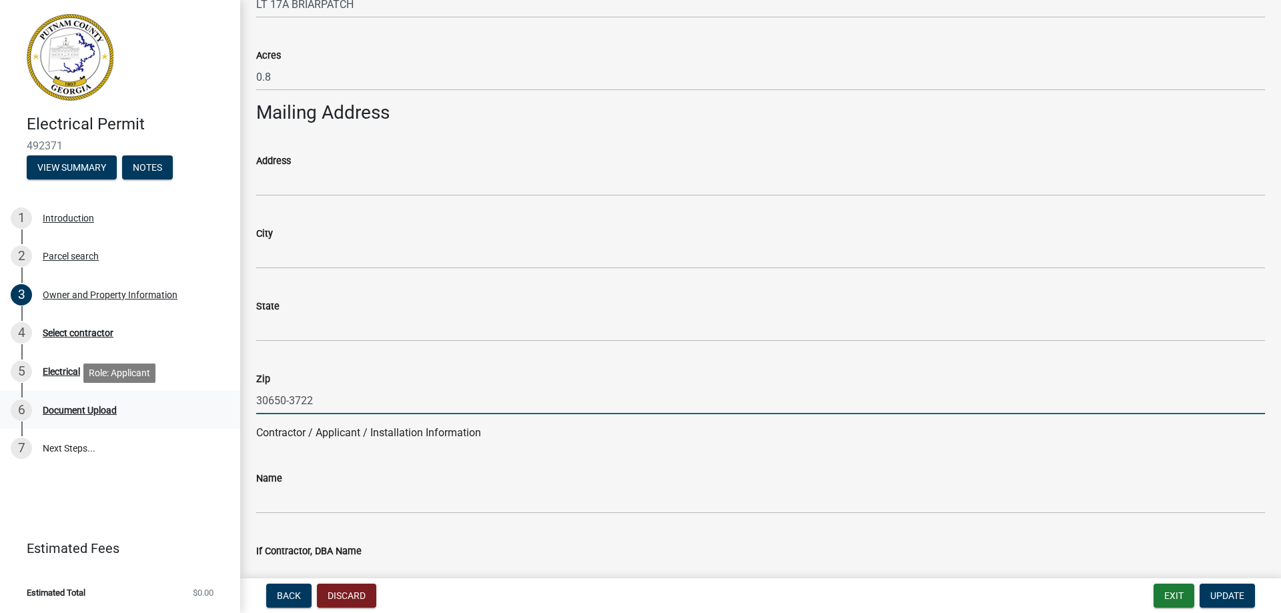
drag, startPoint x: 319, startPoint y: 404, endPoint x: 183, endPoint y: 407, distance: 136.1
click at [179, 405] on div "Electrical Permit 492371 View Summary Notes 1 Introduction 2 Parcel search 3 Ow…" at bounding box center [640, 306] width 1281 height 613
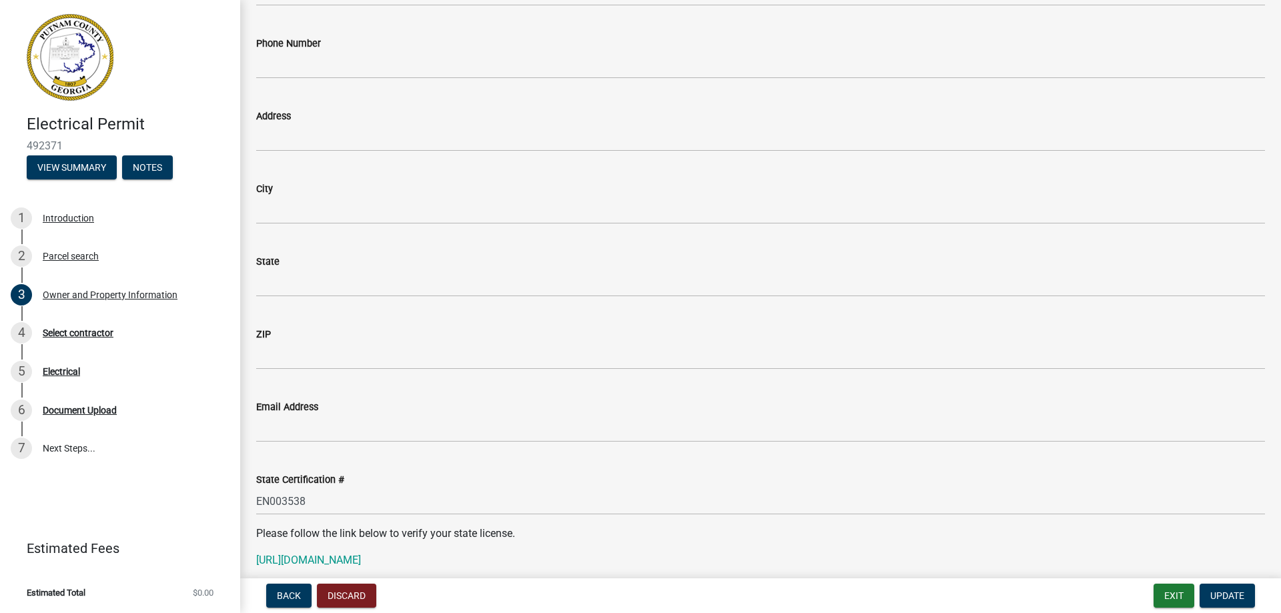
scroll to position [1334, 0]
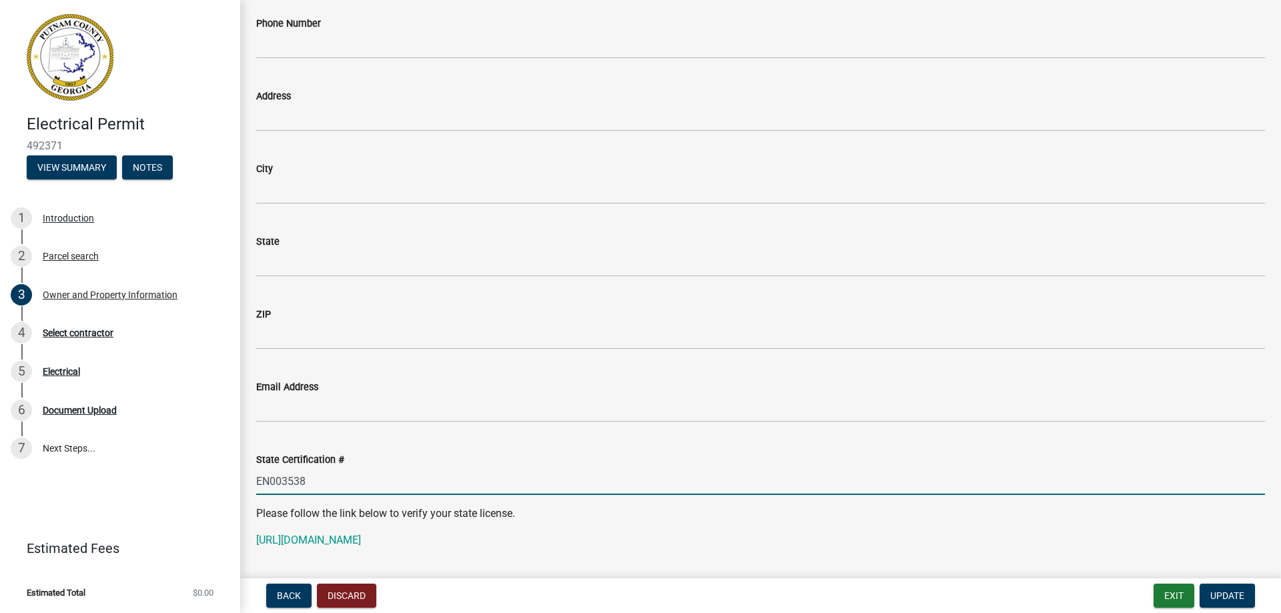
drag, startPoint x: 326, startPoint y: 474, endPoint x: 211, endPoint y: 500, distance: 118.5
click at [220, 499] on div "Electrical Permit 492371 View Summary Notes 1 Introduction 2 Parcel search 3 Ow…" at bounding box center [640, 306] width 1281 height 613
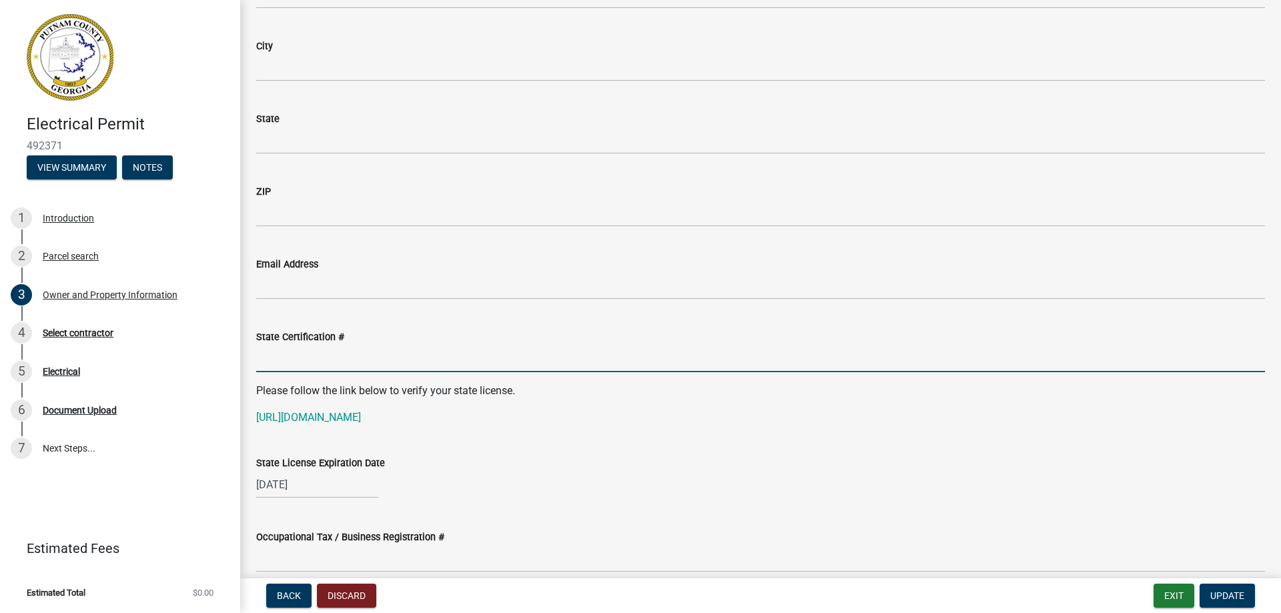
scroll to position [1468, 0]
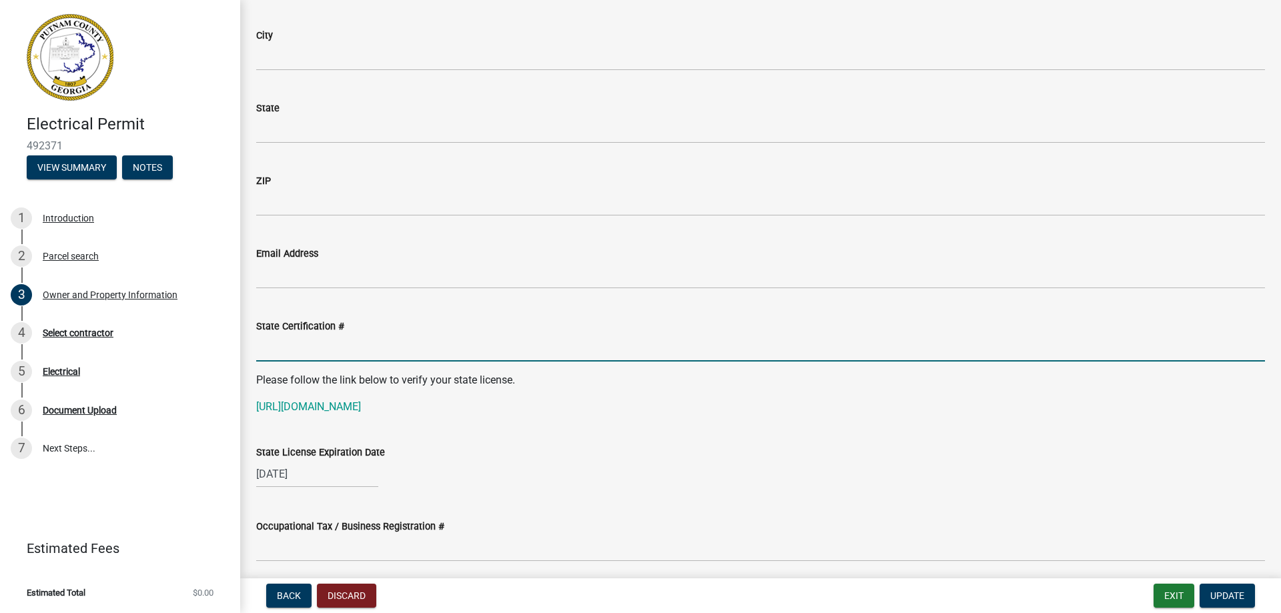
select select "6"
select select "2026"
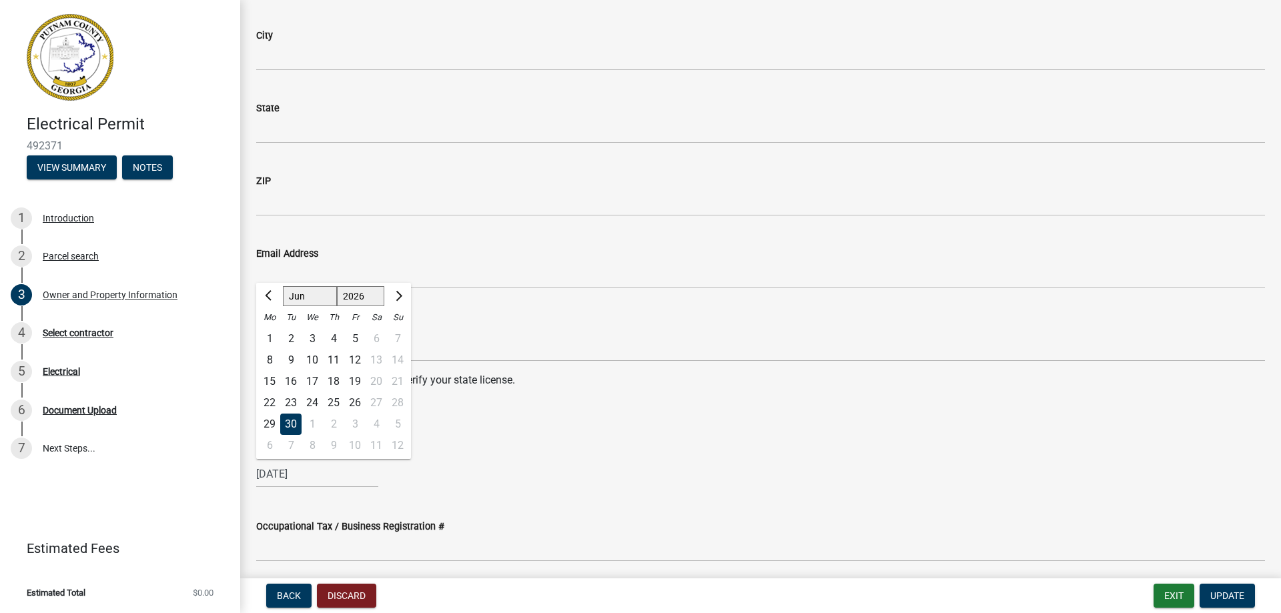
drag, startPoint x: 327, startPoint y: 481, endPoint x: 203, endPoint y: 487, distance: 123.6
click at [203, 487] on div "Electrical Permit 492371 View Summary Notes 1 Introduction 2 Parcel search 3 Ow…" at bounding box center [640, 306] width 1281 height 613
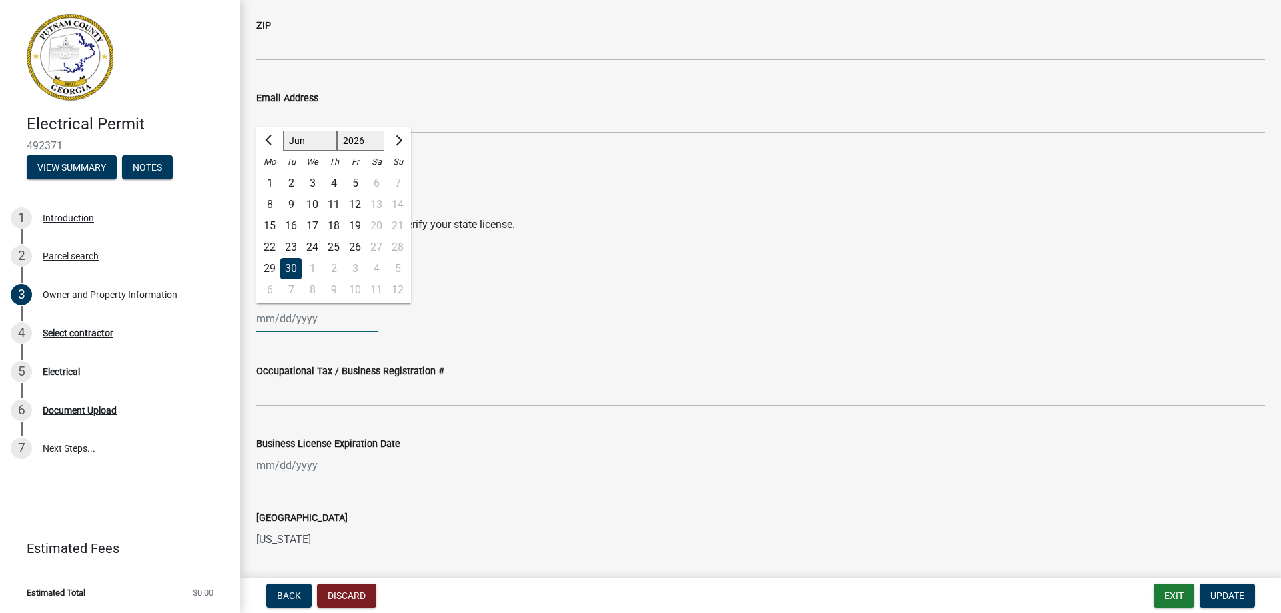
scroll to position [1668, 0]
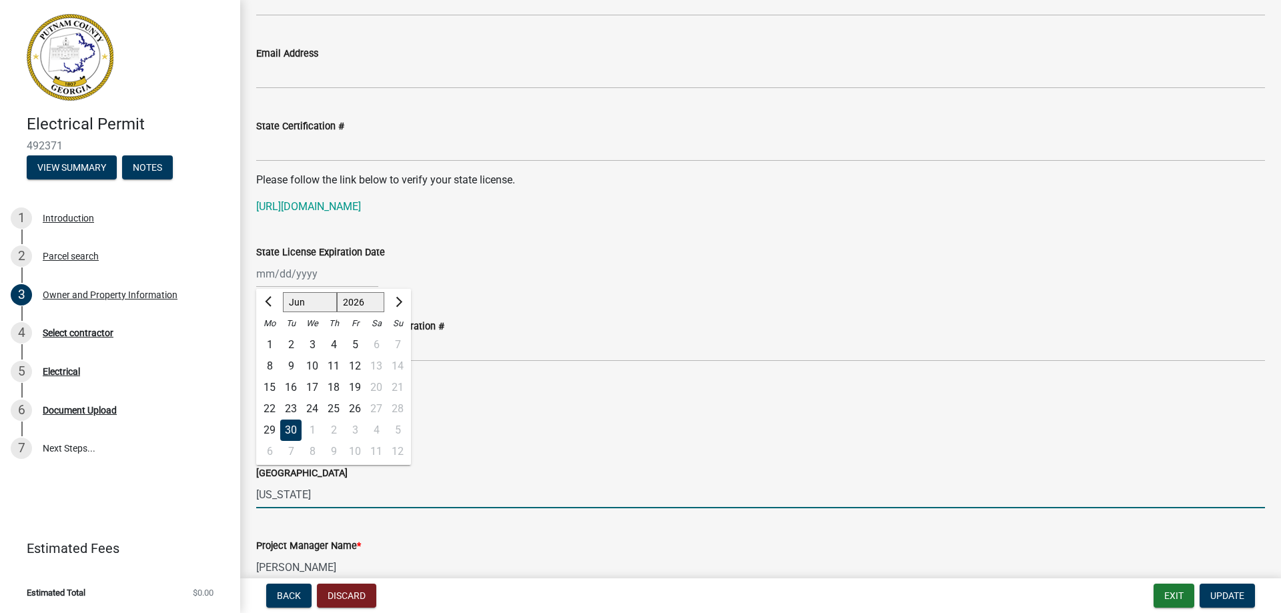
drag, startPoint x: 249, startPoint y: 499, endPoint x: 212, endPoint y: 512, distance: 39.0
click at [212, 512] on div "Electrical Permit 492371 View Summary Notes 1 Introduction 2 Parcel search 3 Ow…" at bounding box center [640, 306] width 1281 height 613
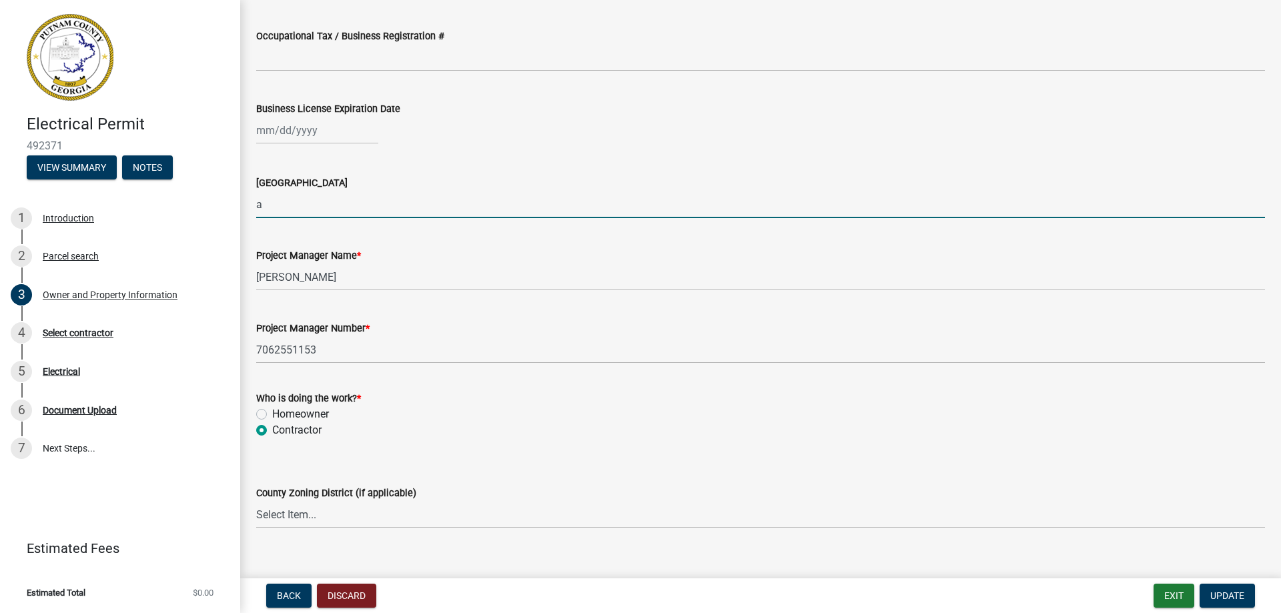
scroll to position [1935, 0]
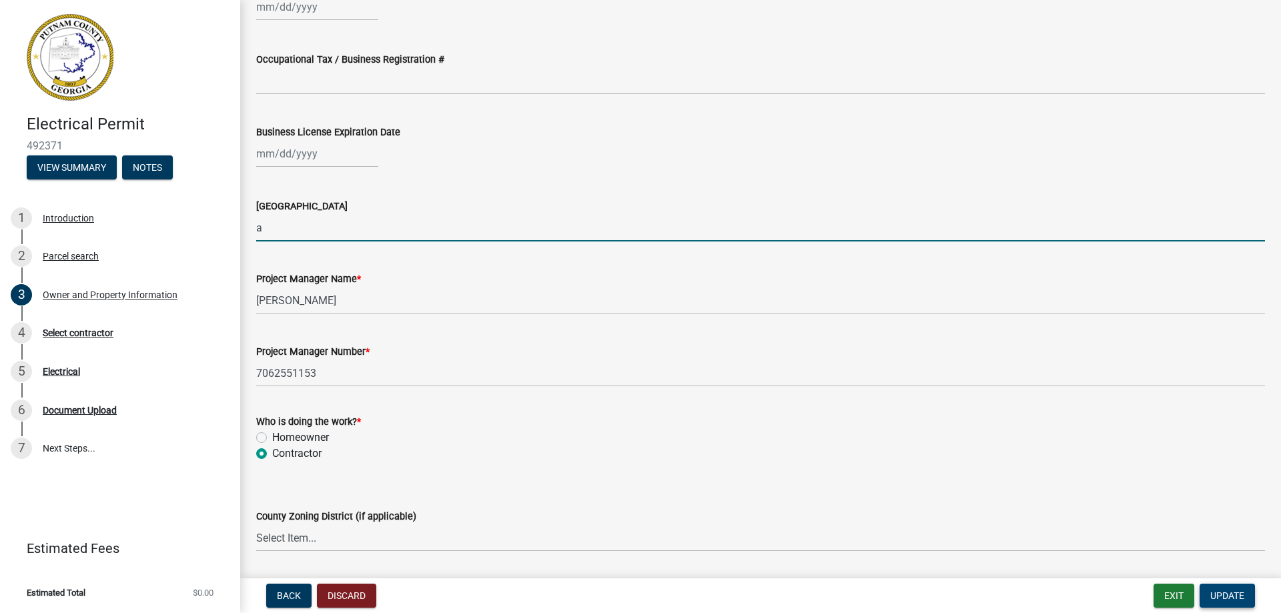
type input "a"
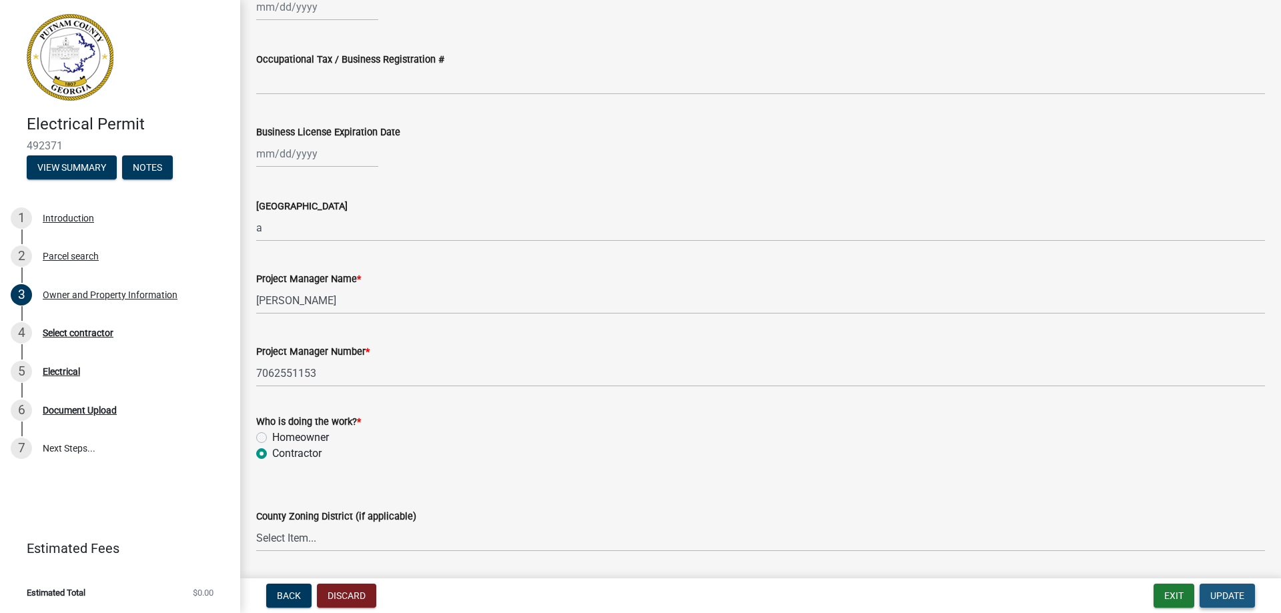
click at [1212, 592] on span "Update" at bounding box center [1227, 595] width 34 height 11
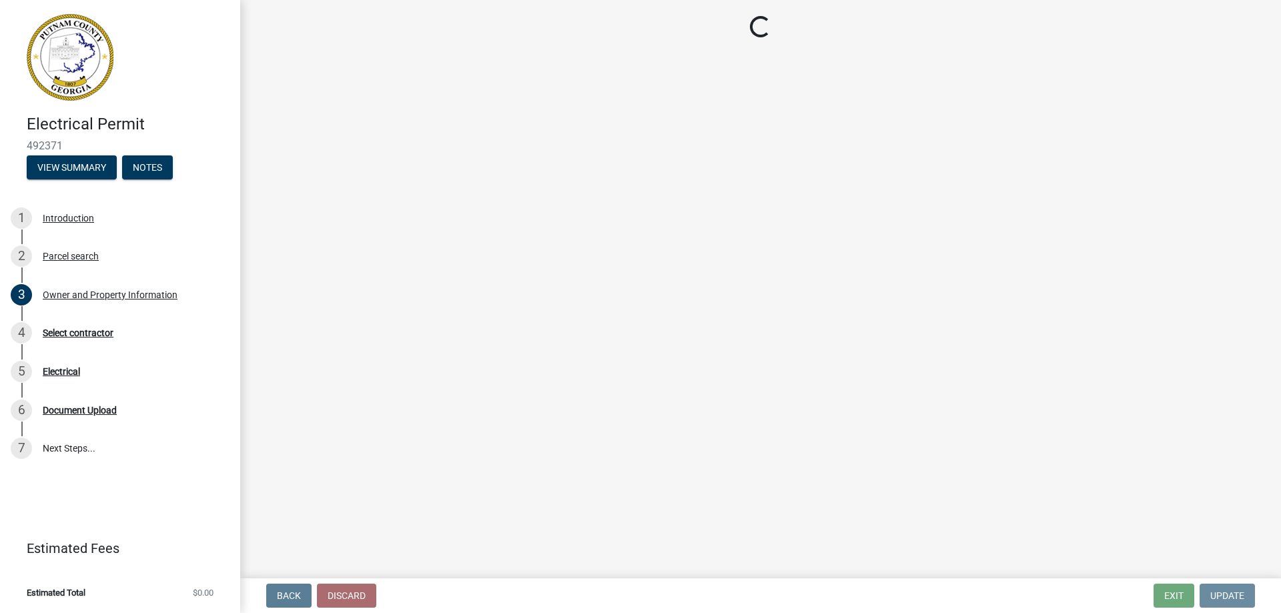
scroll to position [0, 0]
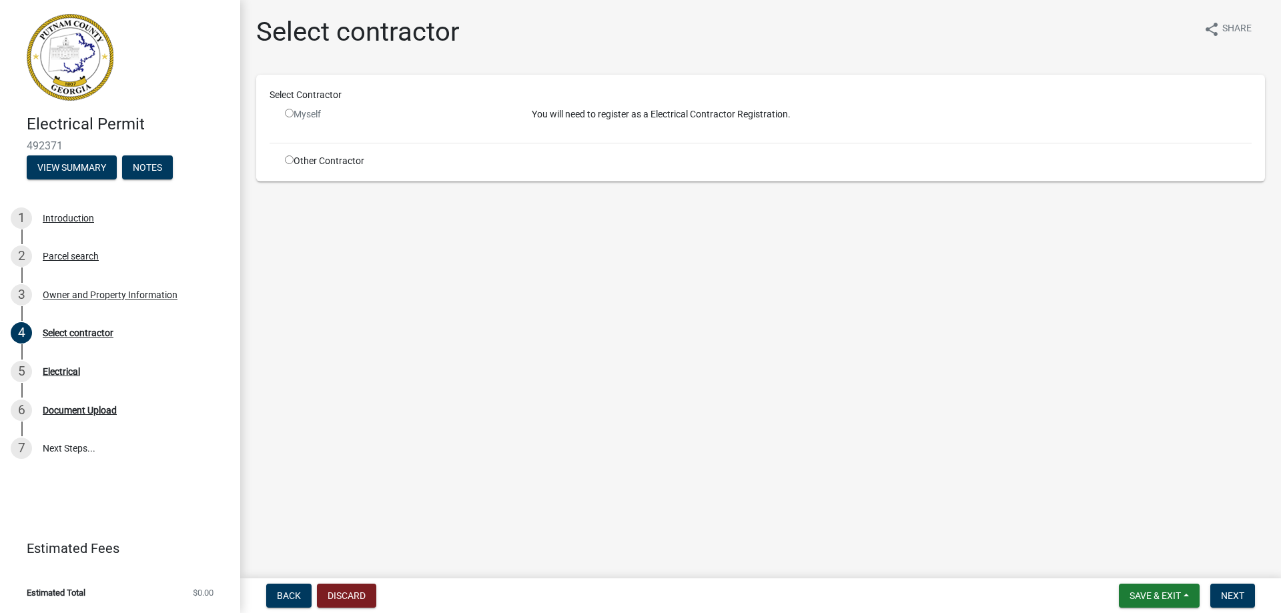
click at [288, 111] on input "radio" at bounding box center [289, 113] width 9 height 9
radio input "false"
click at [19, 292] on div "3" at bounding box center [21, 294] width 21 height 21
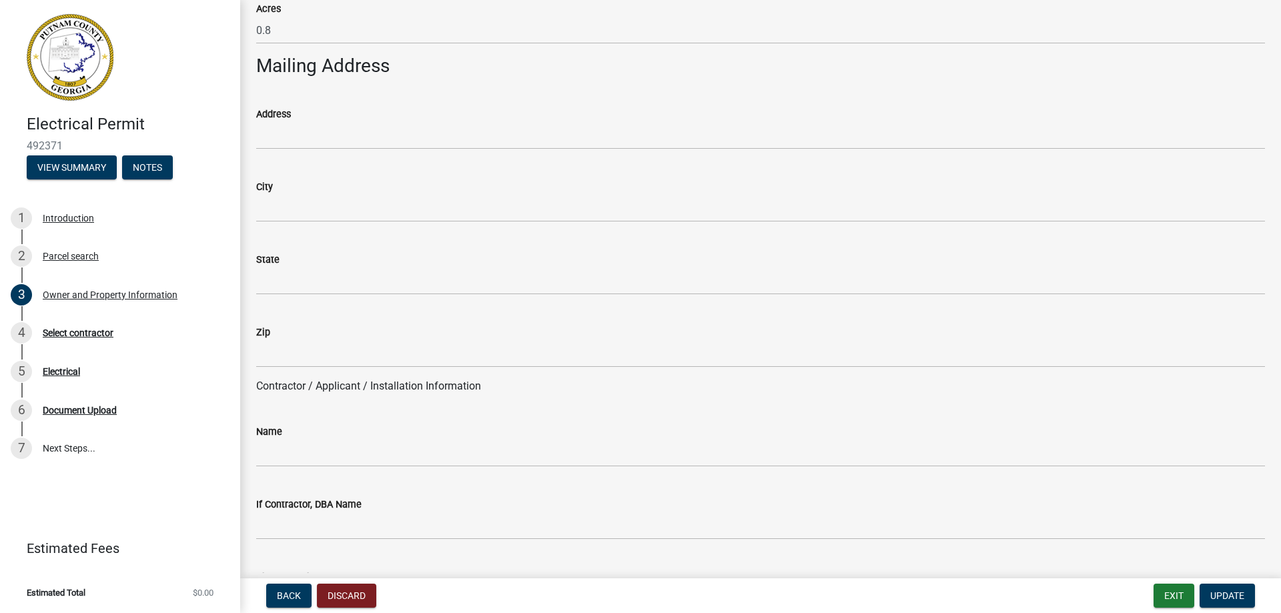
scroll to position [801, 0]
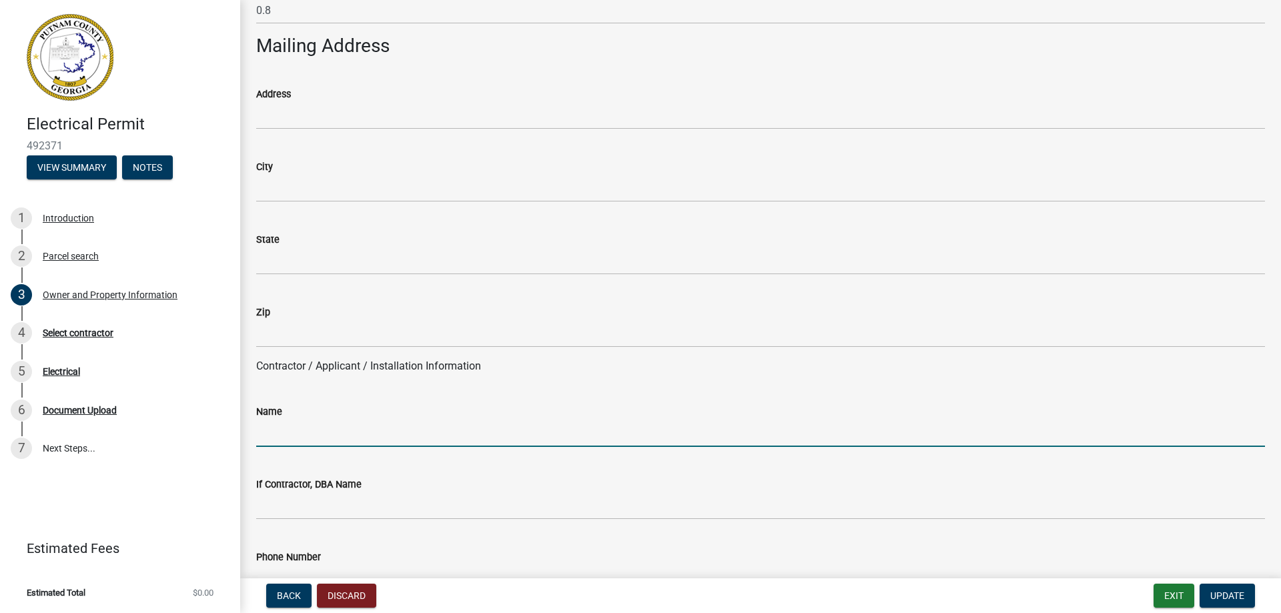
click at [272, 432] on input "Name" at bounding box center [760, 433] width 1009 height 27
type input "[PERSON_NAME]"
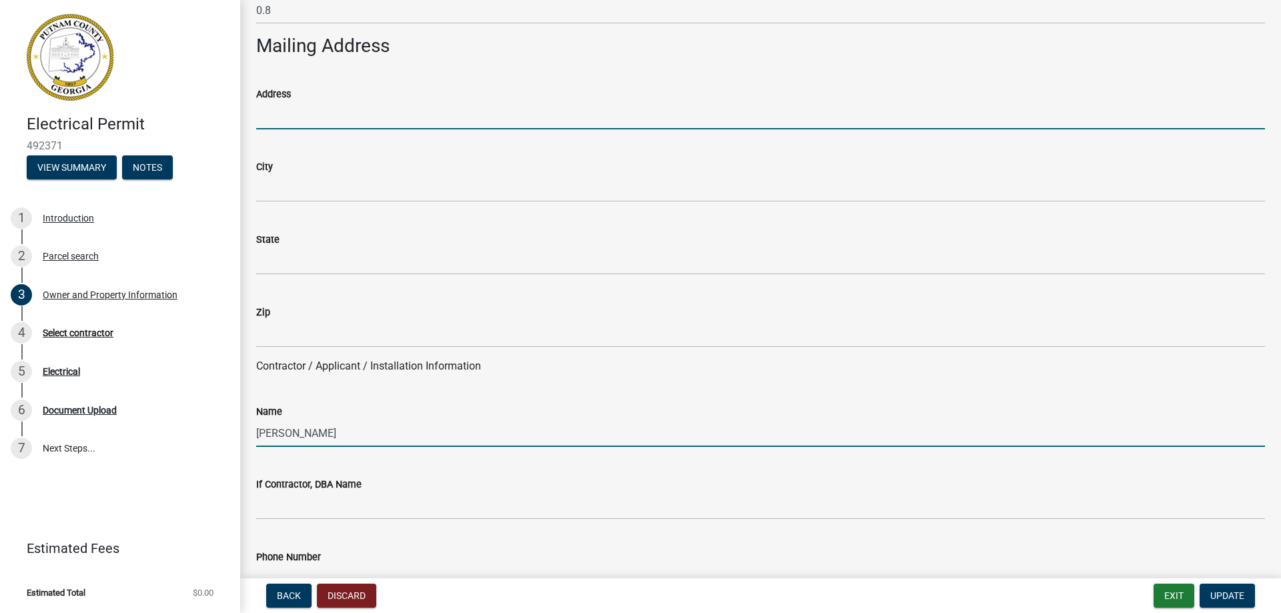
type input "1171 Monticello Hwy."
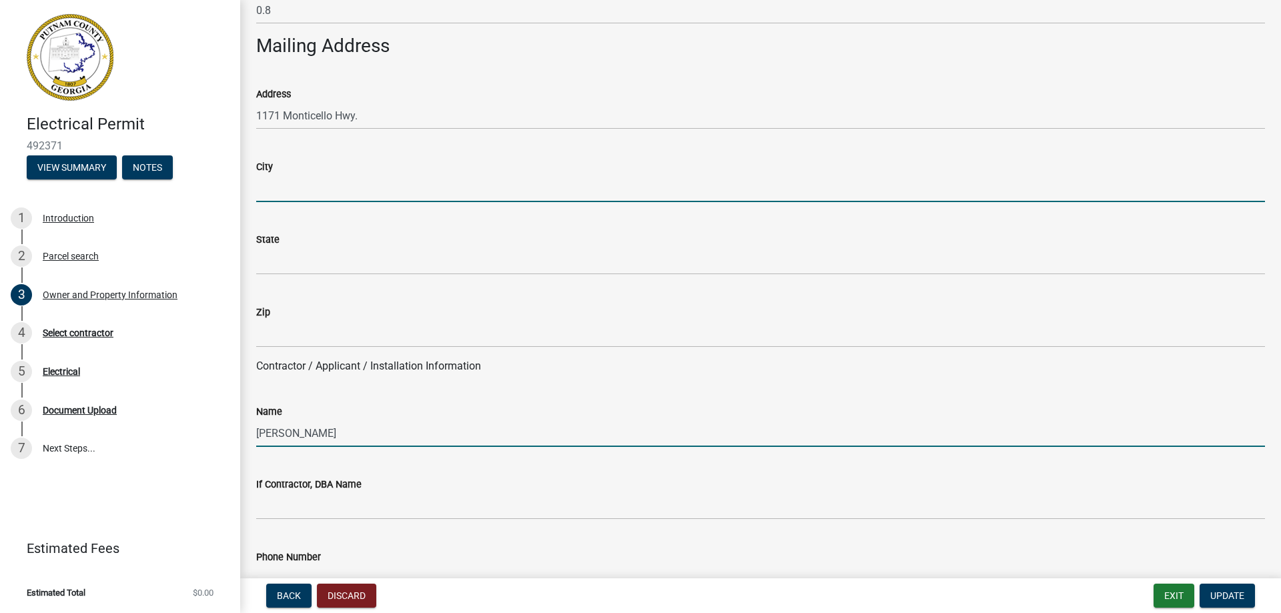
type input "[GEOGRAPHIC_DATA]"
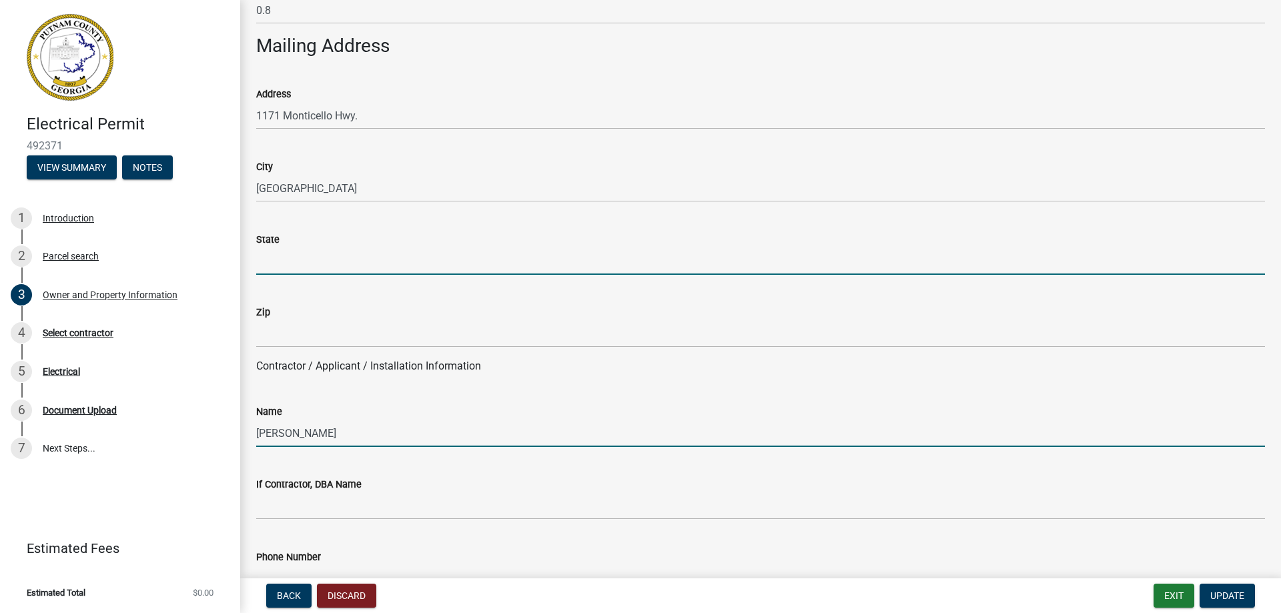
type input "GA"
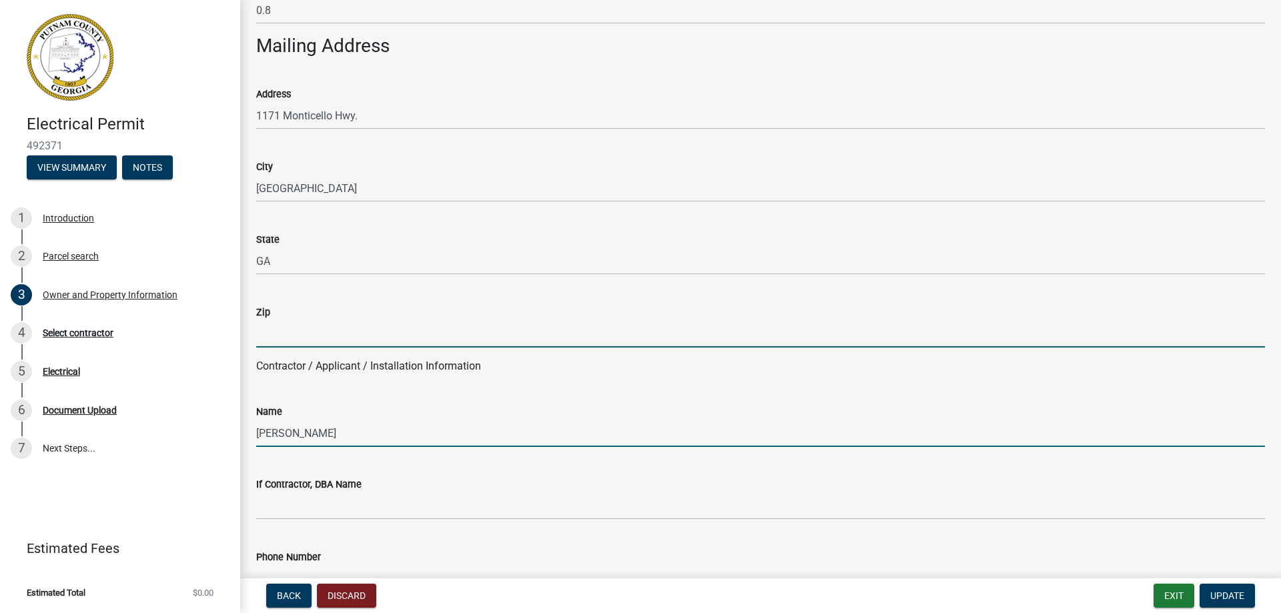
type input "30650"
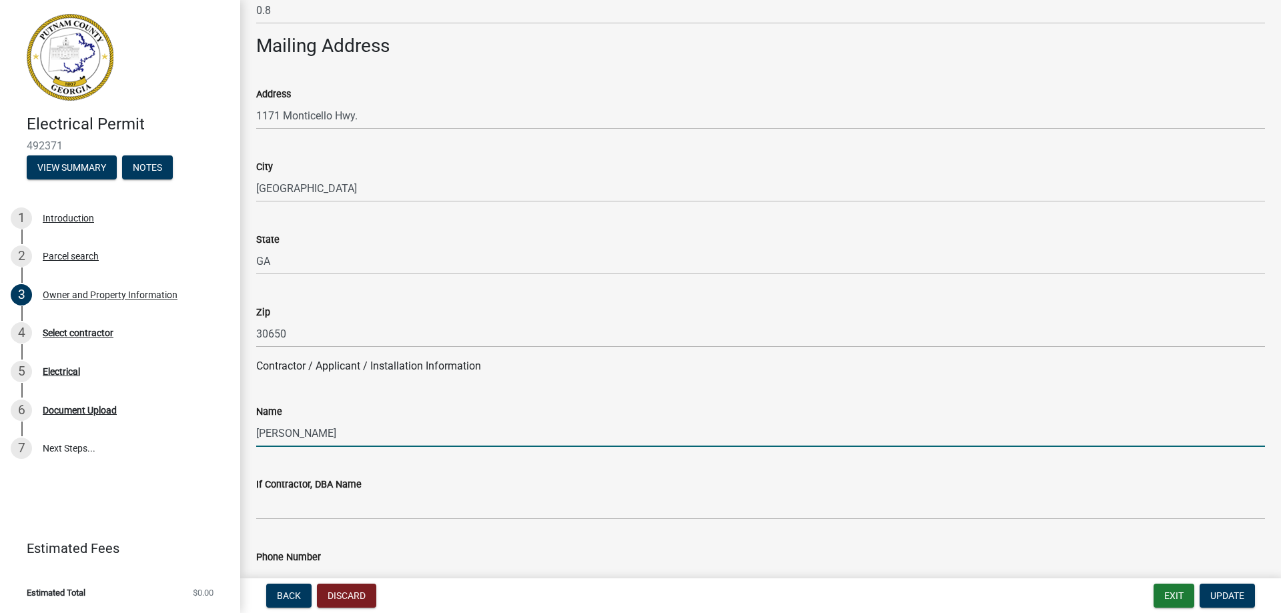
type input "7062551153"
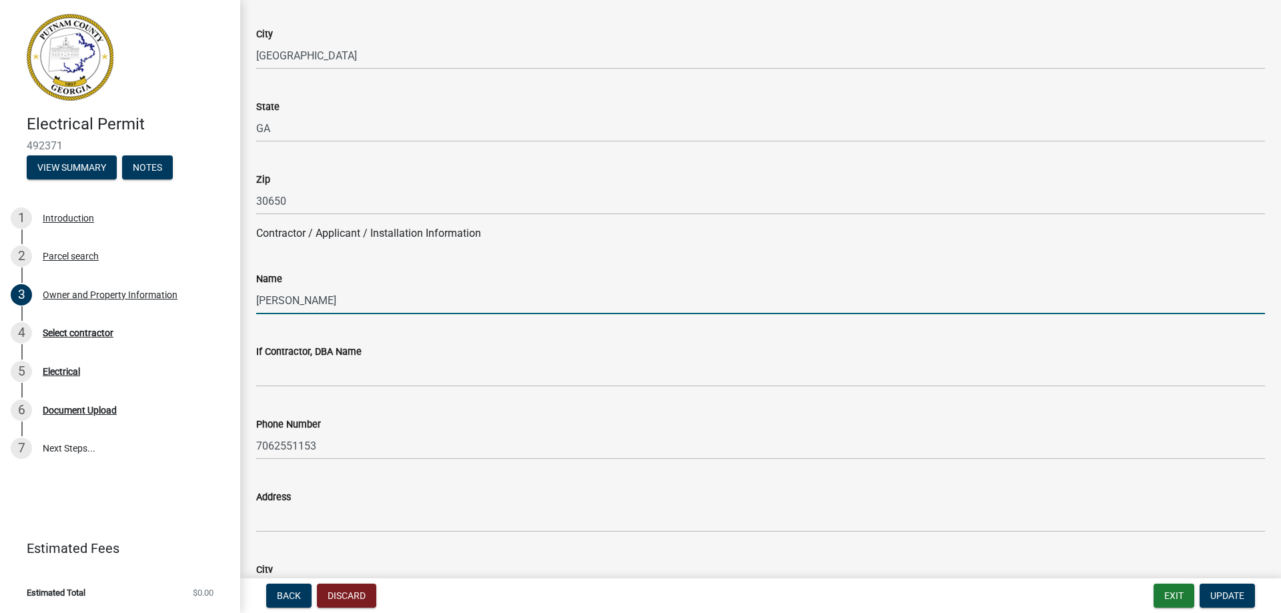
scroll to position [934, 0]
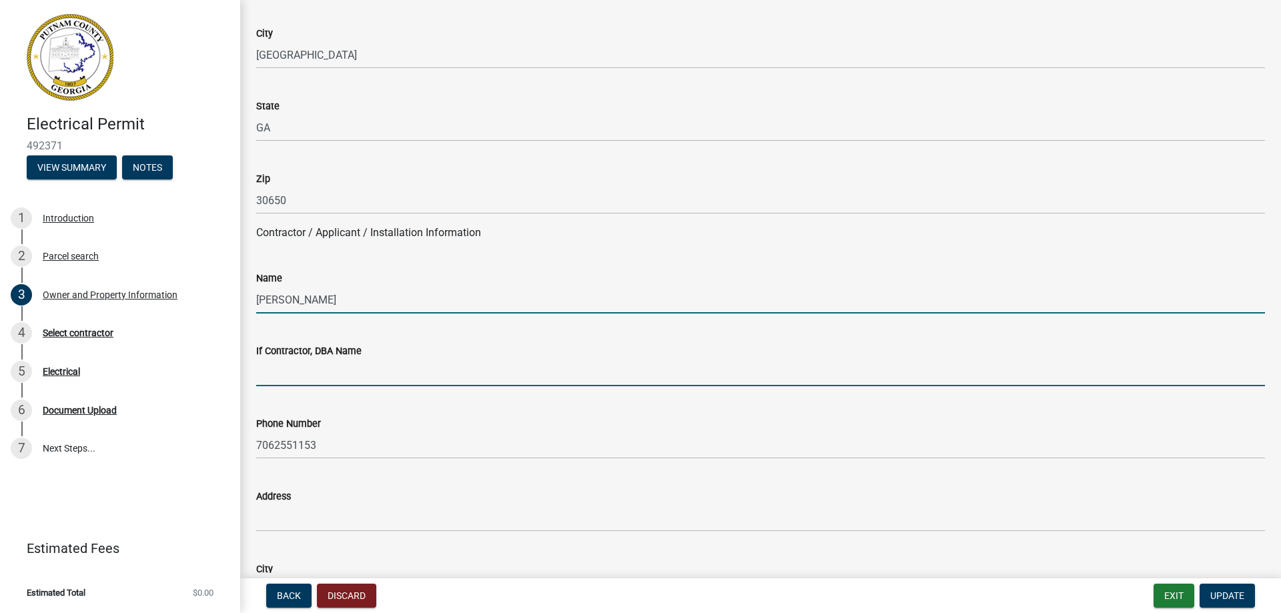
click at [275, 377] on input "If Contractor, DBA Name" at bounding box center [760, 372] width 1009 height 27
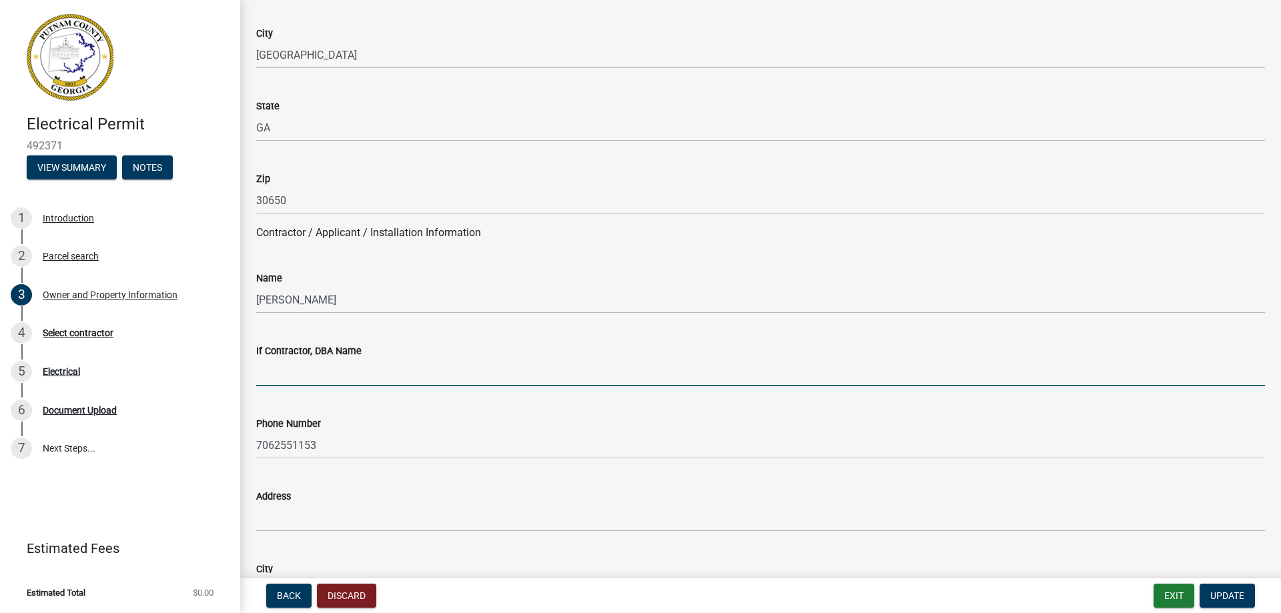
type input "Madison Electric"
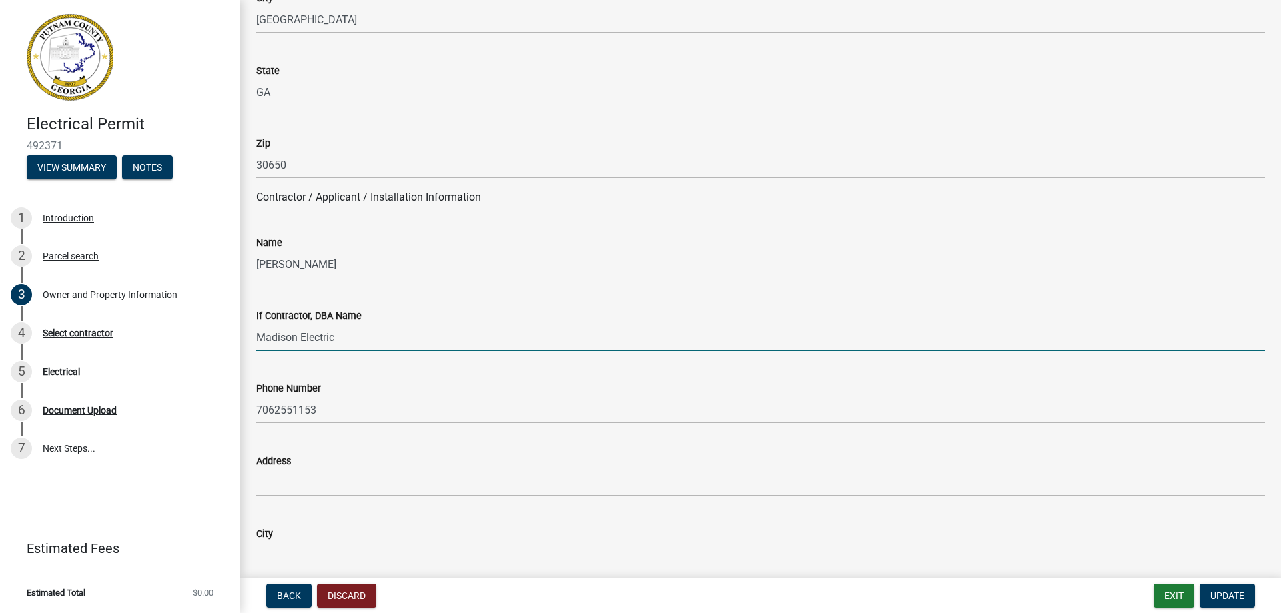
scroll to position [1067, 0]
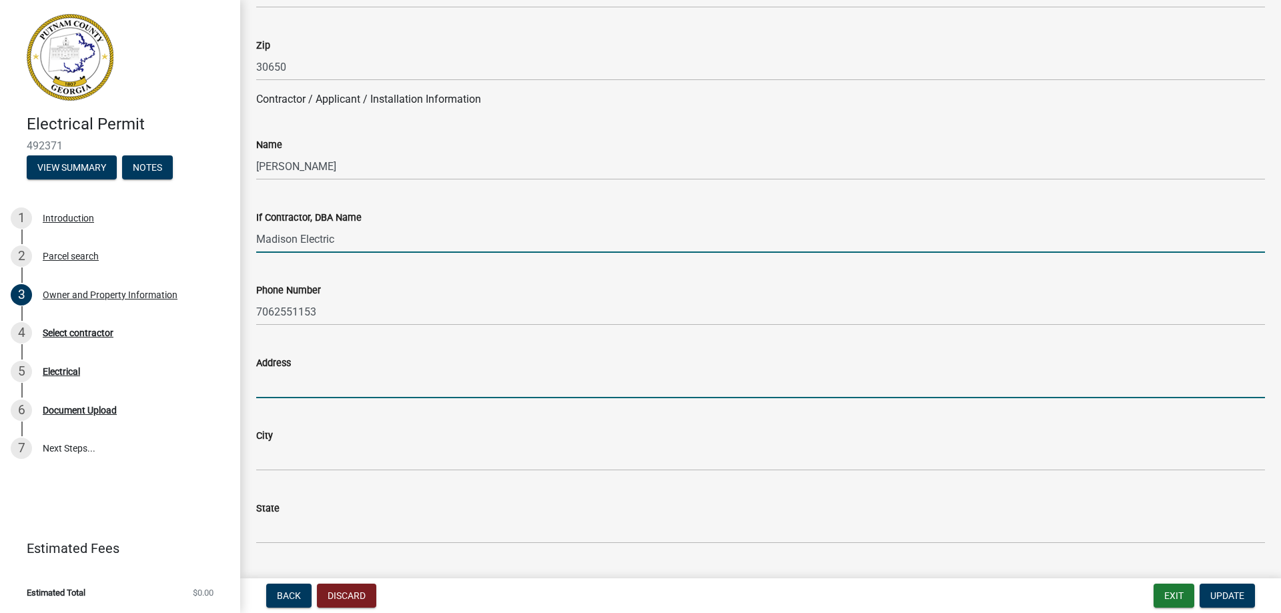
click at [292, 392] on input "Address" at bounding box center [760, 384] width 1009 height 27
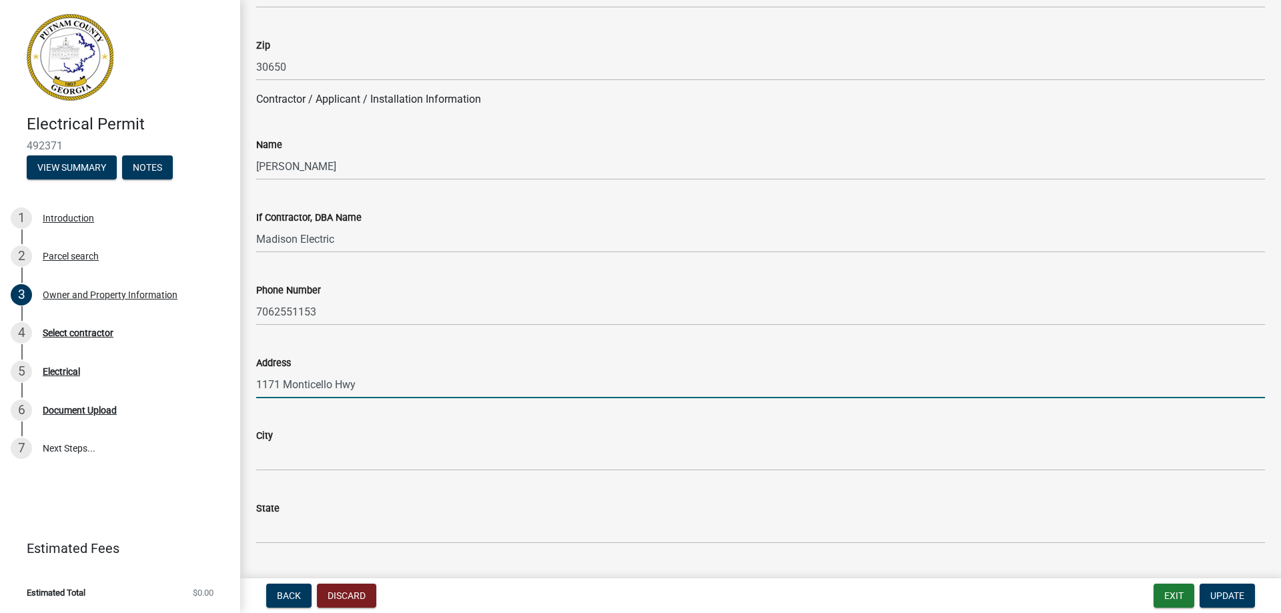
type input "1171 Monticello Hwy."
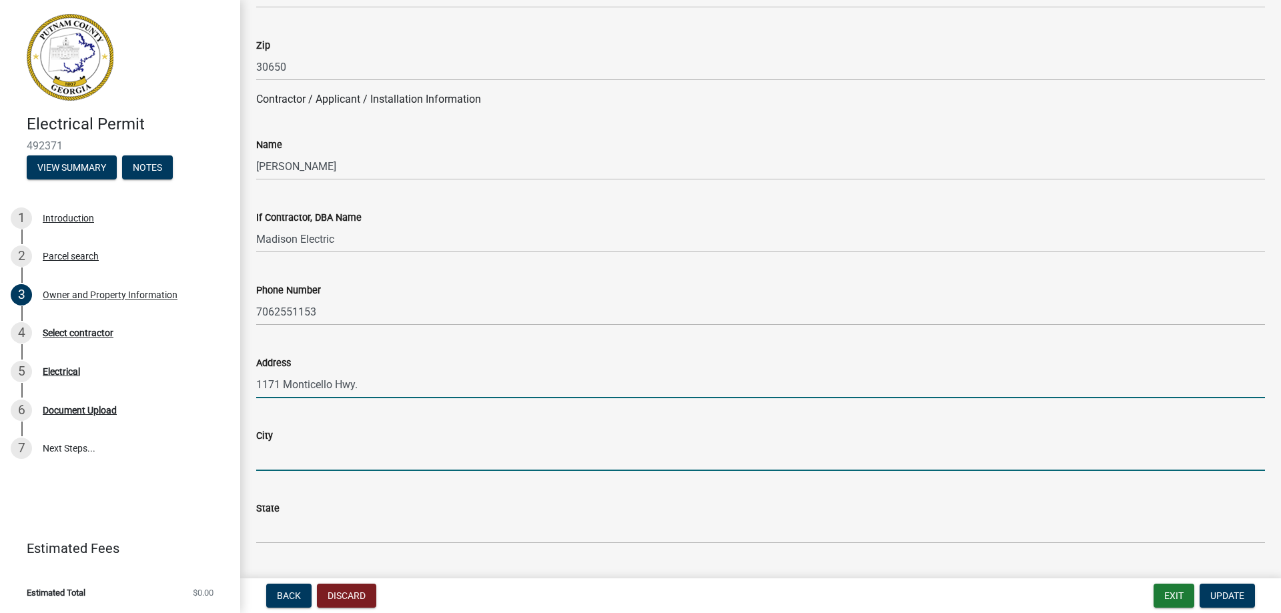
type input "[GEOGRAPHIC_DATA]"
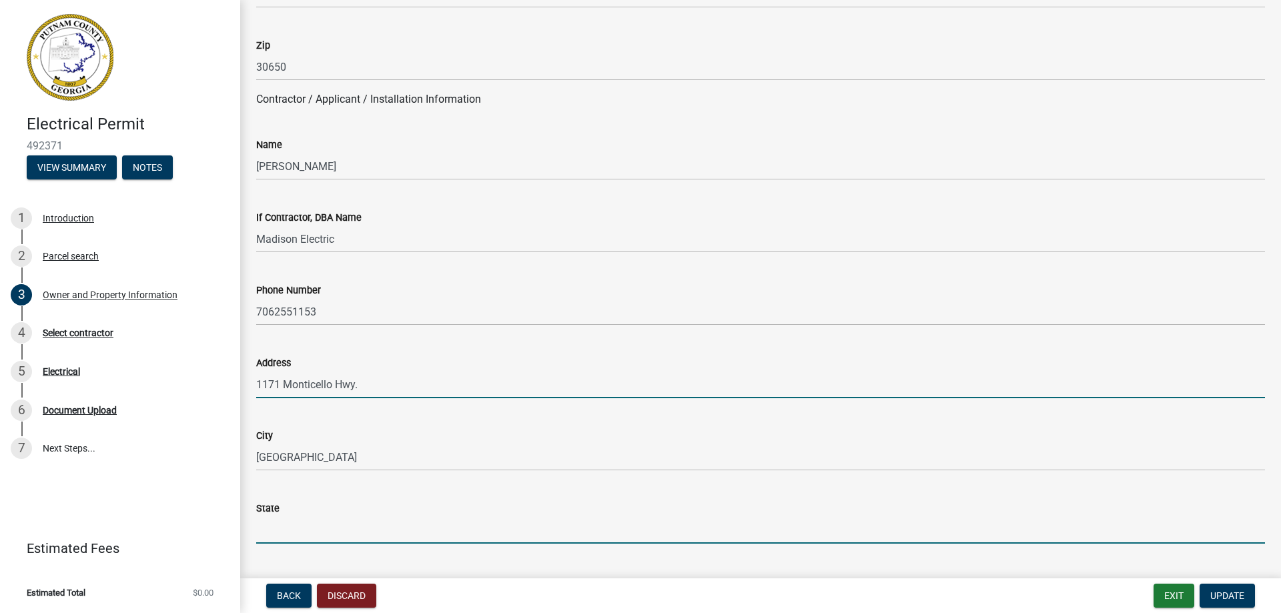
type input "GA"
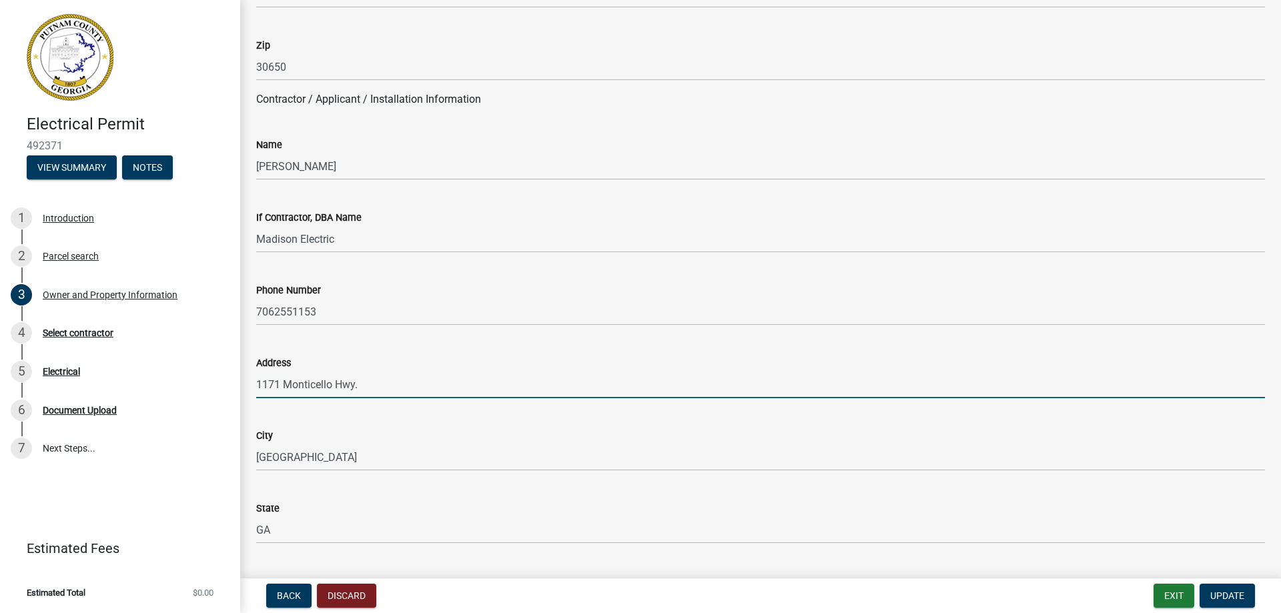
type input "30650"
type input "[EMAIL_ADDRESS][DOMAIN_NAME]"
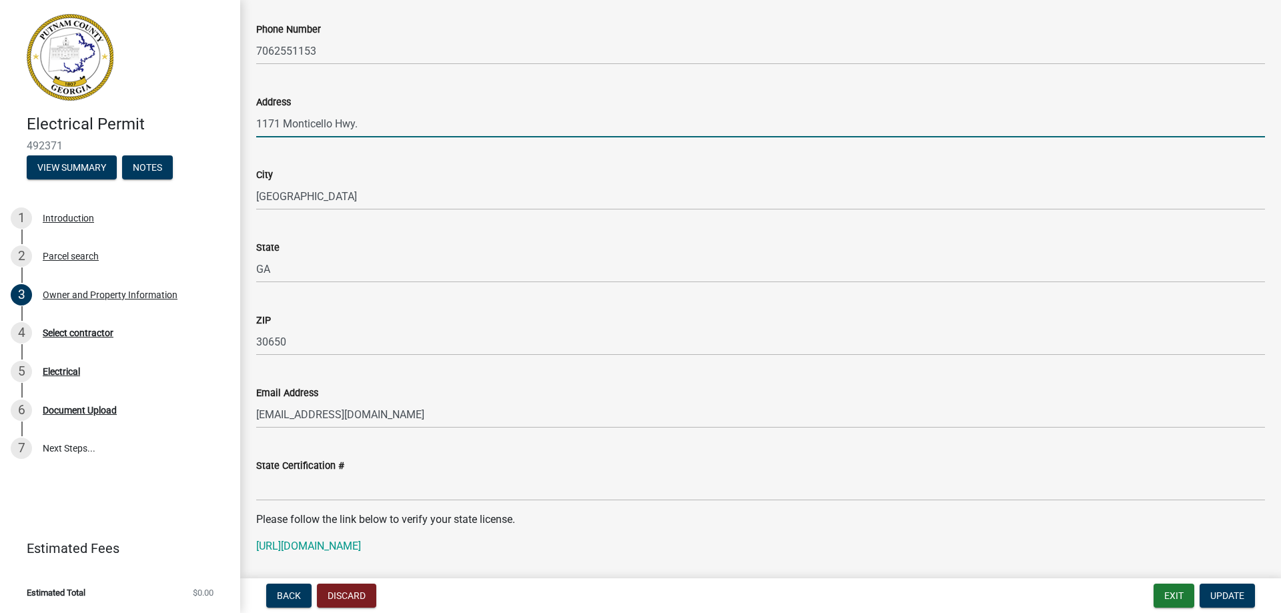
scroll to position [1334, 0]
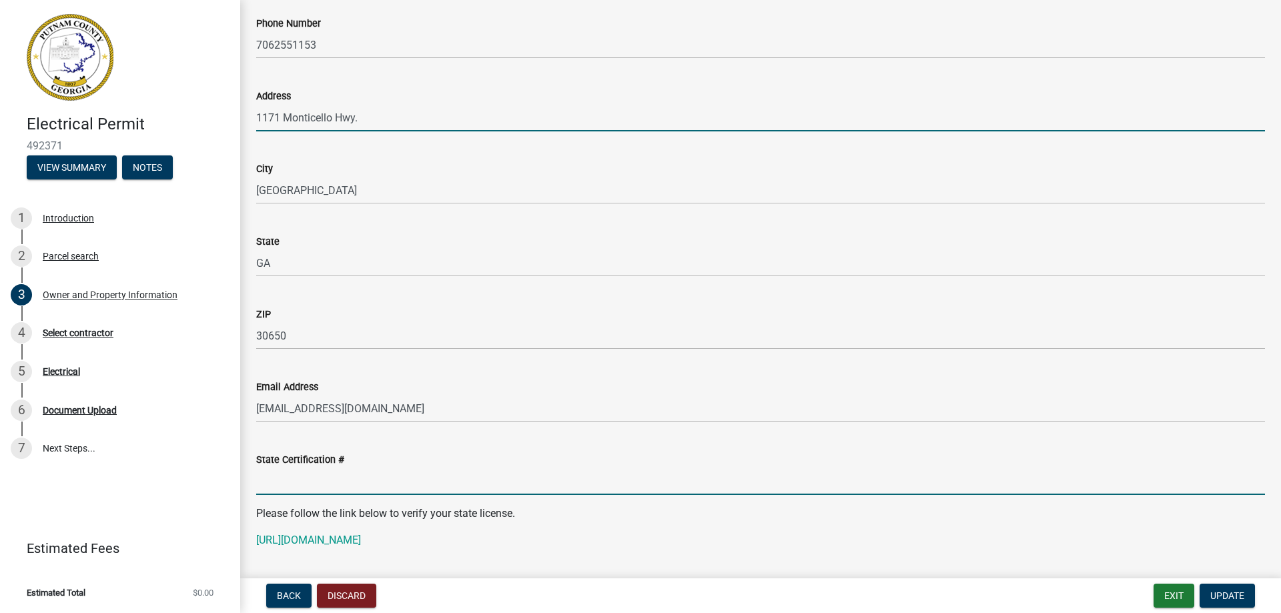
click at [269, 484] on input "State Certification #" at bounding box center [760, 481] width 1009 height 27
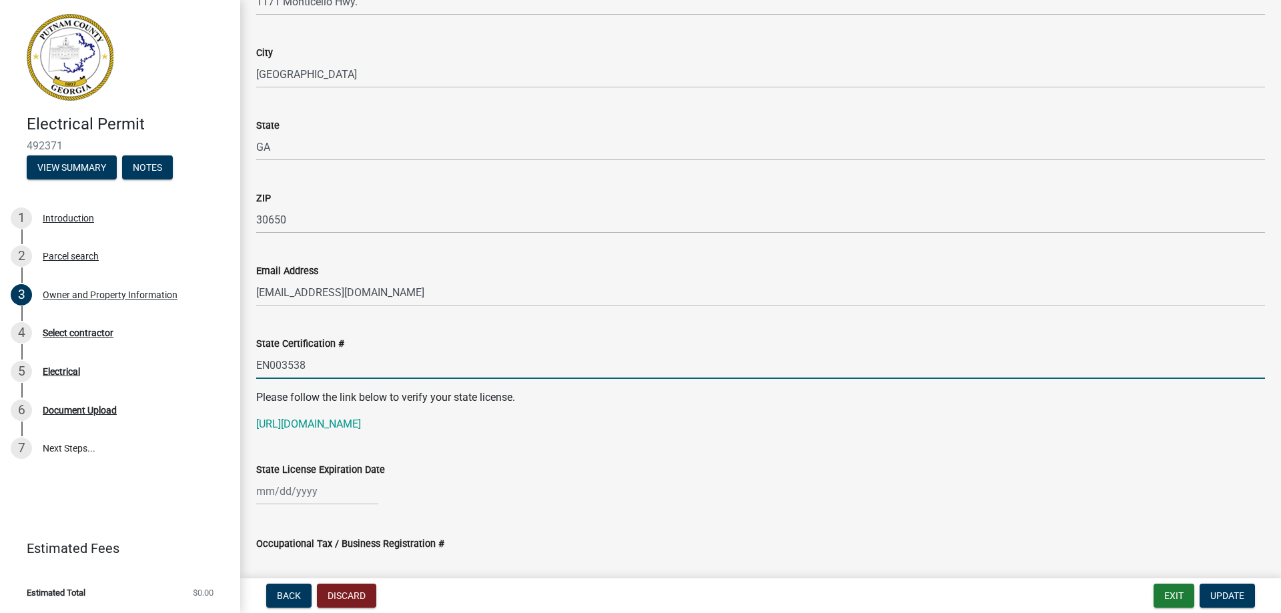
scroll to position [1468, 0]
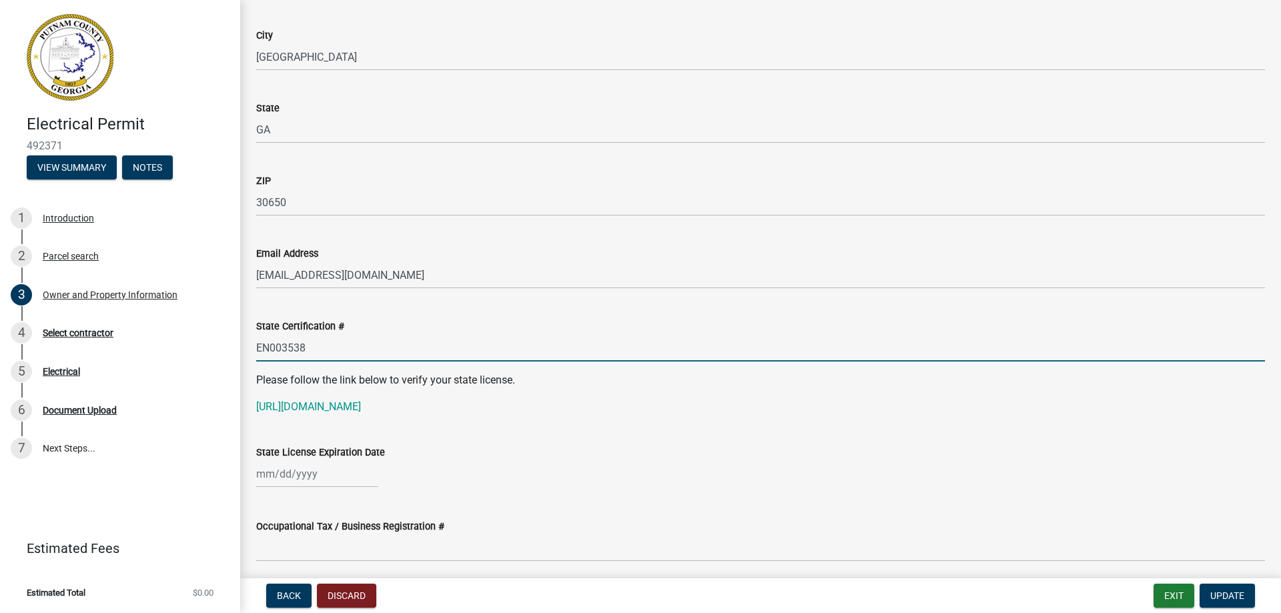
type input "EN003538"
click at [320, 478] on div at bounding box center [317, 473] width 122 height 27
select select "10"
select select "2025"
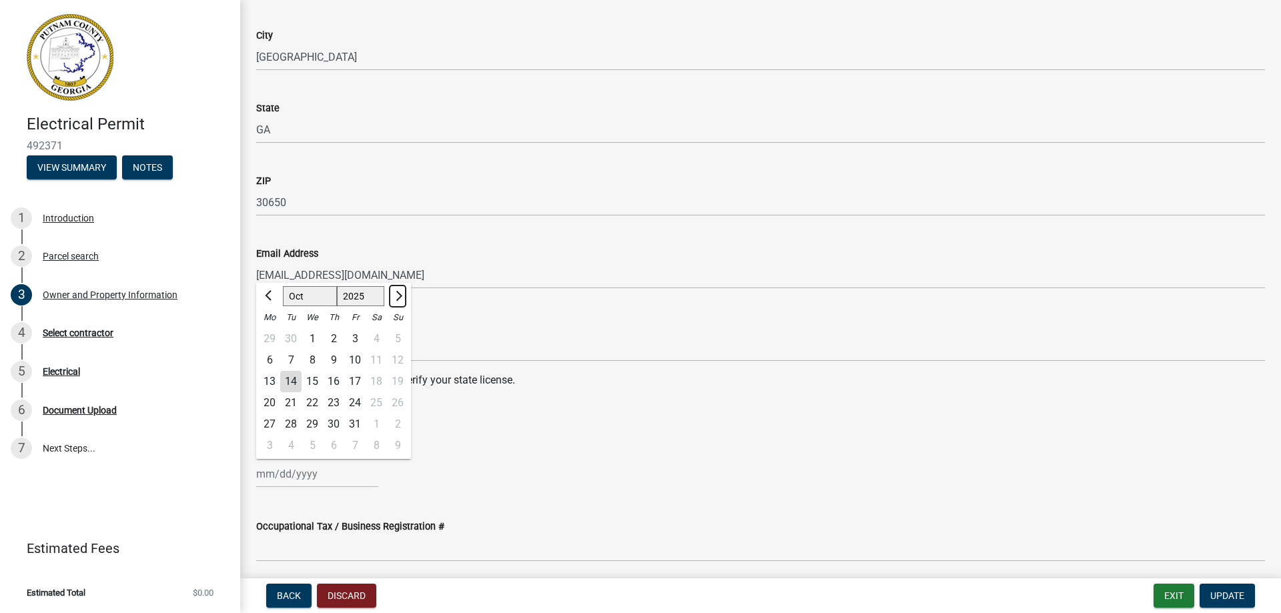
click at [400, 293] on button "Next month" at bounding box center [398, 296] width 16 height 21
click at [398, 294] on span "Next month" at bounding box center [397, 296] width 10 height 10
select select "2"
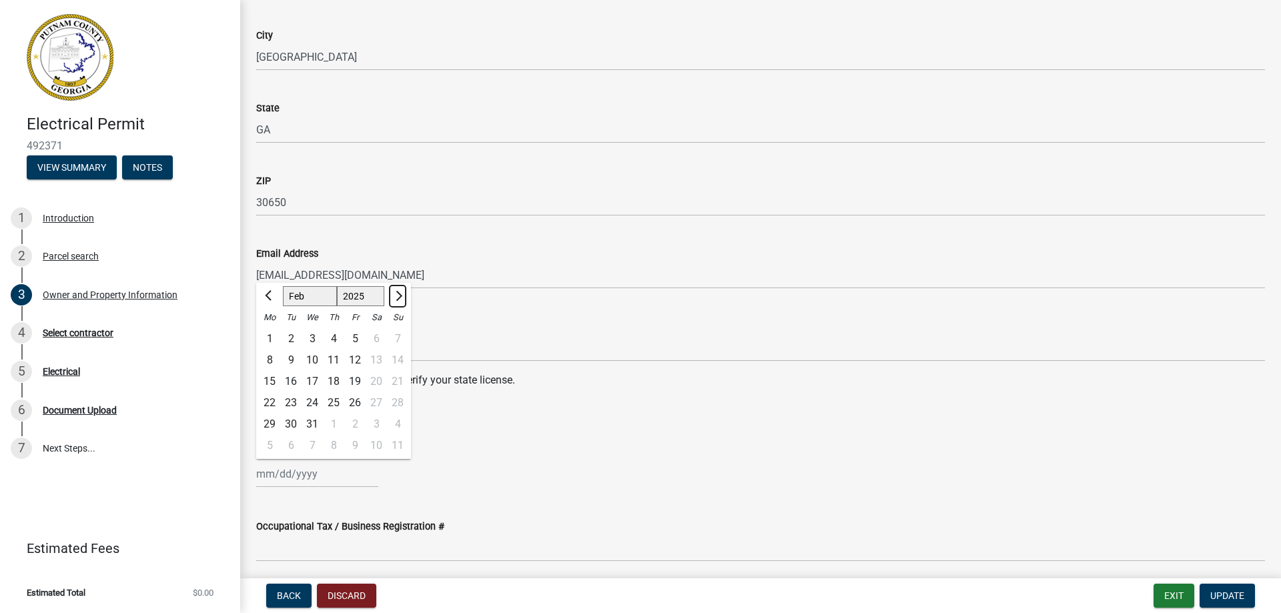
select select "2026"
click at [398, 294] on span "Next month" at bounding box center [397, 296] width 10 height 10
click at [398, 295] on span "Next month" at bounding box center [397, 296] width 10 height 10
click at [397, 296] on span "Next month" at bounding box center [397, 296] width 10 height 10
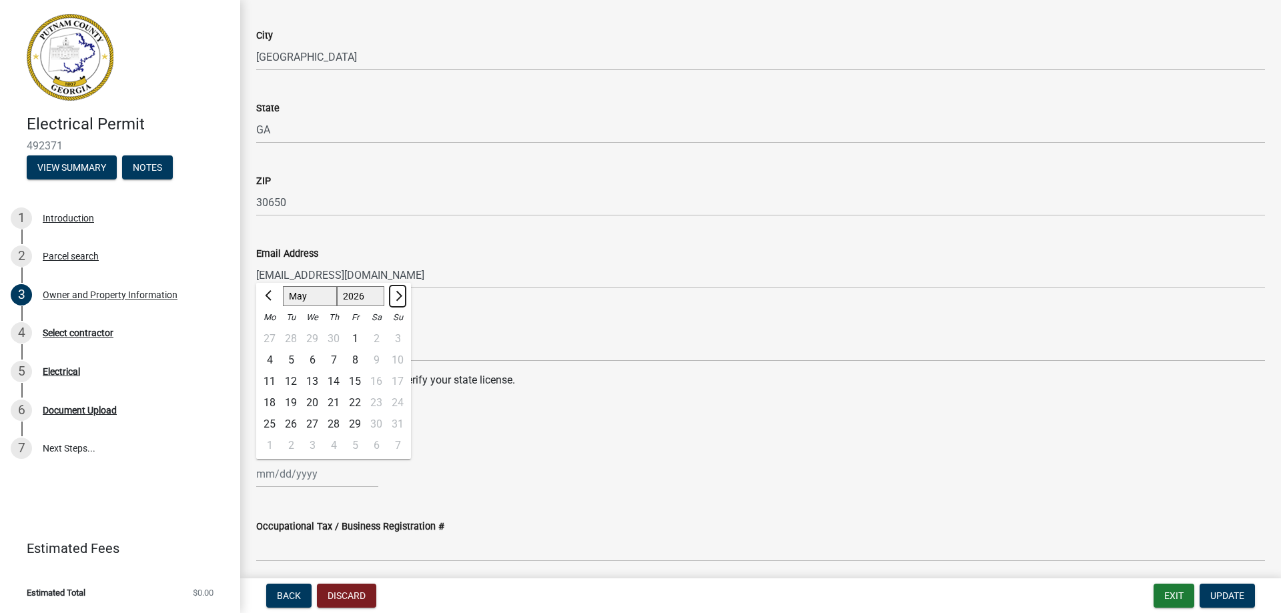
select select "6"
click at [286, 419] on div "30" at bounding box center [290, 424] width 21 height 21
type input "[DATE]"
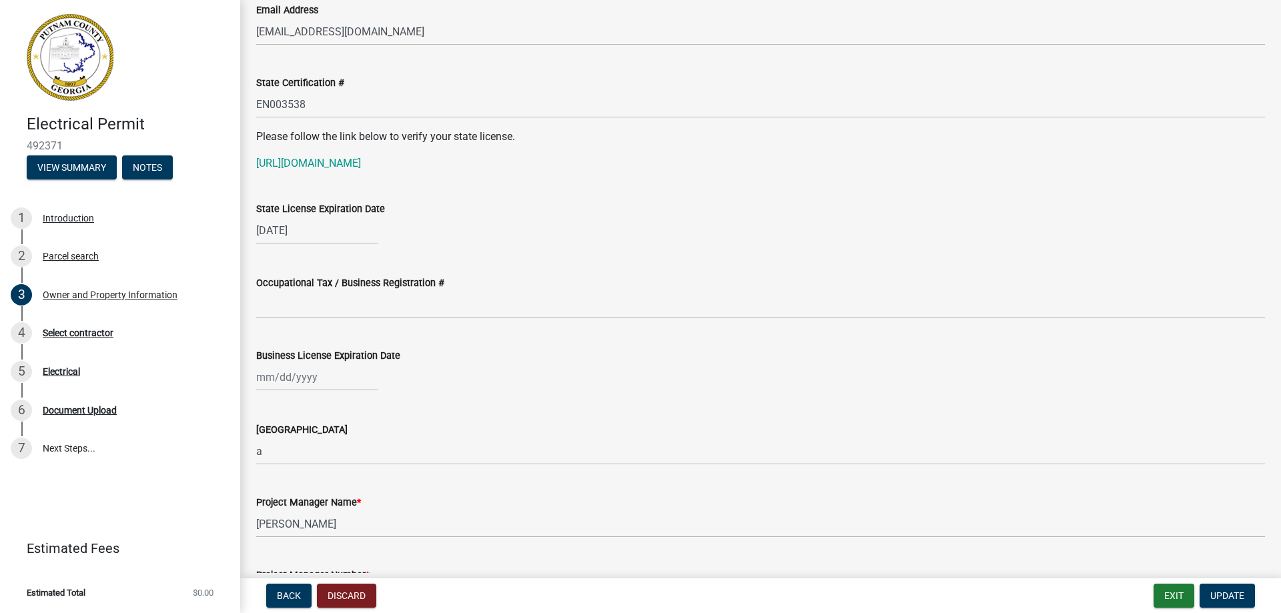
scroll to position [1735, 0]
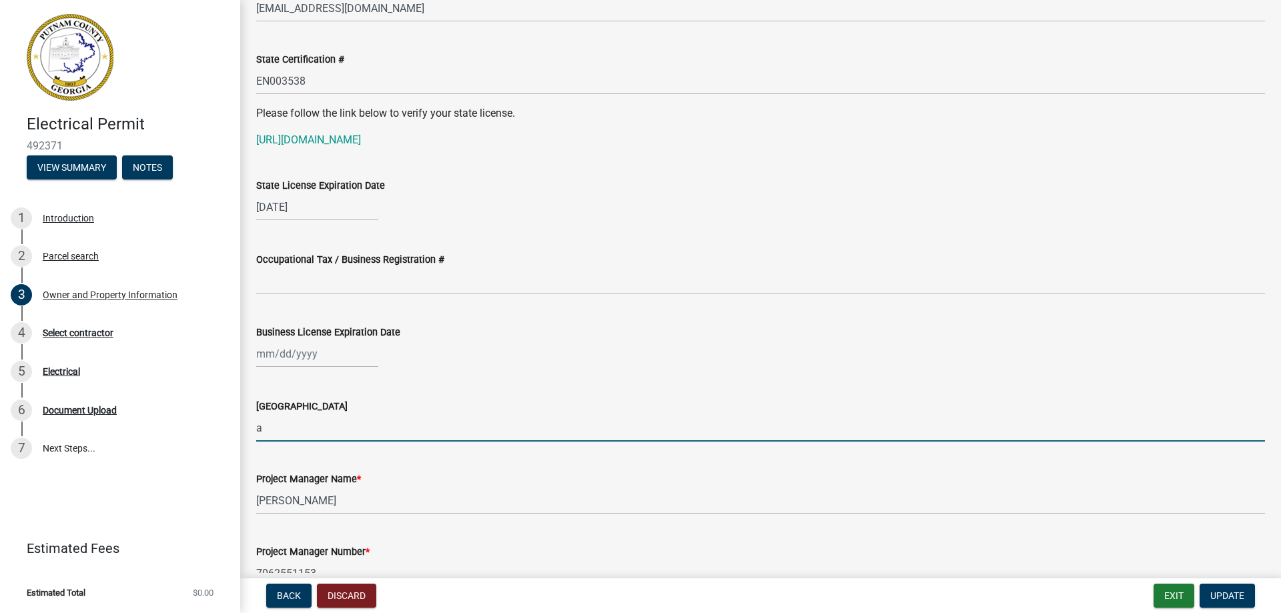
drag, startPoint x: 262, startPoint y: 427, endPoint x: 252, endPoint y: 424, distance: 10.4
click at [262, 428] on input "a" at bounding box center [760, 427] width 1009 height 27
click at [318, 354] on div at bounding box center [317, 353] width 122 height 27
select select "10"
select select "2025"
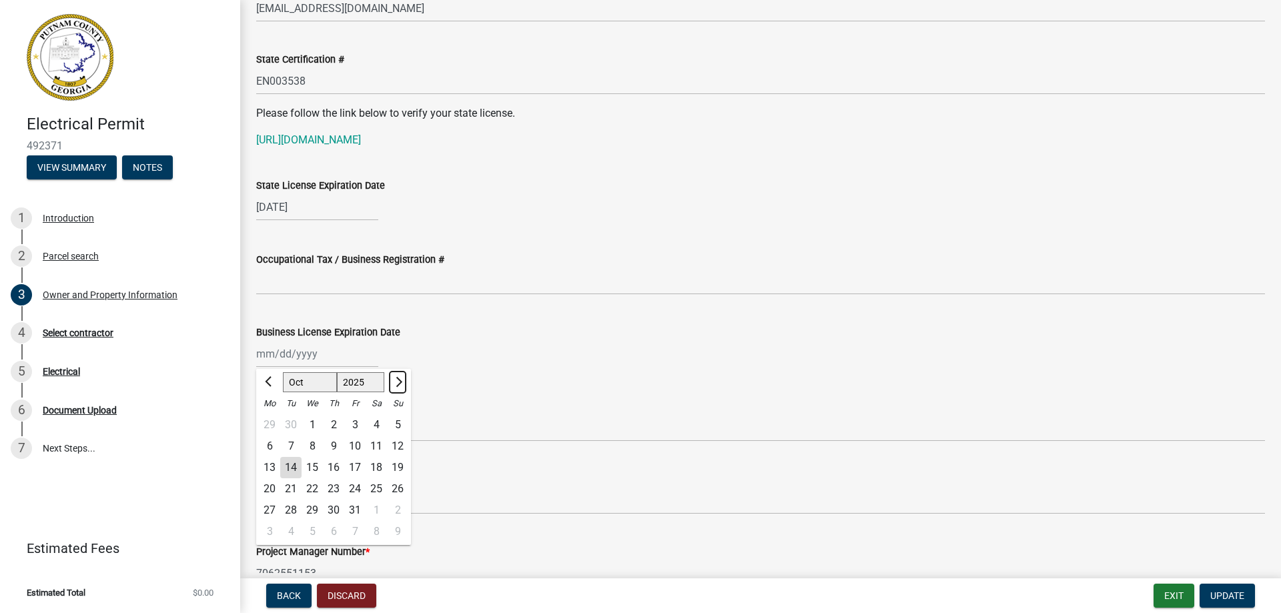
click at [400, 381] on span "Next month" at bounding box center [397, 382] width 10 height 10
select select "11"
click at [396, 506] on div "30" at bounding box center [397, 510] width 21 height 21
type input "[DATE]"
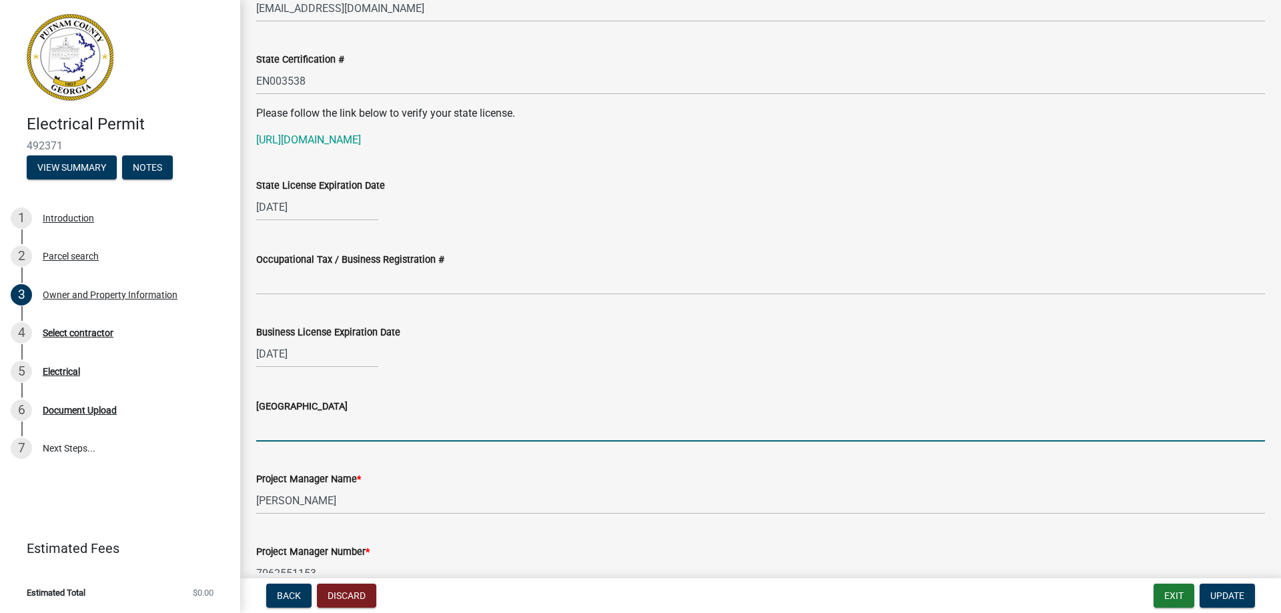
click at [274, 434] on input "[GEOGRAPHIC_DATA]" at bounding box center [760, 427] width 1009 height 27
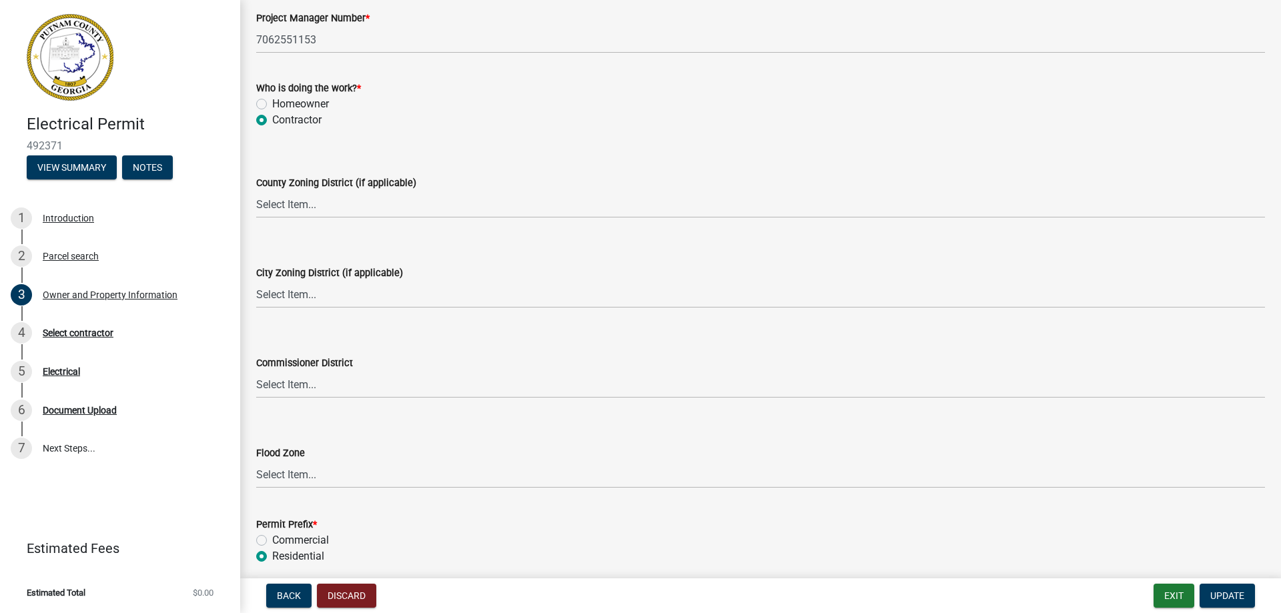
scroll to position [2324, 0]
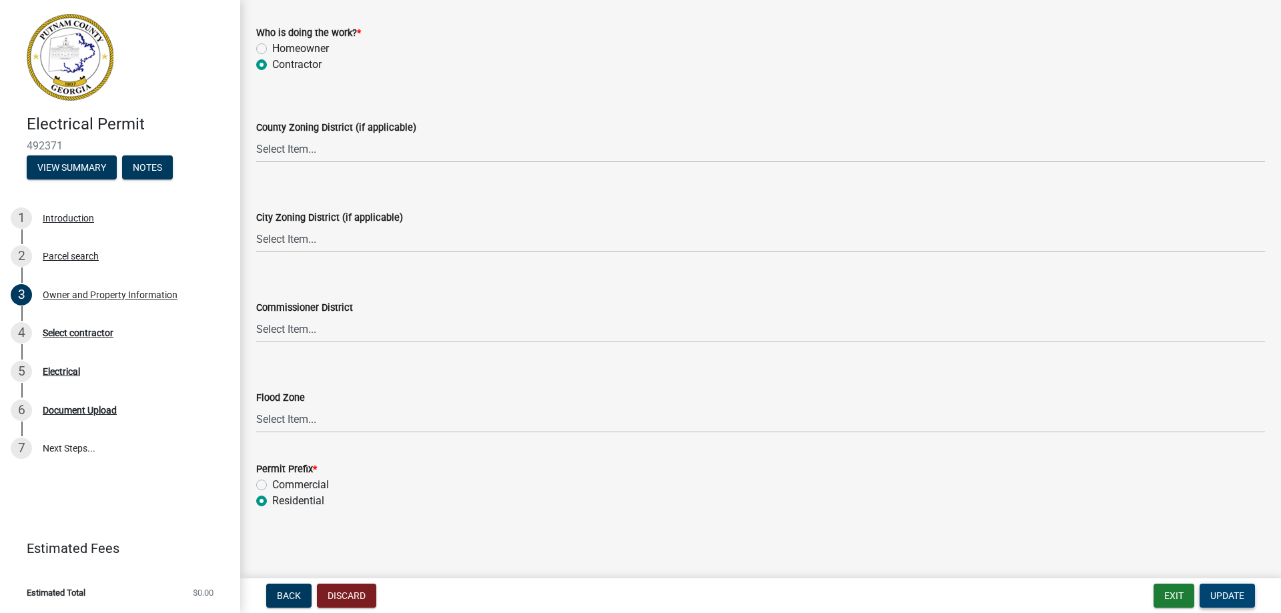
type input "[PERSON_NAME]"
click at [1228, 592] on span "Update" at bounding box center [1227, 595] width 34 height 11
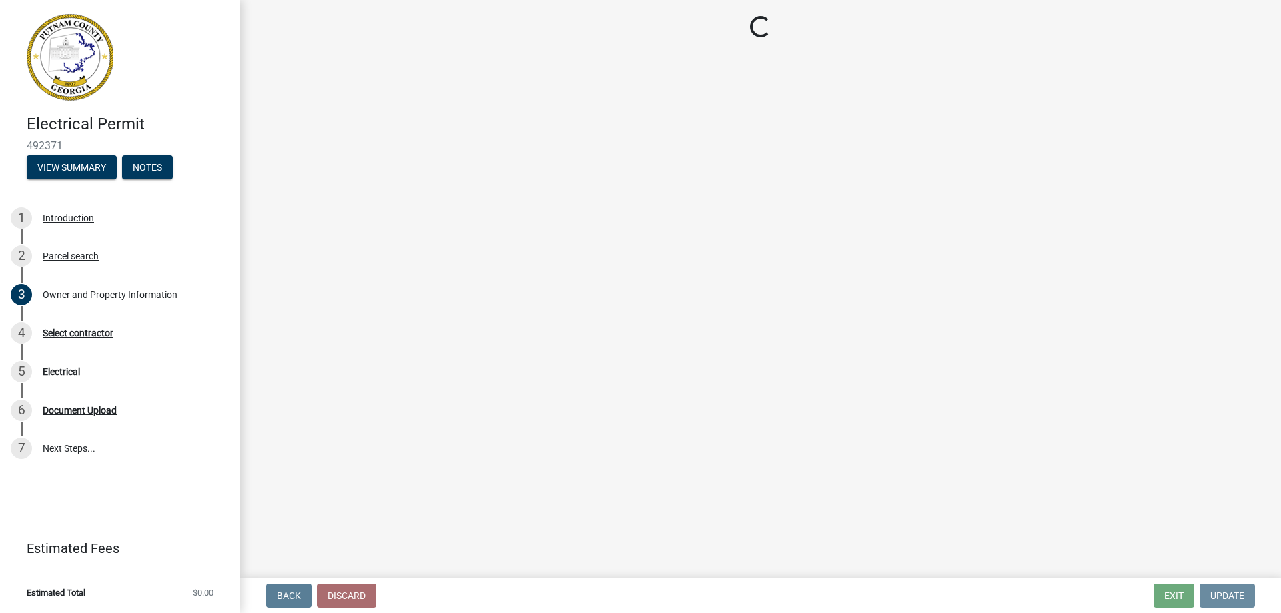
scroll to position [0, 0]
